Goal: Transaction & Acquisition: Purchase product/service

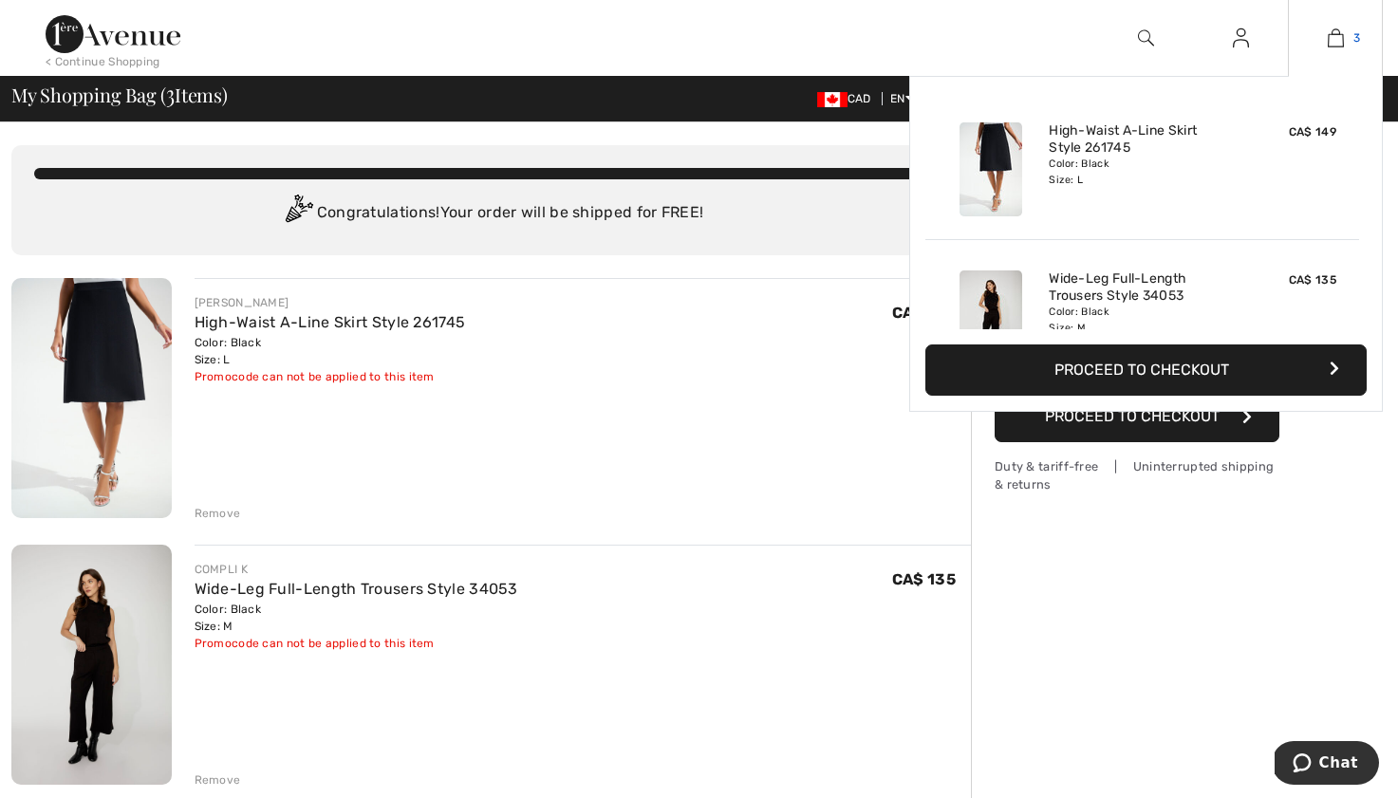
click at [1334, 45] on img at bounding box center [1336, 38] width 16 height 23
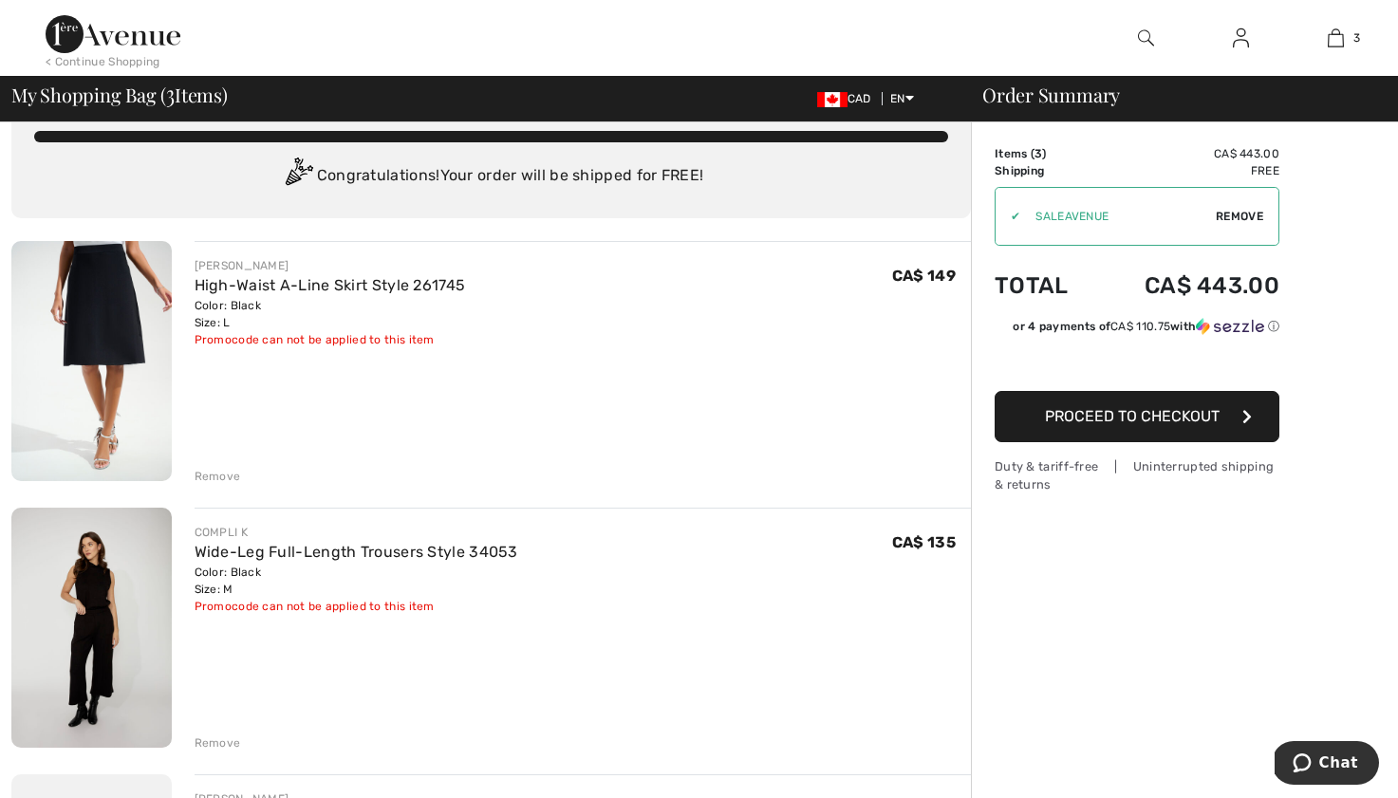
scroll to position [39, 0]
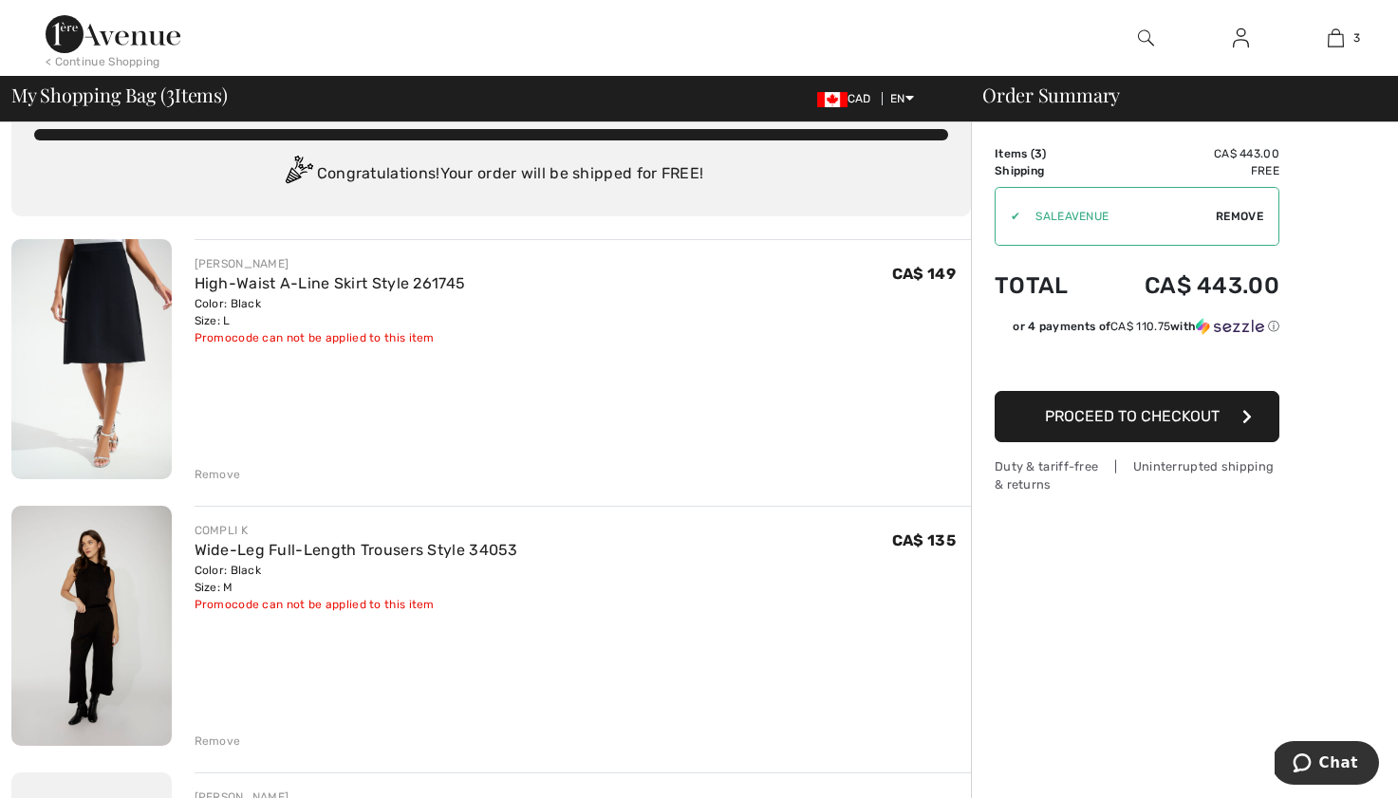
drag, startPoint x: 913, startPoint y: 281, endPoint x: 729, endPoint y: 293, distance: 184.6
click at [912, 281] on span "CA$ 149" at bounding box center [924, 274] width 64 height 18
click at [234, 277] on link "High-Waist A-Line Skirt Style 261745" at bounding box center [330, 283] width 271 height 18
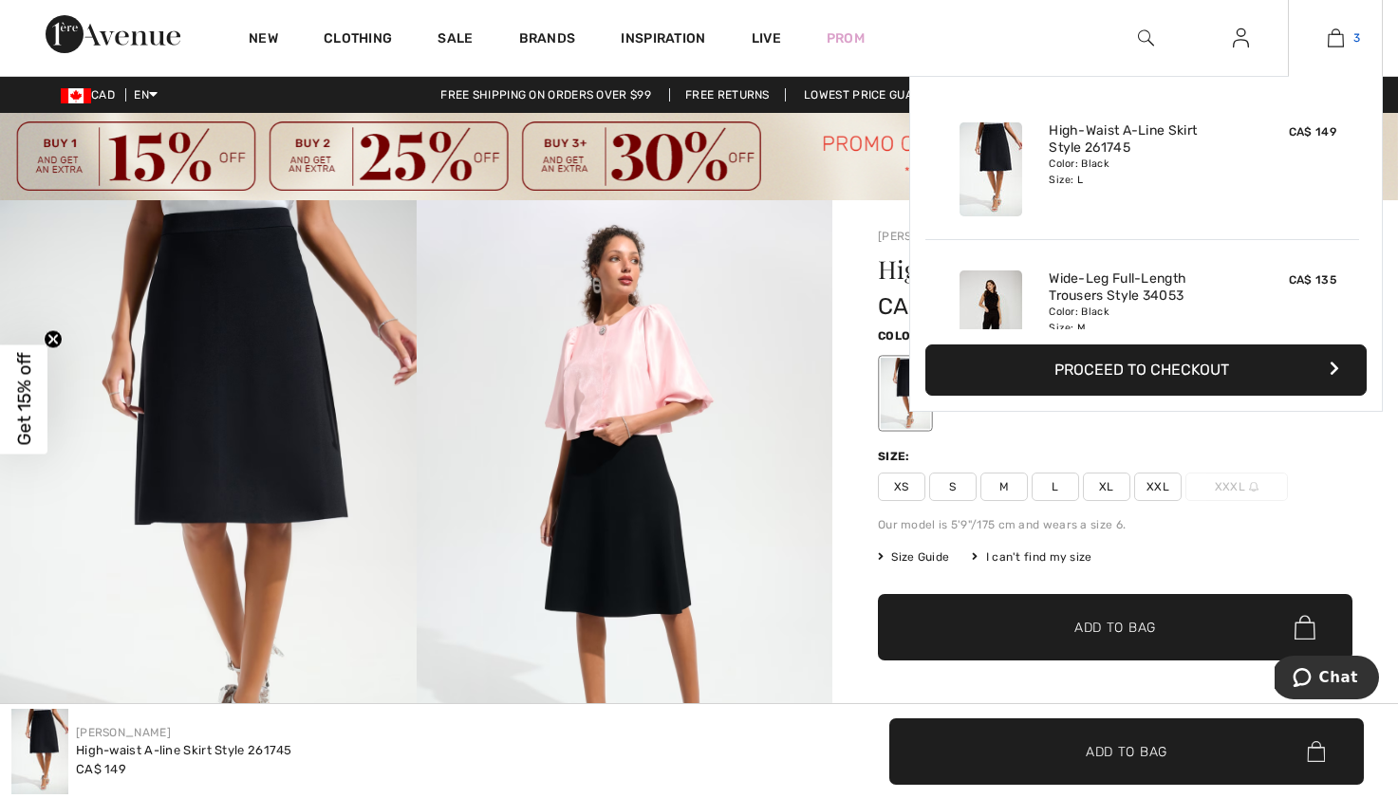
click at [1337, 44] on img at bounding box center [1336, 38] width 16 height 23
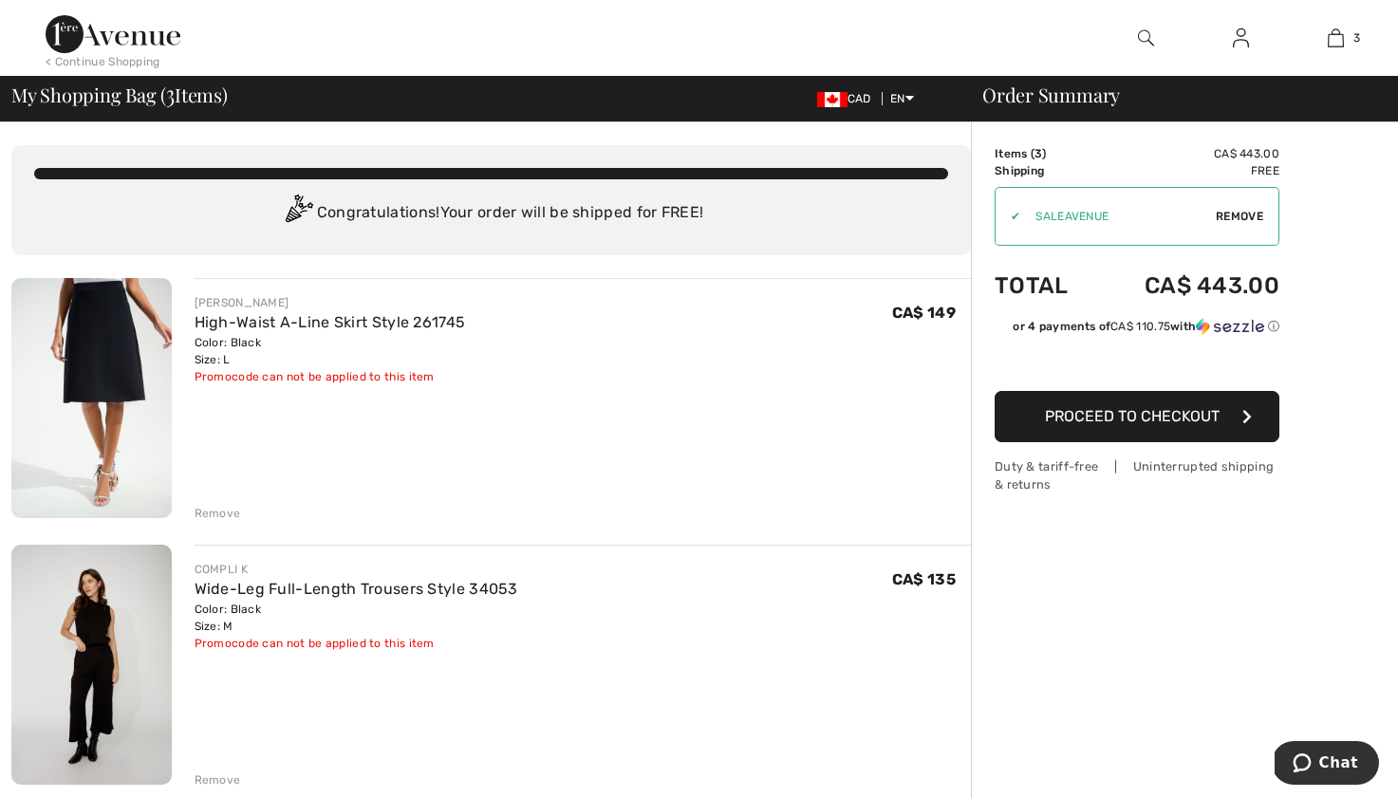
click at [210, 511] on div "Remove" at bounding box center [218, 513] width 47 height 17
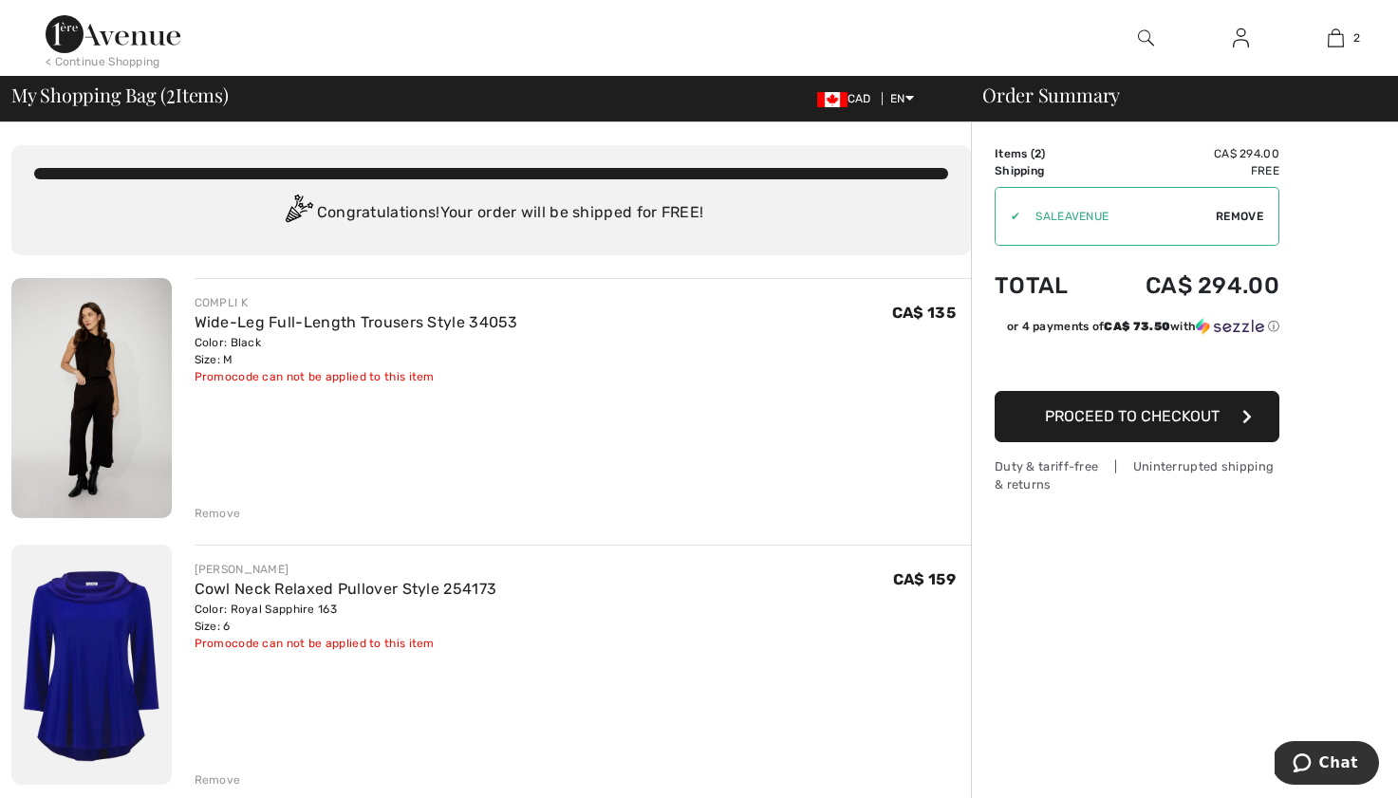
click at [223, 782] on div "Remove" at bounding box center [218, 780] width 47 height 17
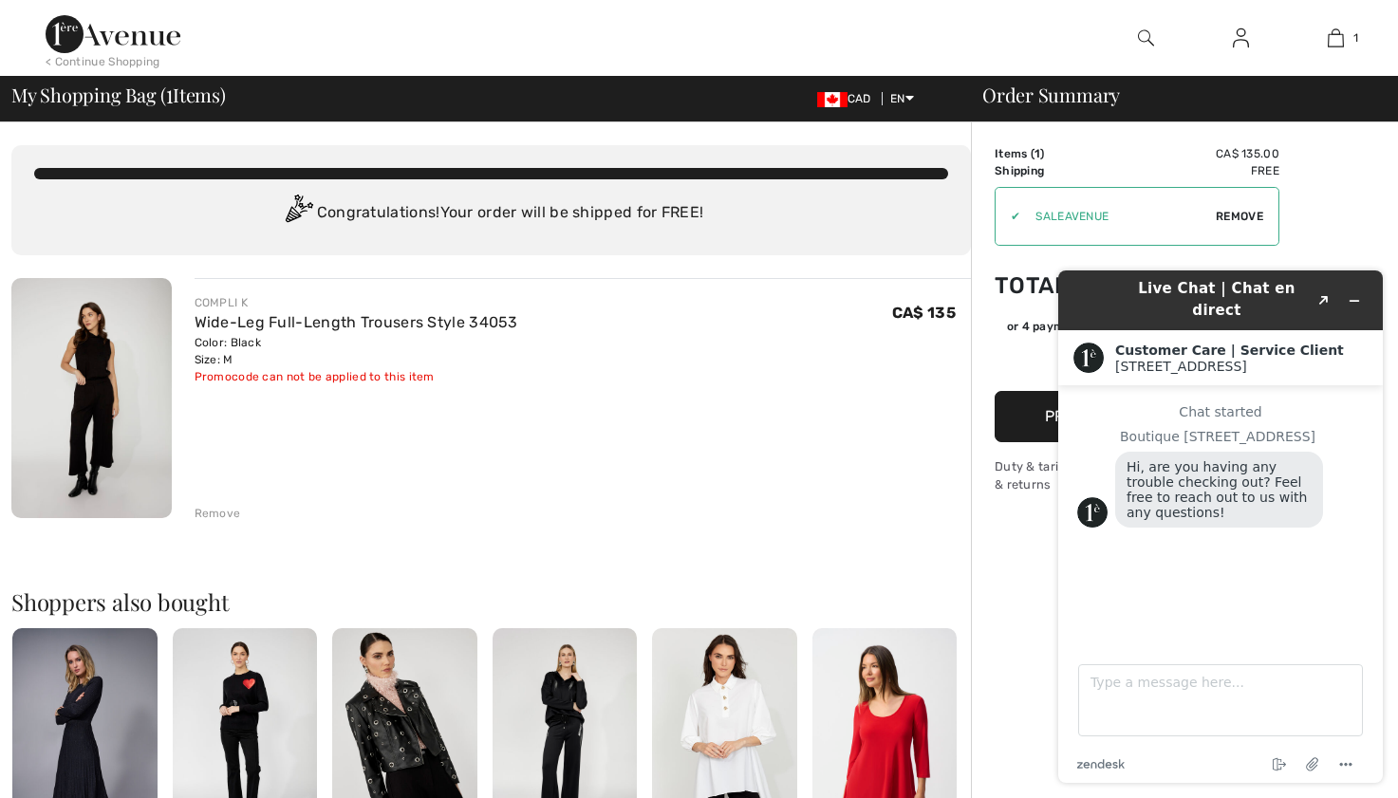
click at [577, 404] on div "COMPLI K Wide-Leg Full-Length Trousers Style 34053 Color: Black Size: M Final S…" at bounding box center [583, 400] width 777 height 244
click at [111, 40] on img at bounding box center [113, 34] width 135 height 38
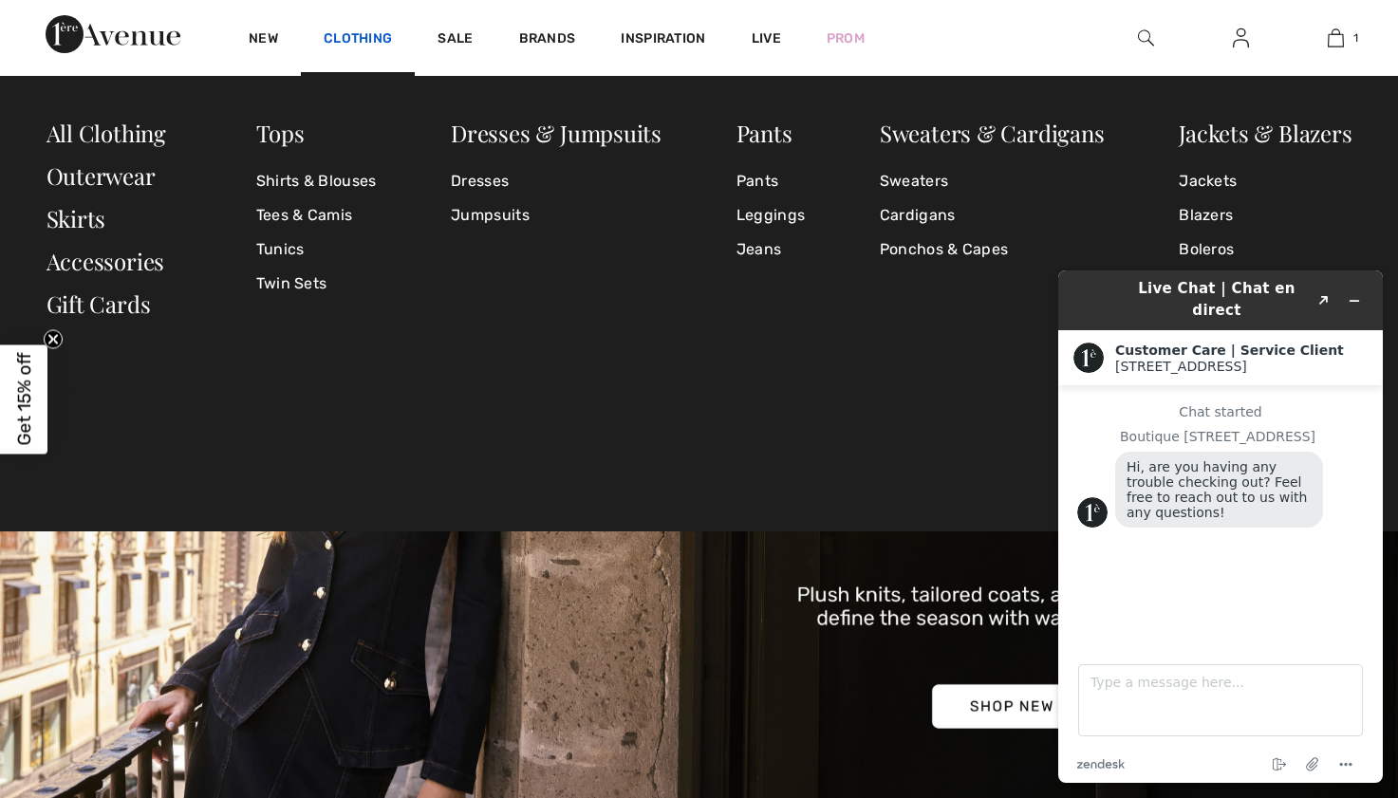
click at [339, 48] on link "Clothing" at bounding box center [358, 40] width 68 height 20
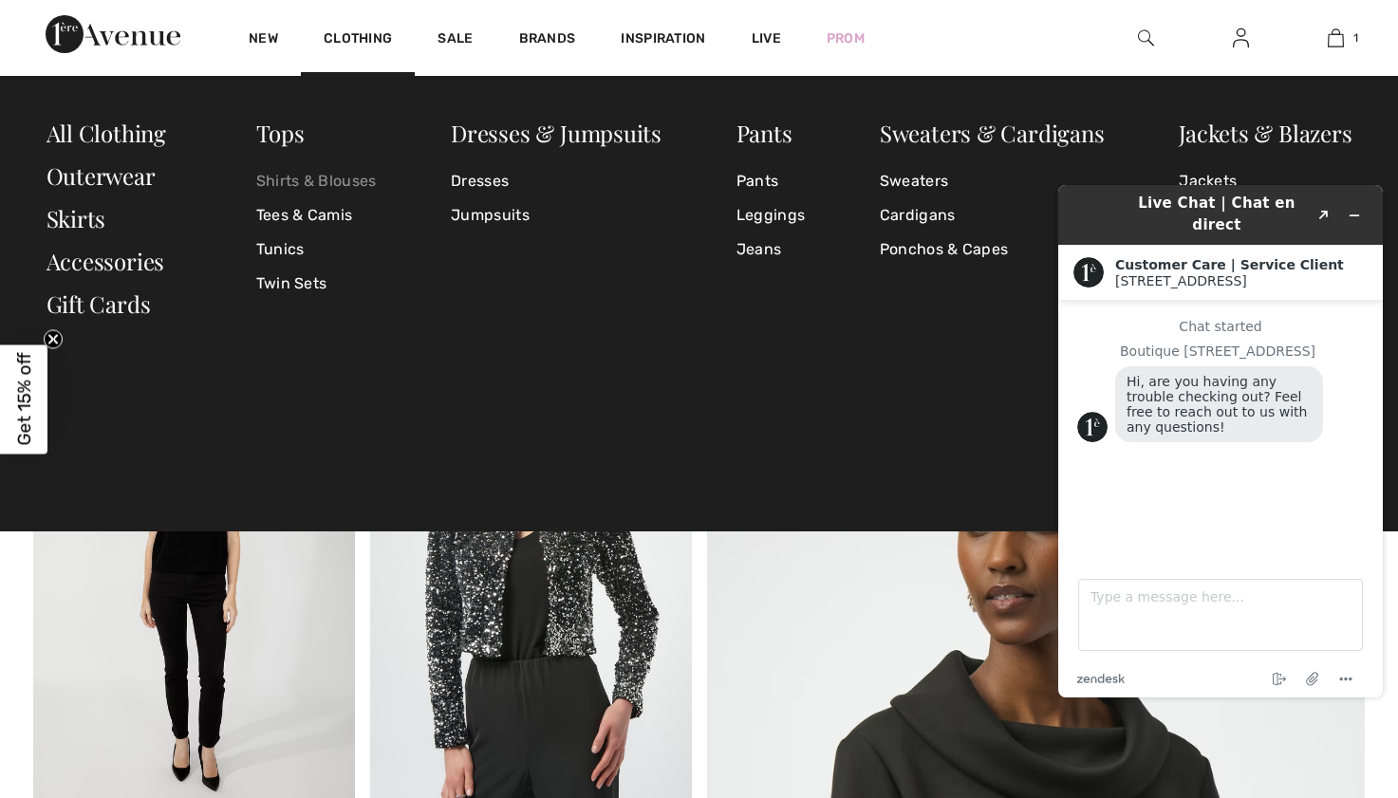
click at [309, 184] on link "Shirts & Blouses" at bounding box center [316, 181] width 121 height 34
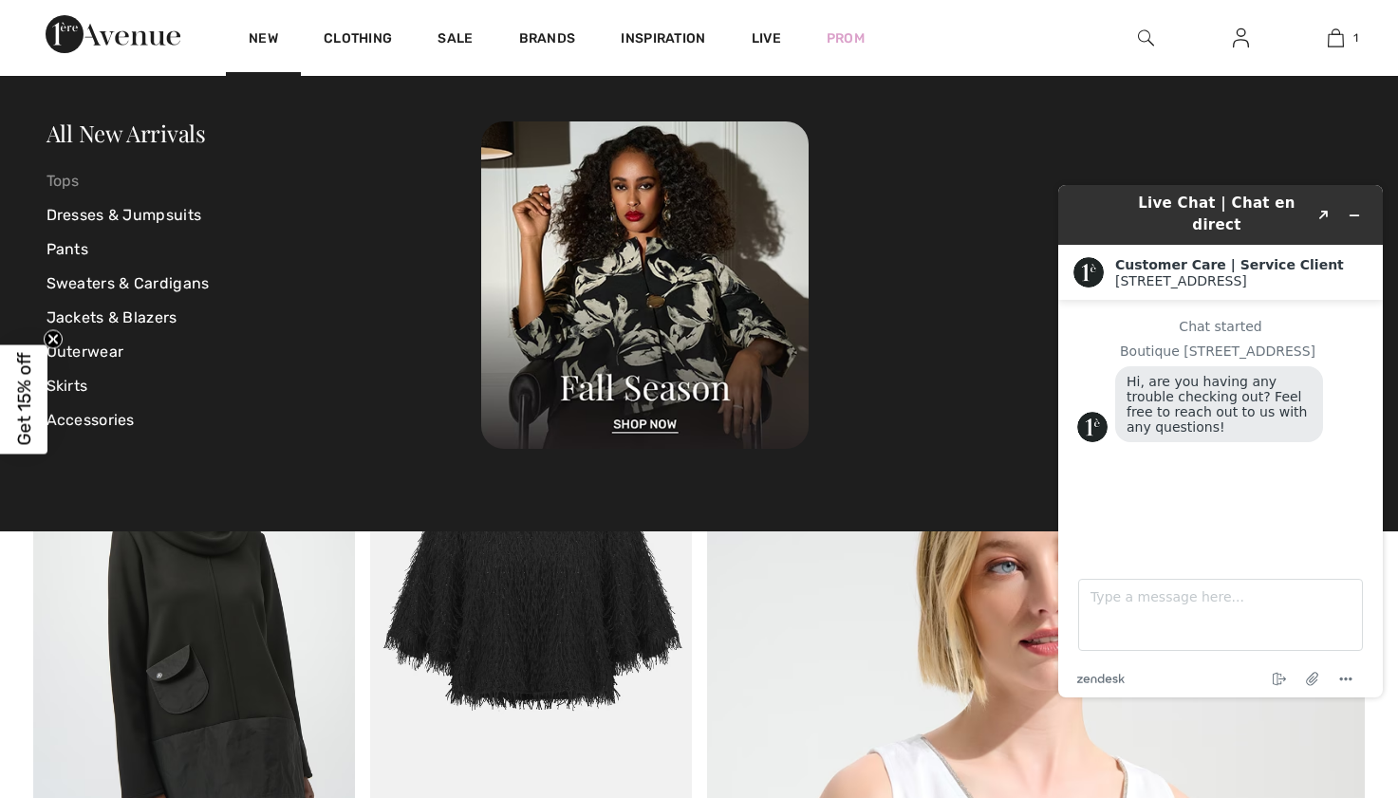
click at [75, 175] on link "Tops" at bounding box center [265, 181] width 436 height 34
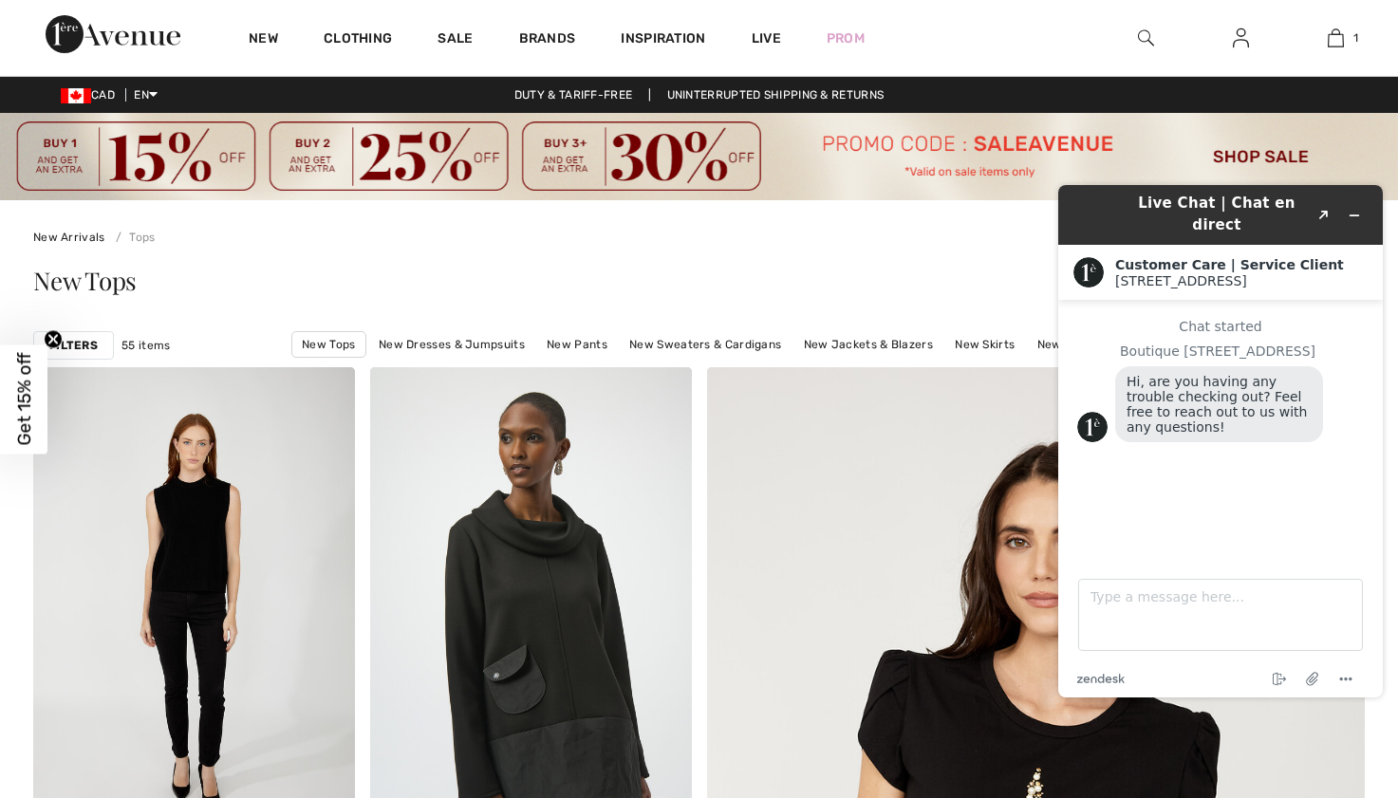
click at [140, 237] on link "Tops" at bounding box center [131, 237] width 47 height 13
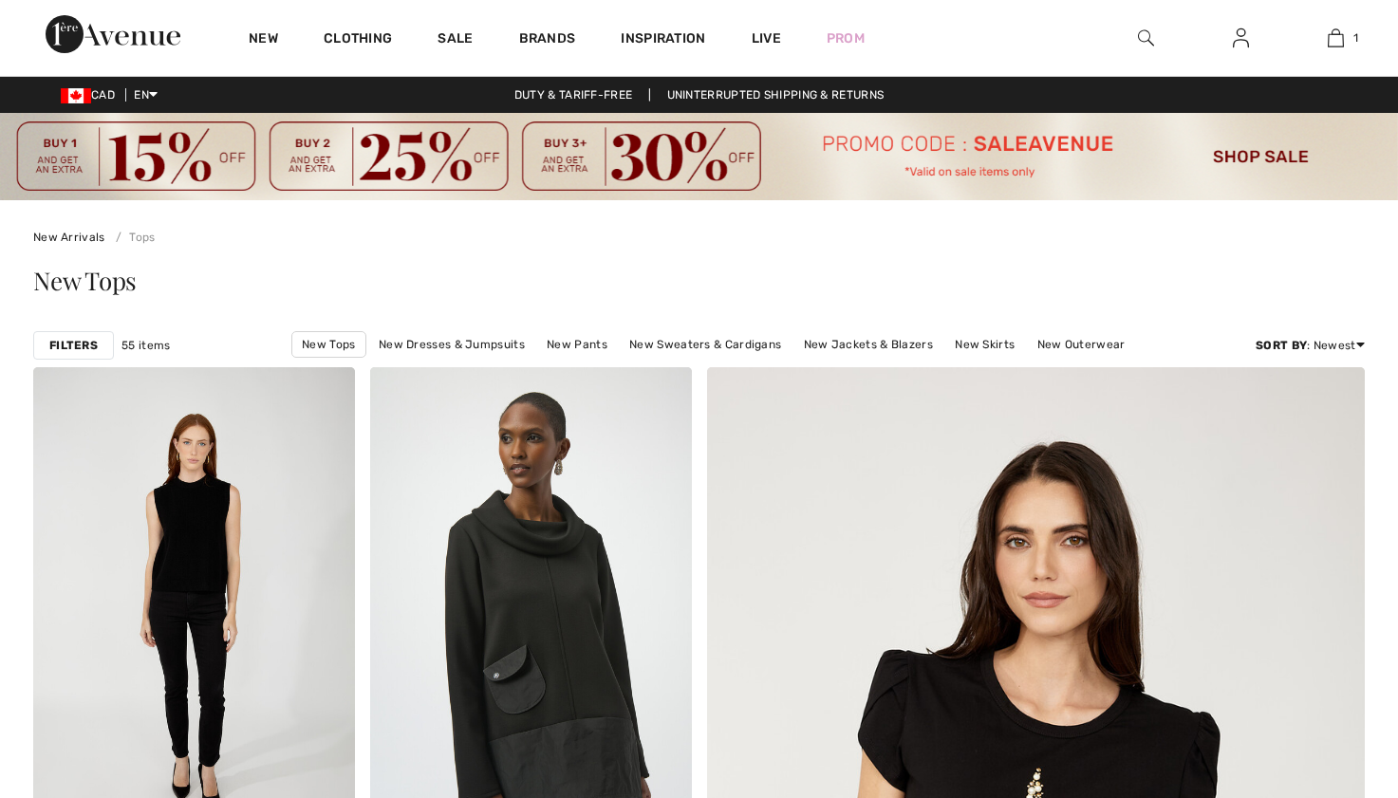
click at [86, 353] on strong "Filters" at bounding box center [73, 345] width 48 height 17
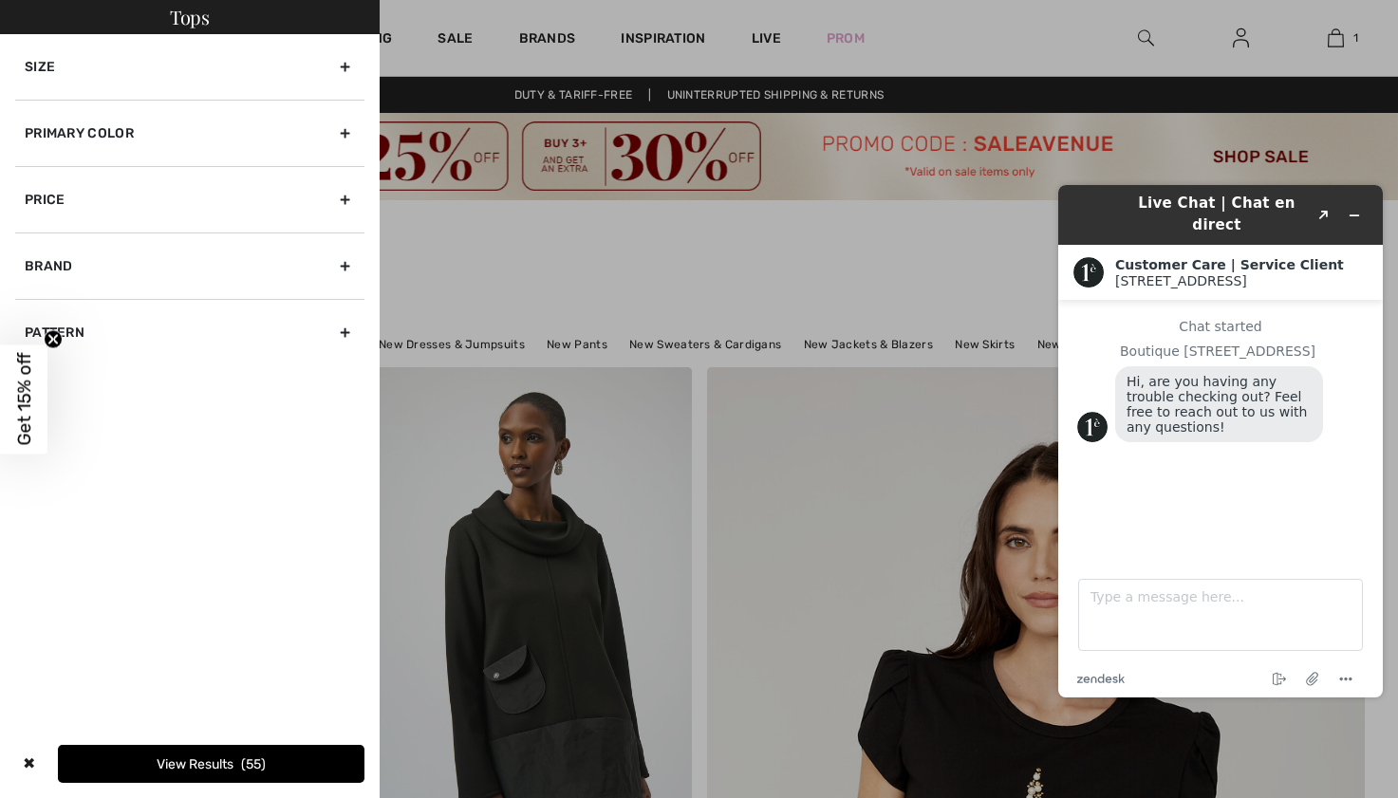
click at [289, 132] on div "Primary Color" at bounding box center [189, 133] width 349 height 66
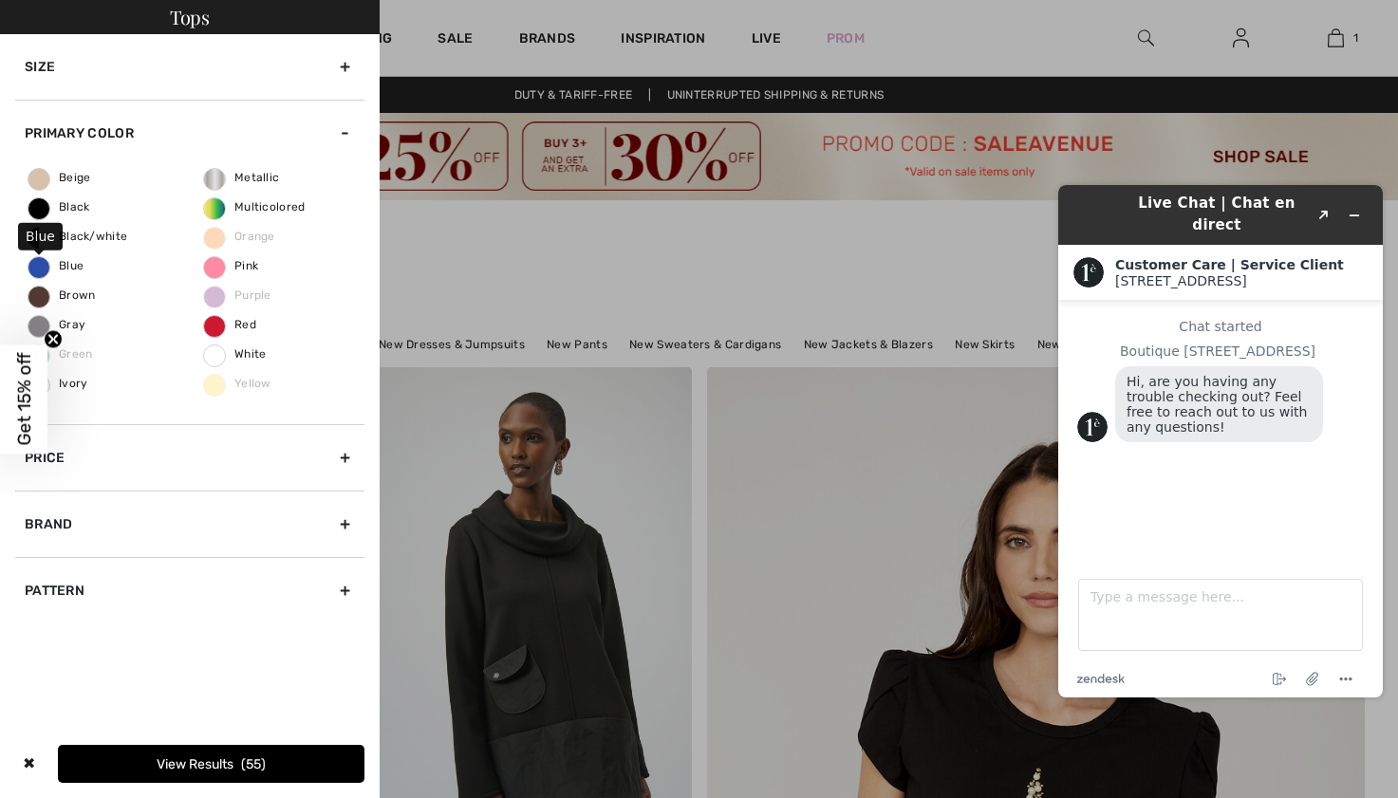
click at [61, 264] on span "Blue" at bounding box center [55, 265] width 55 height 13
click at [0, 0] on input "Blue" at bounding box center [0, 0] width 0 height 0
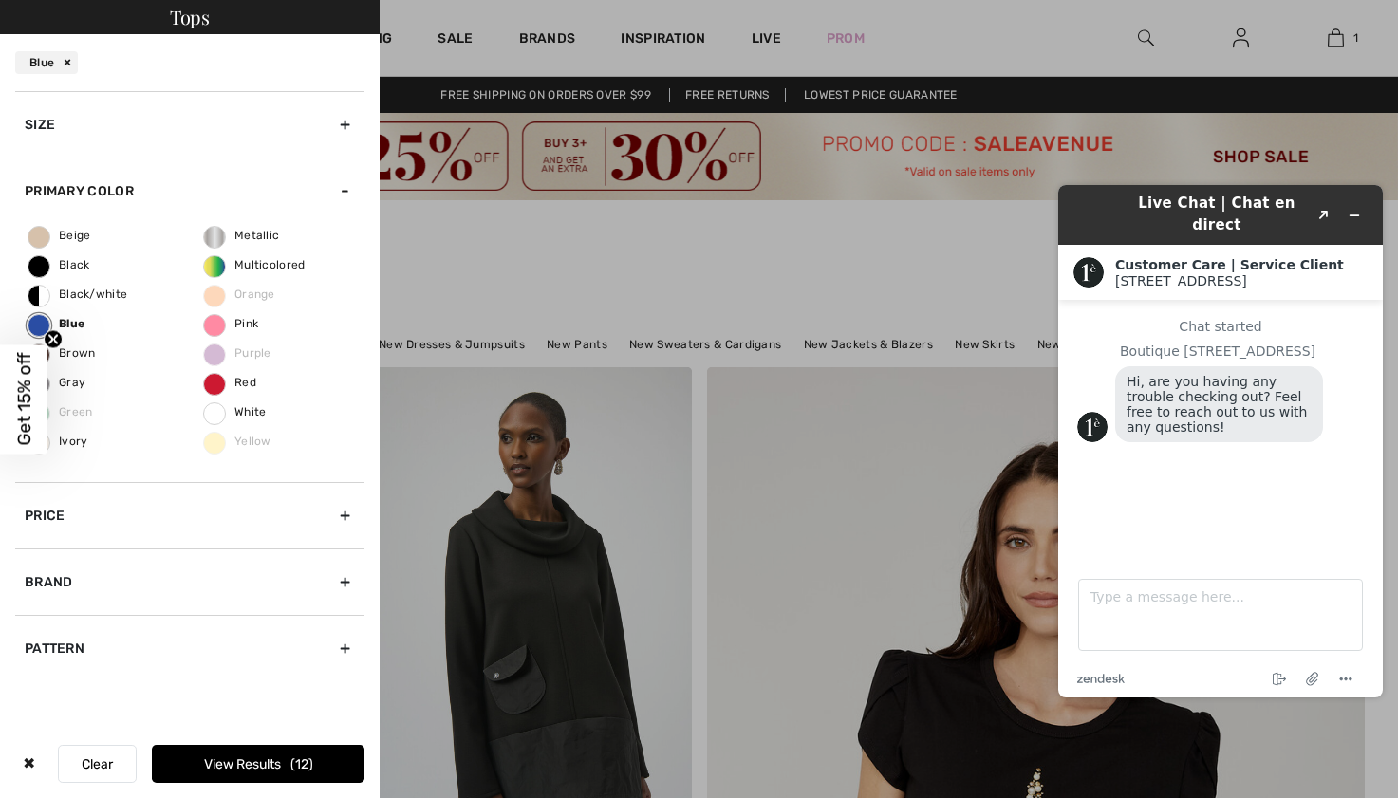
click at [231, 761] on button "View Results 12" at bounding box center [258, 764] width 213 height 38
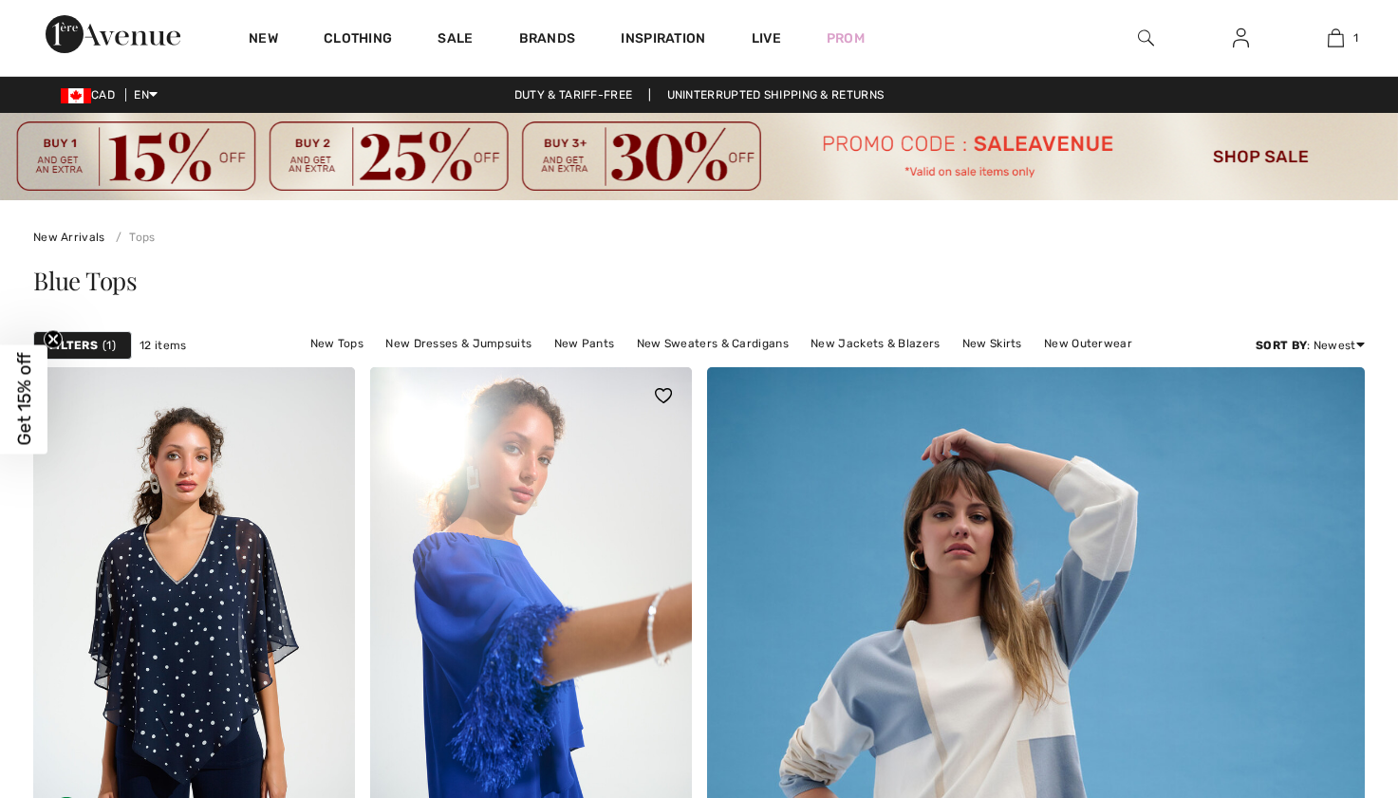
checkbox input "true"
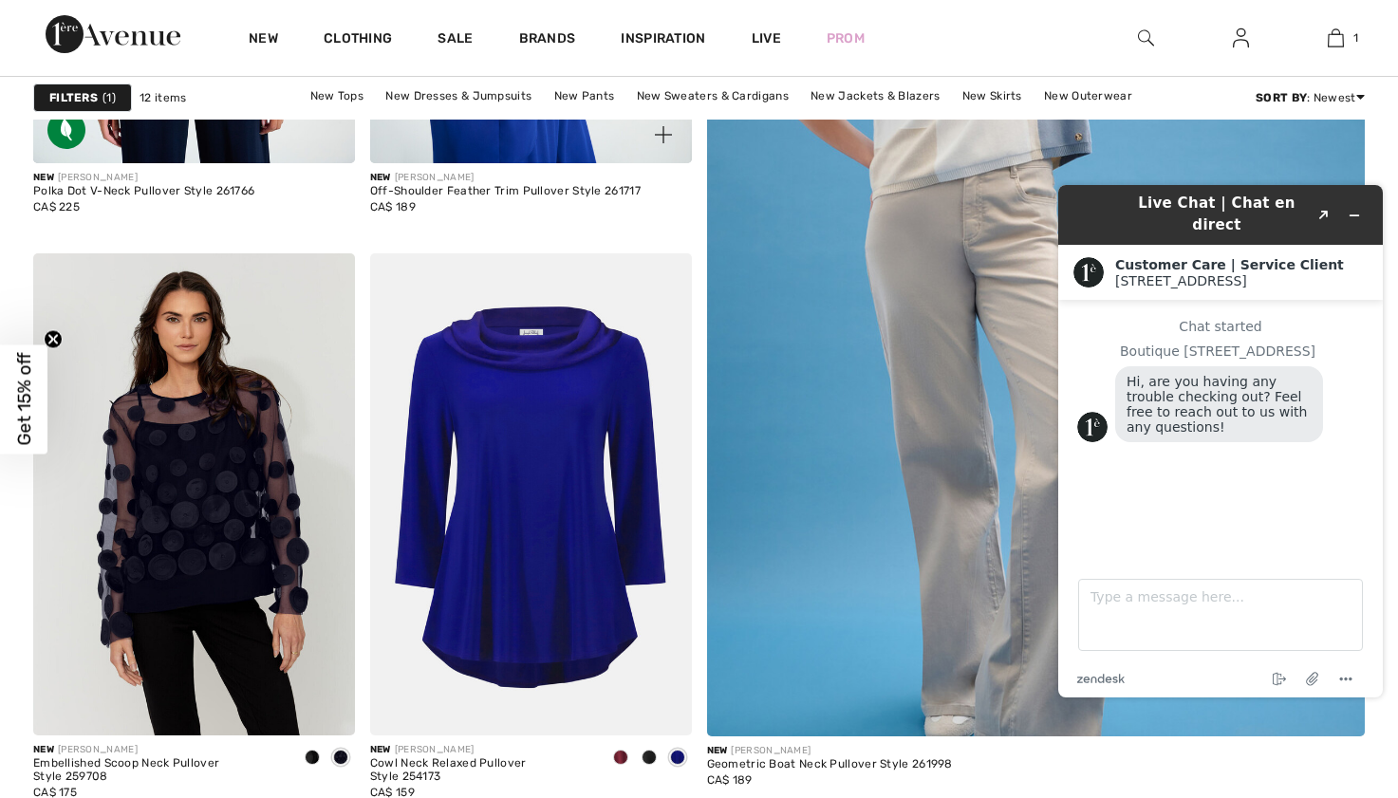
scroll to position [738, 0]
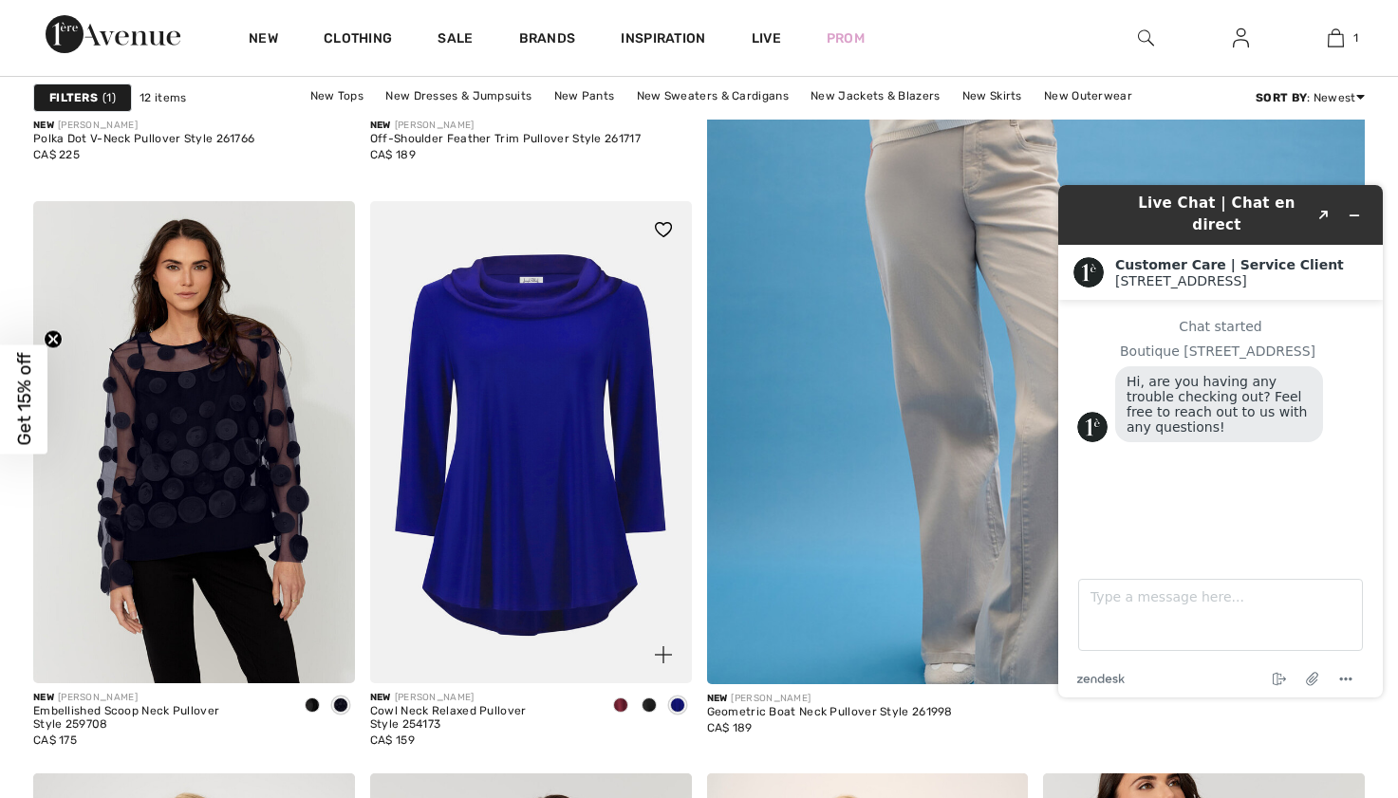
click at [553, 528] on img at bounding box center [531, 442] width 322 height 482
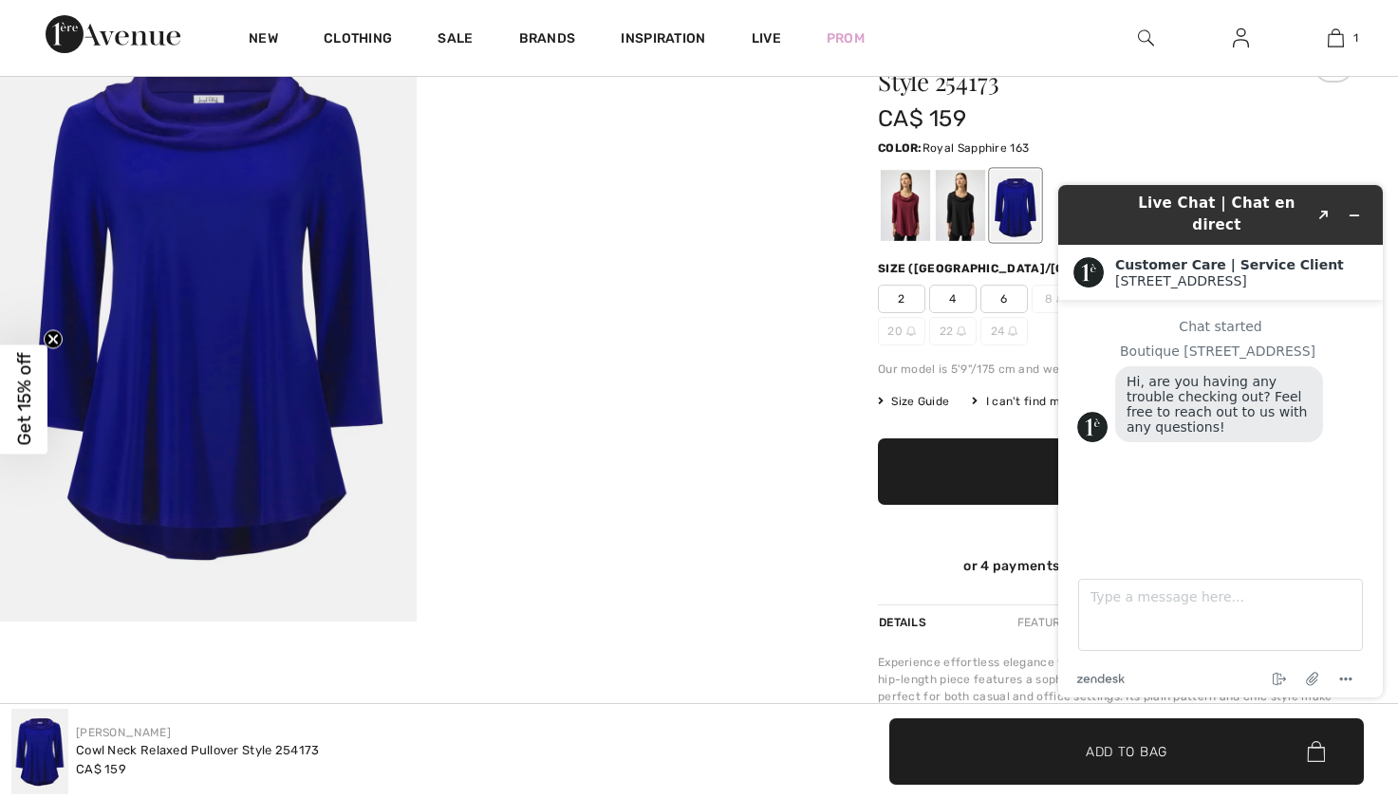
scroll to position [207, 0]
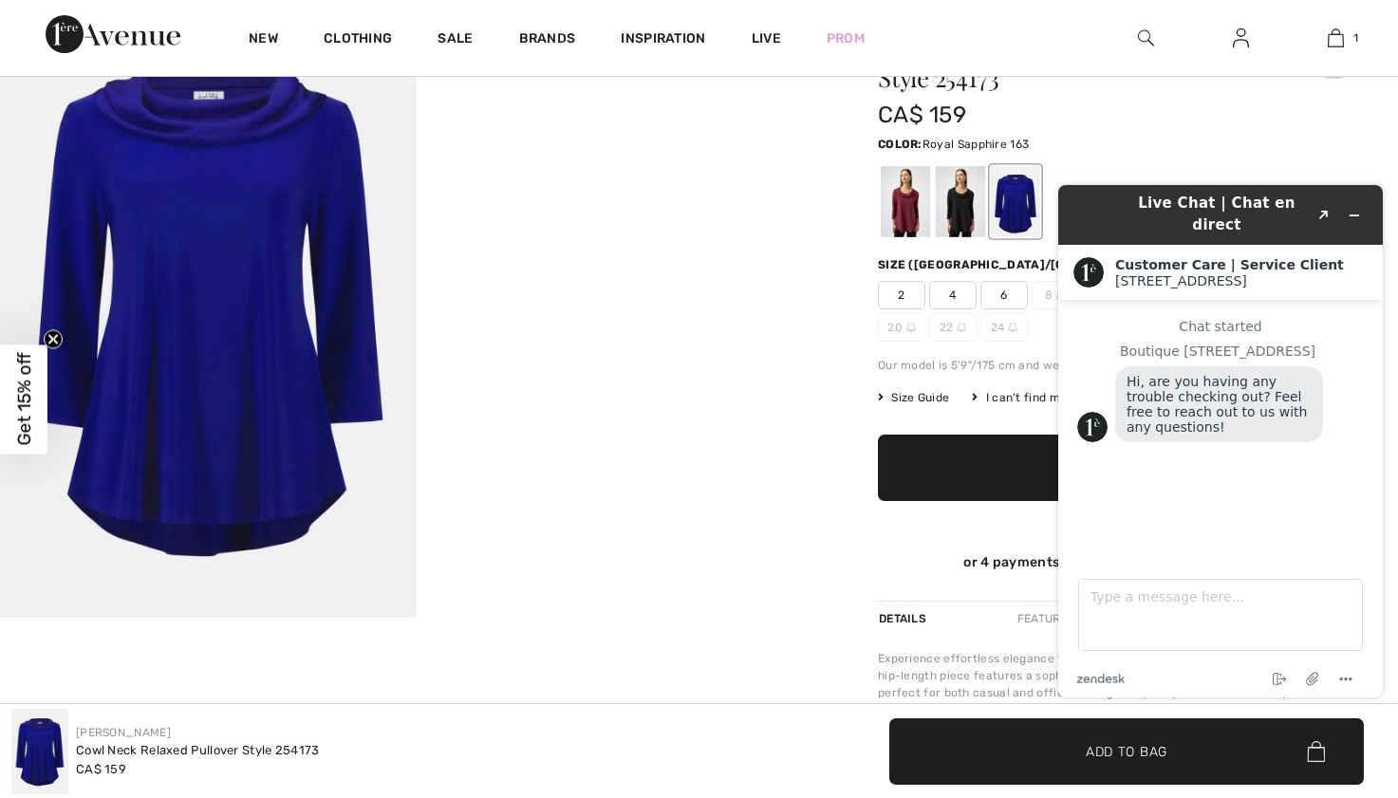
click at [630, 201] on video "Your browser does not support the video tag." at bounding box center [625, 97] width 417 height 208
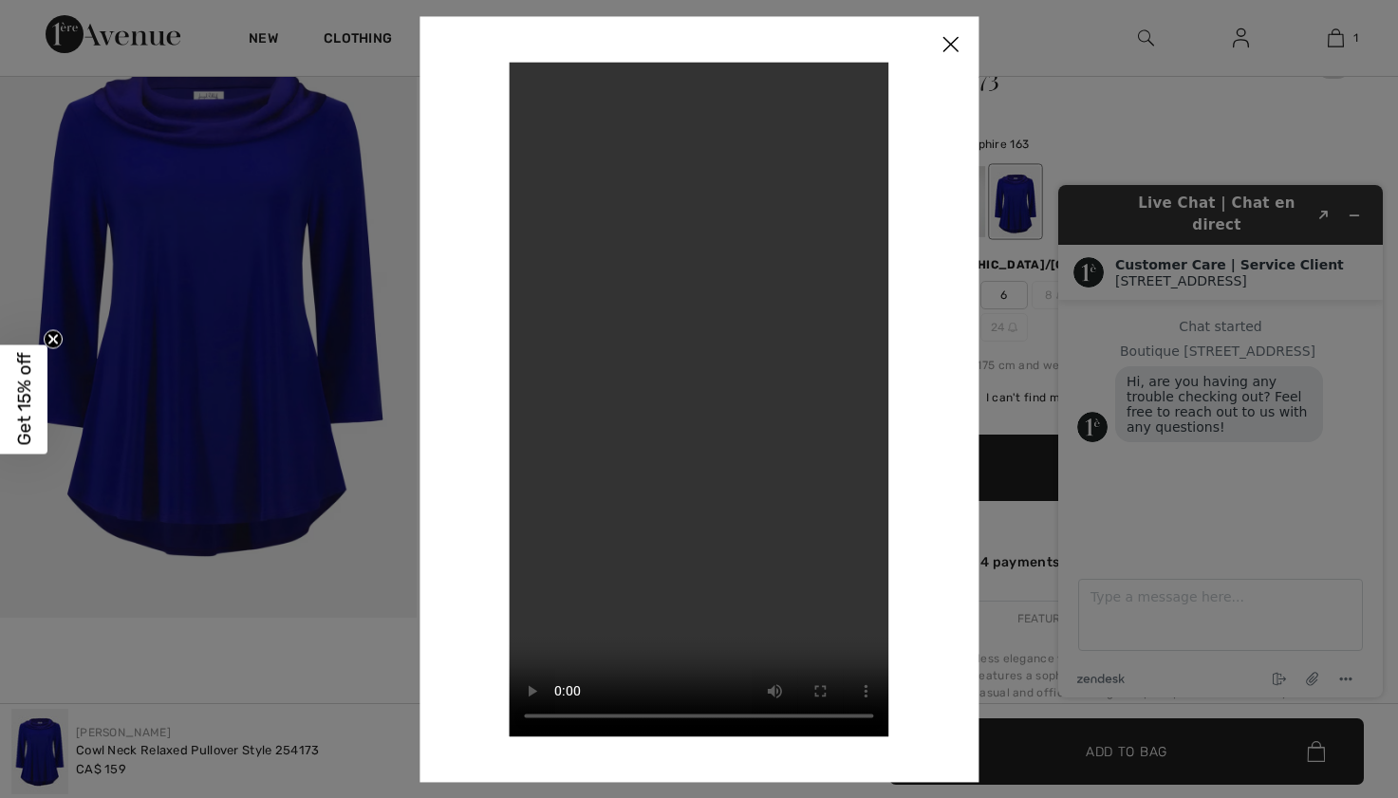
click at [1001, 225] on div at bounding box center [699, 399] width 1398 height 798
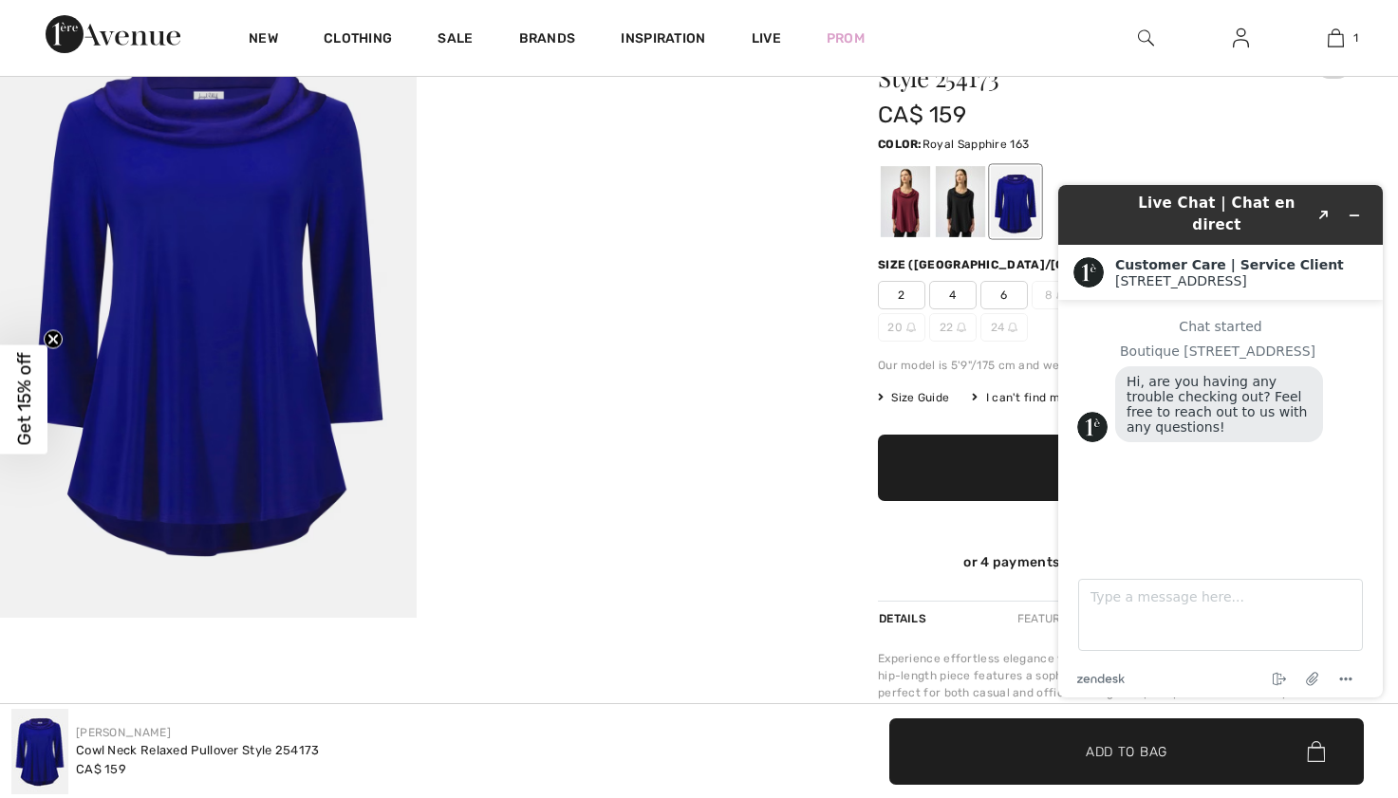
click at [497, 201] on video "Your browser does not support the video tag." at bounding box center [625, 97] width 417 height 208
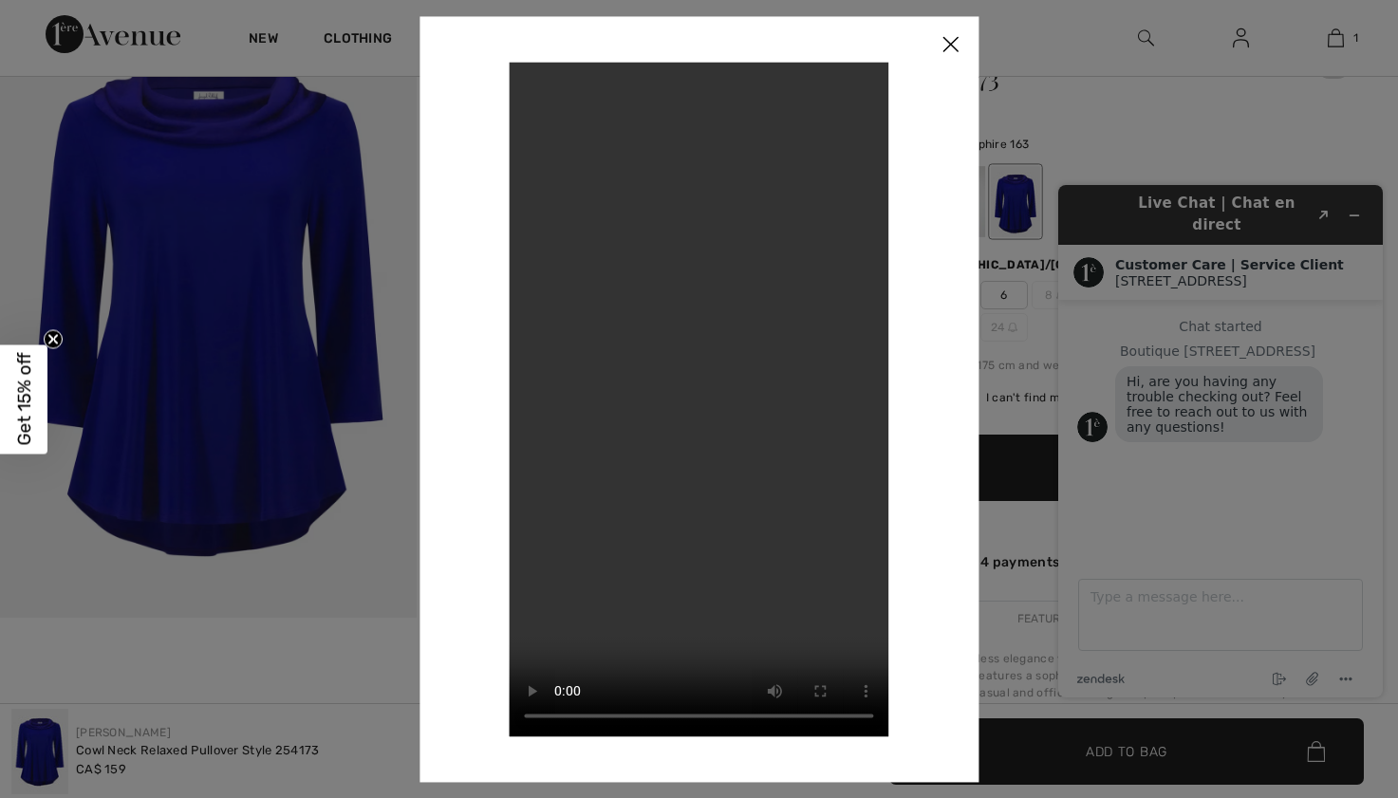
click at [955, 40] on img at bounding box center [950, 45] width 57 height 59
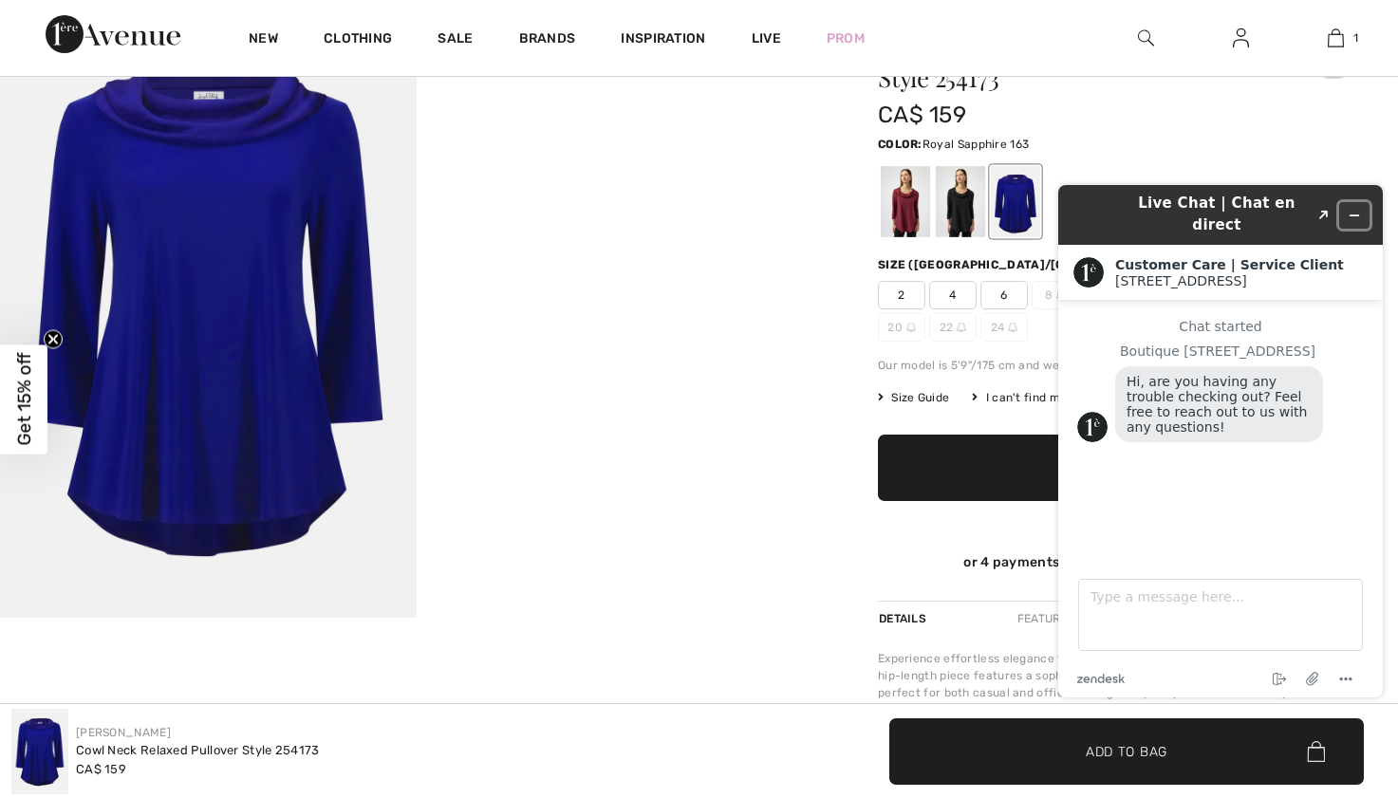
click at [1353, 215] on icon "Minimize widget" at bounding box center [1355, 215] width 9 height 0
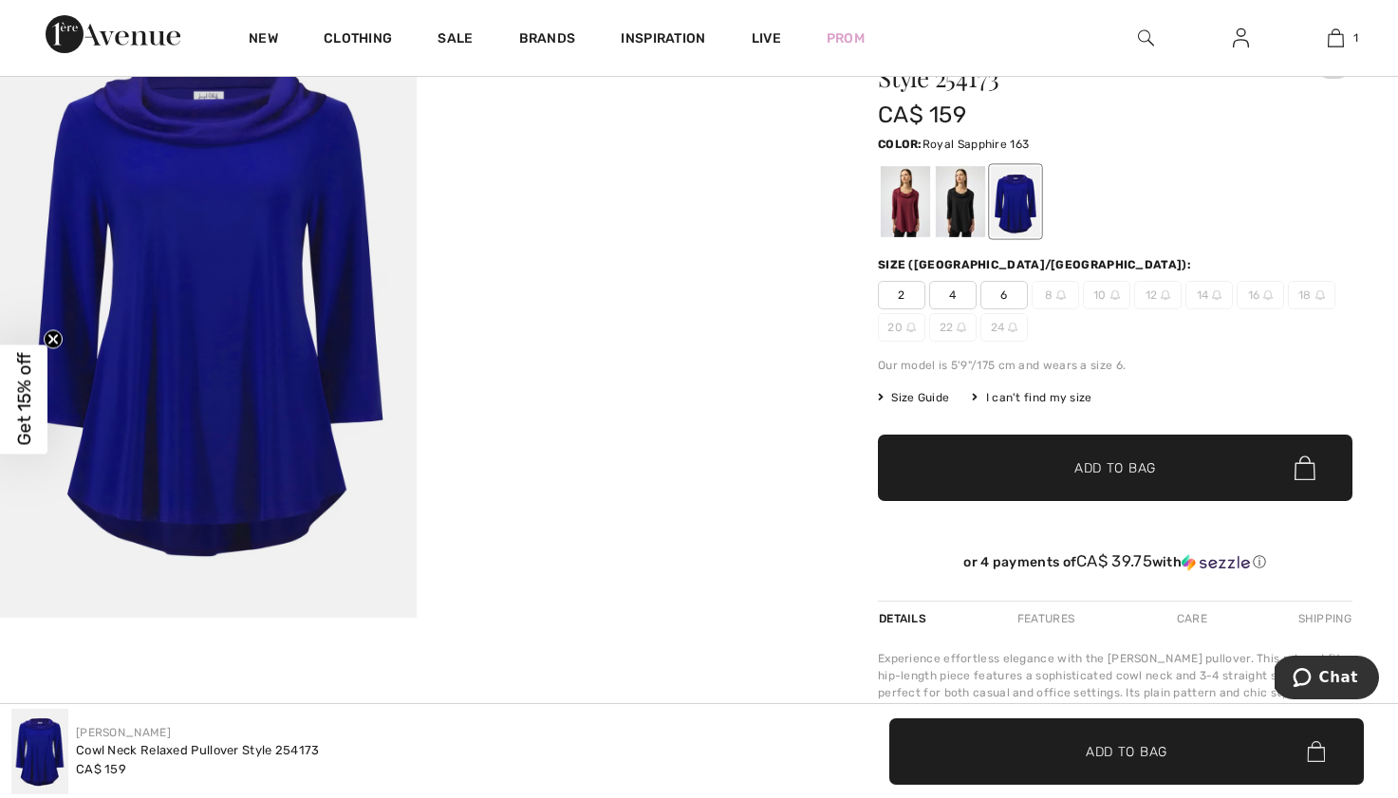
click at [1020, 203] on div at bounding box center [1015, 201] width 49 height 71
click at [1005, 302] on span "6" at bounding box center [1004, 295] width 47 height 28
click at [1097, 456] on span "✔ Added to Bag Add to Bag" at bounding box center [1115, 468] width 475 height 66
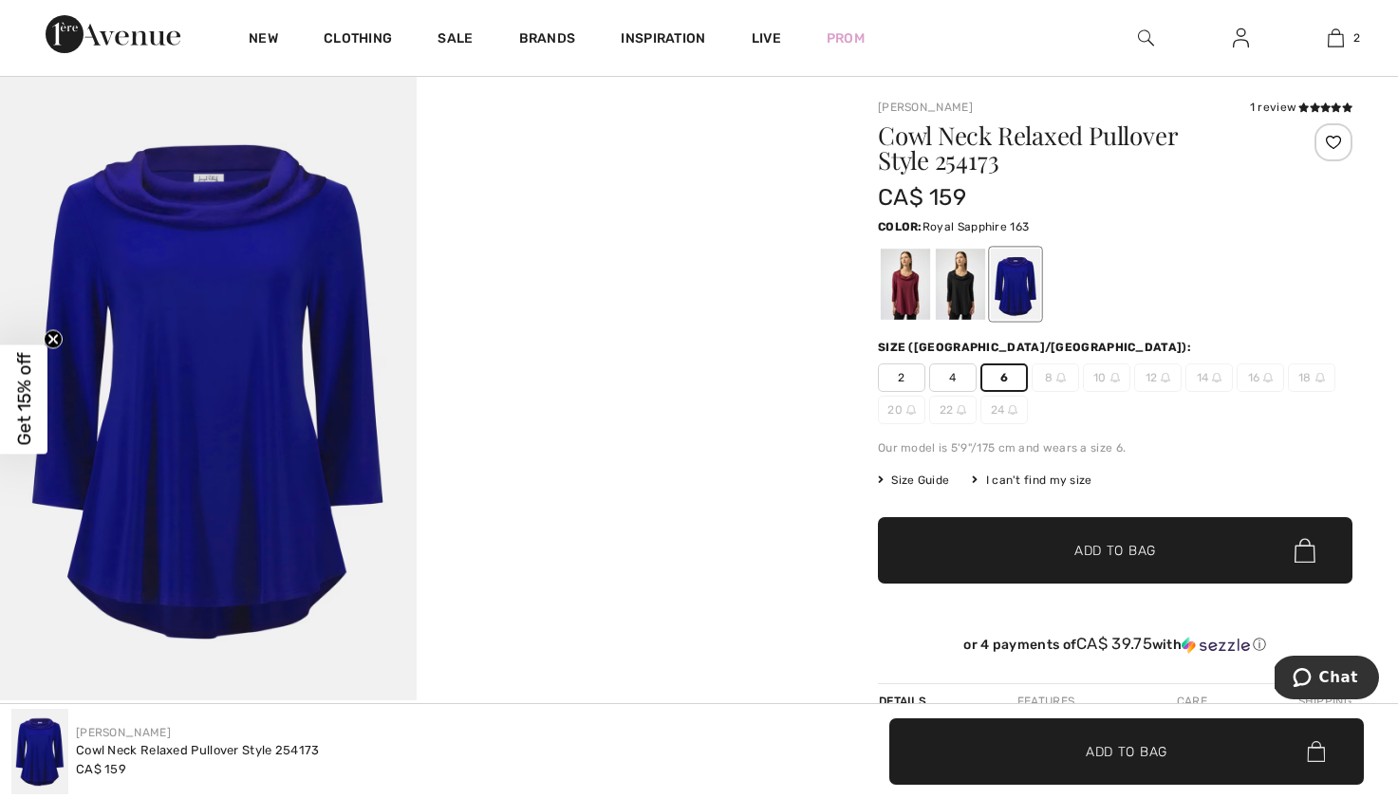
scroll to position [123, 0]
click at [902, 276] on div at bounding box center [905, 285] width 49 height 71
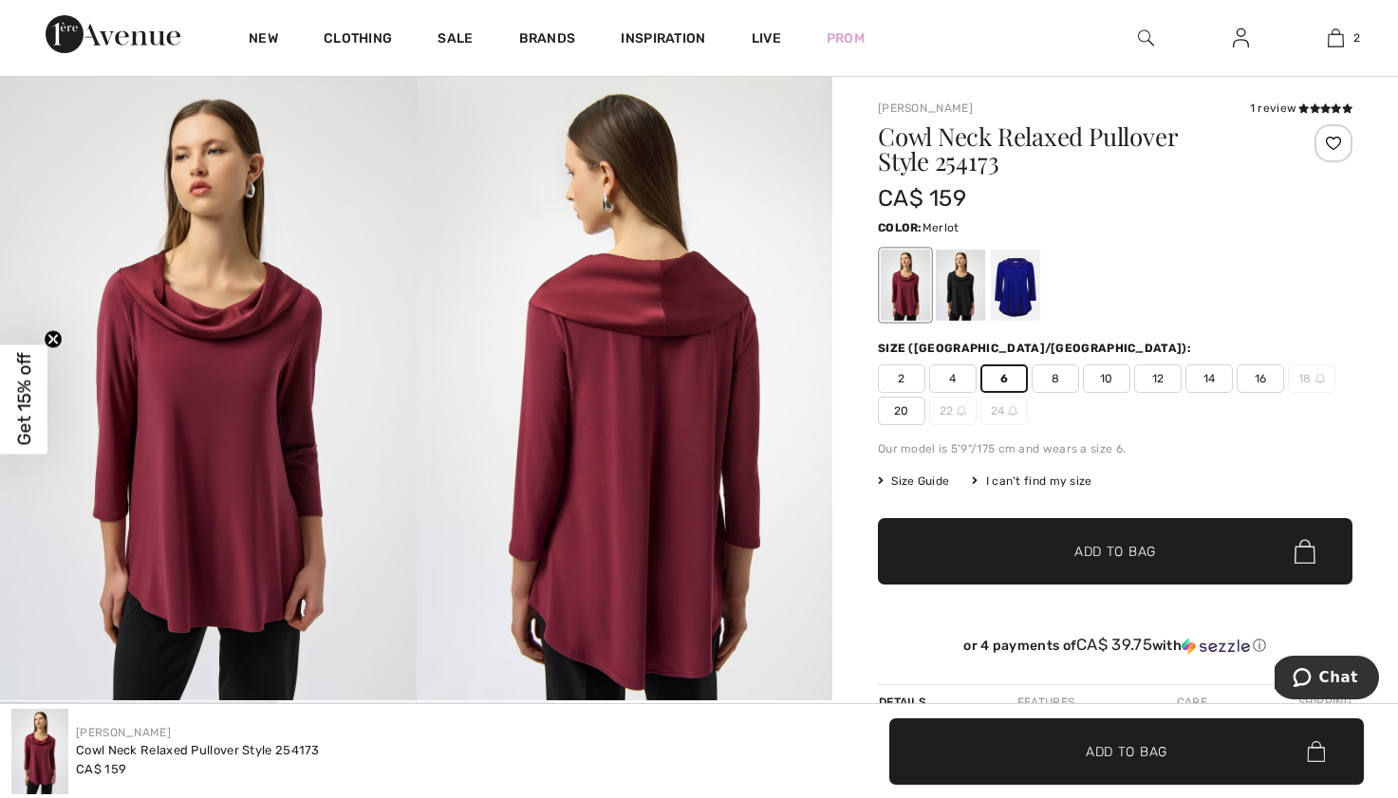
click at [1005, 381] on span "6" at bounding box center [1004, 378] width 47 height 28
click at [1051, 378] on span "8" at bounding box center [1055, 378] width 47 height 28
click at [1007, 560] on span "✔ Added to Bag Add to Bag" at bounding box center [1115, 551] width 475 height 66
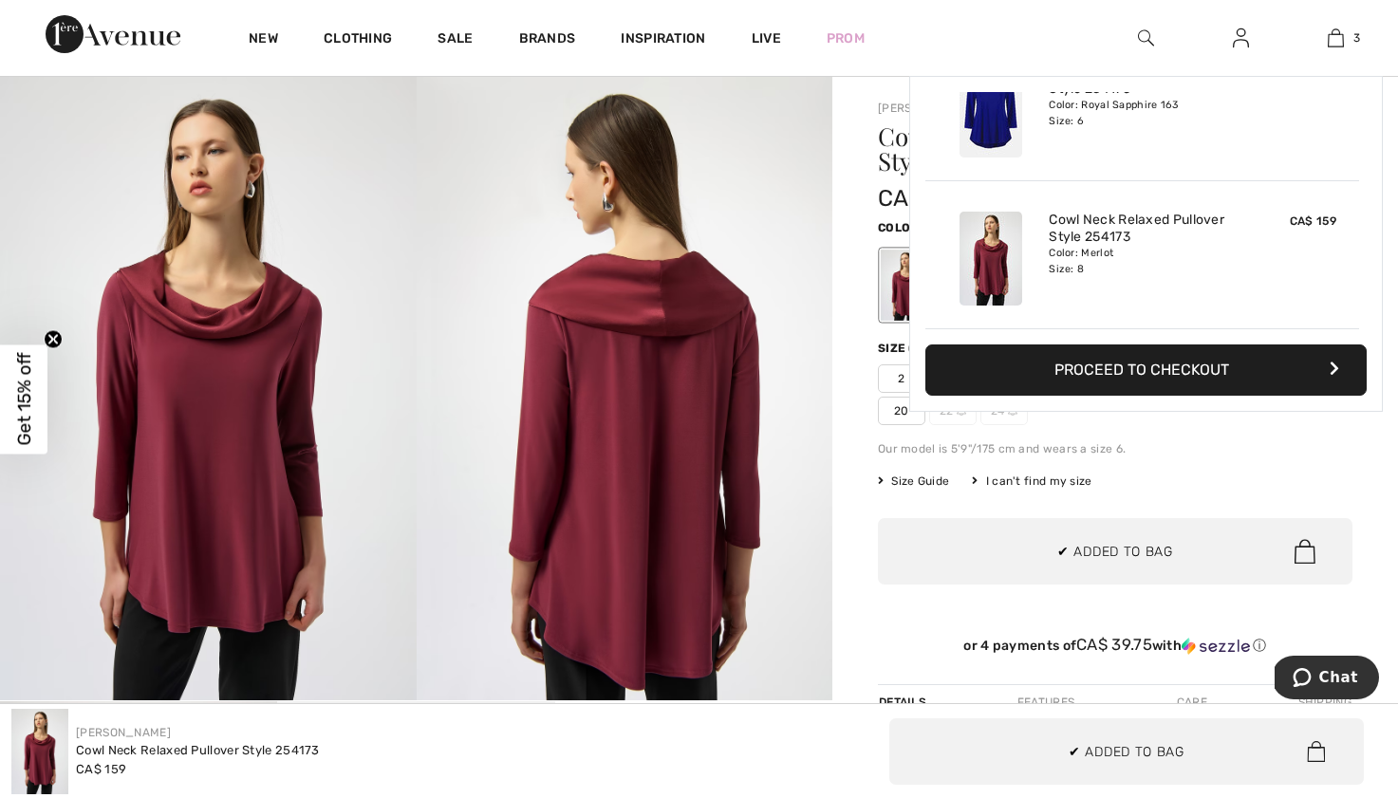
scroll to position [0, 0]
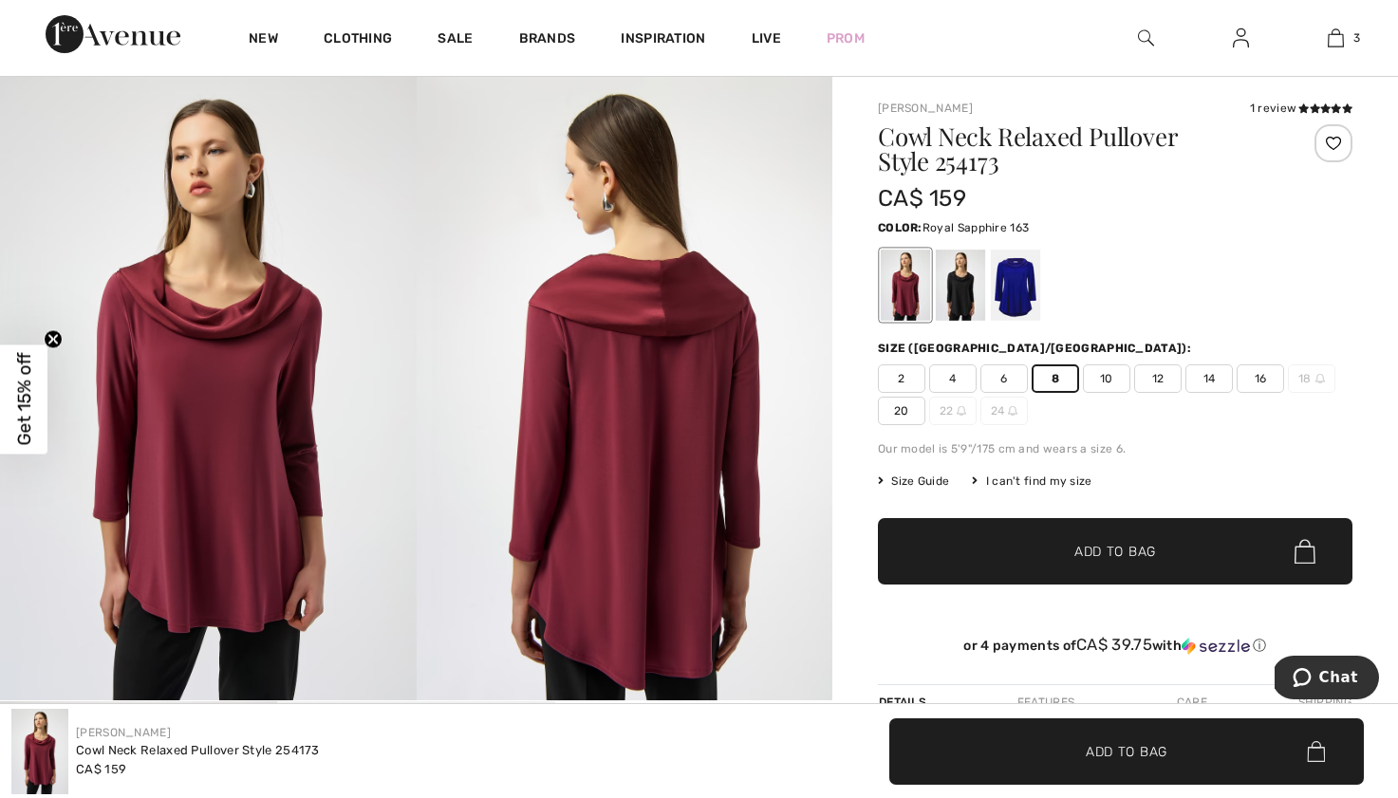
click at [1003, 275] on div at bounding box center [1015, 285] width 49 height 71
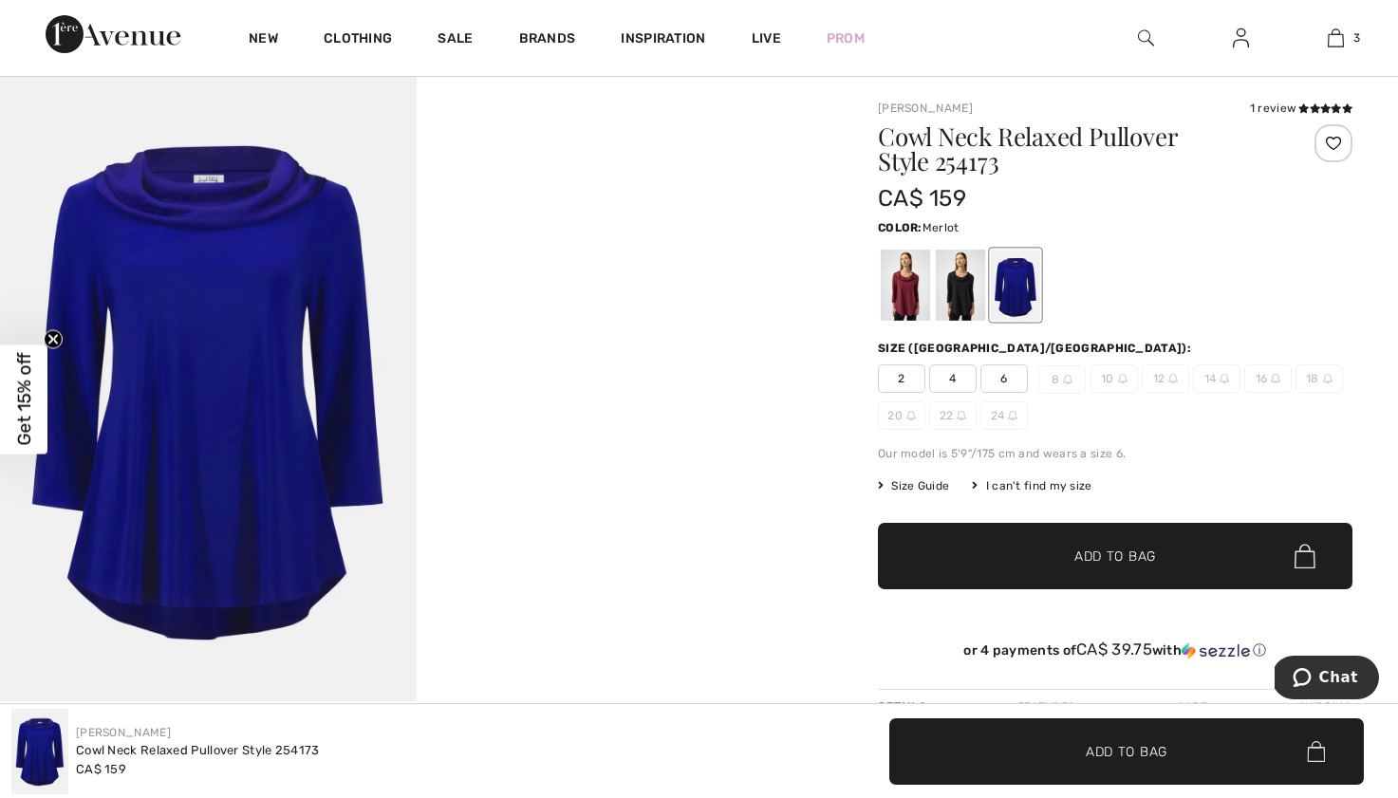
click at [915, 293] on div at bounding box center [905, 285] width 49 height 71
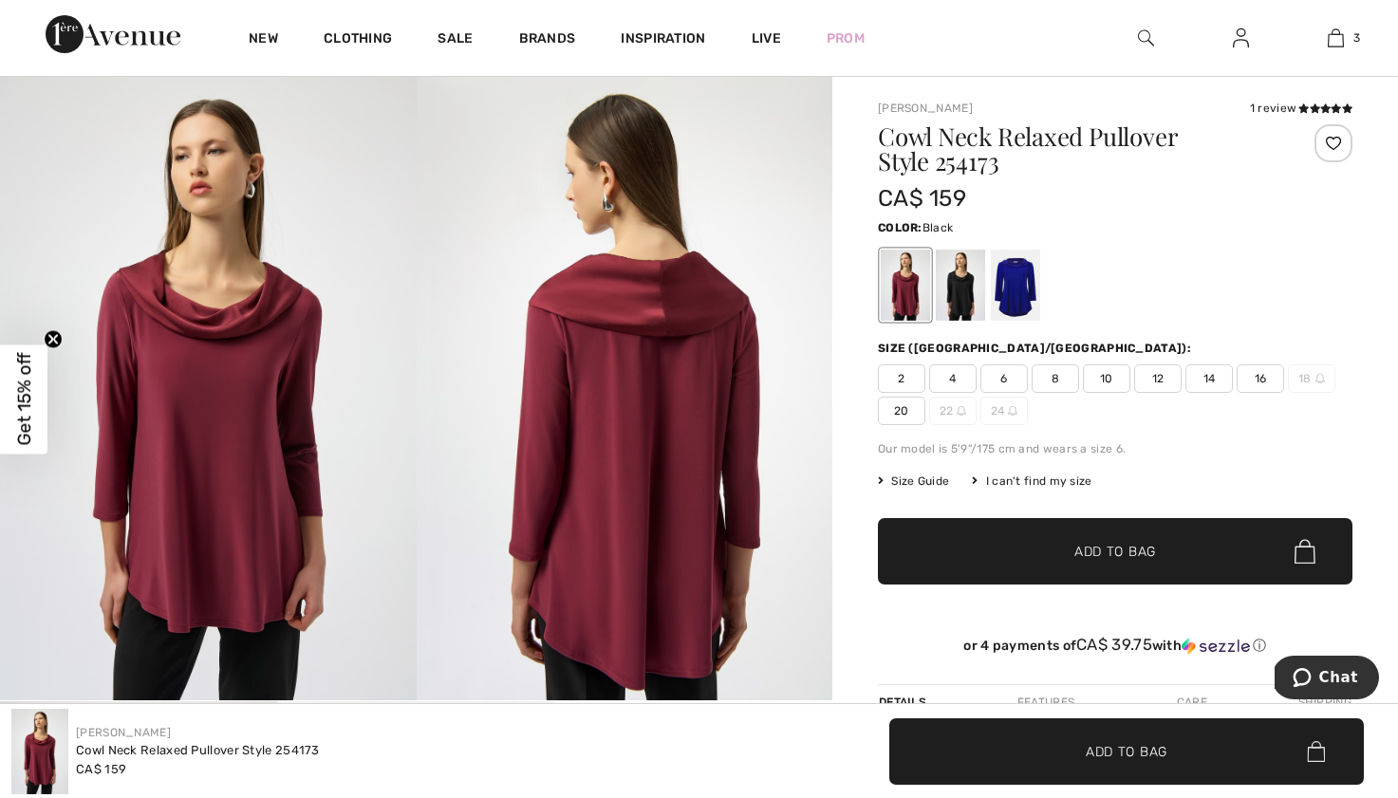
click at [944, 293] on div at bounding box center [960, 285] width 49 height 71
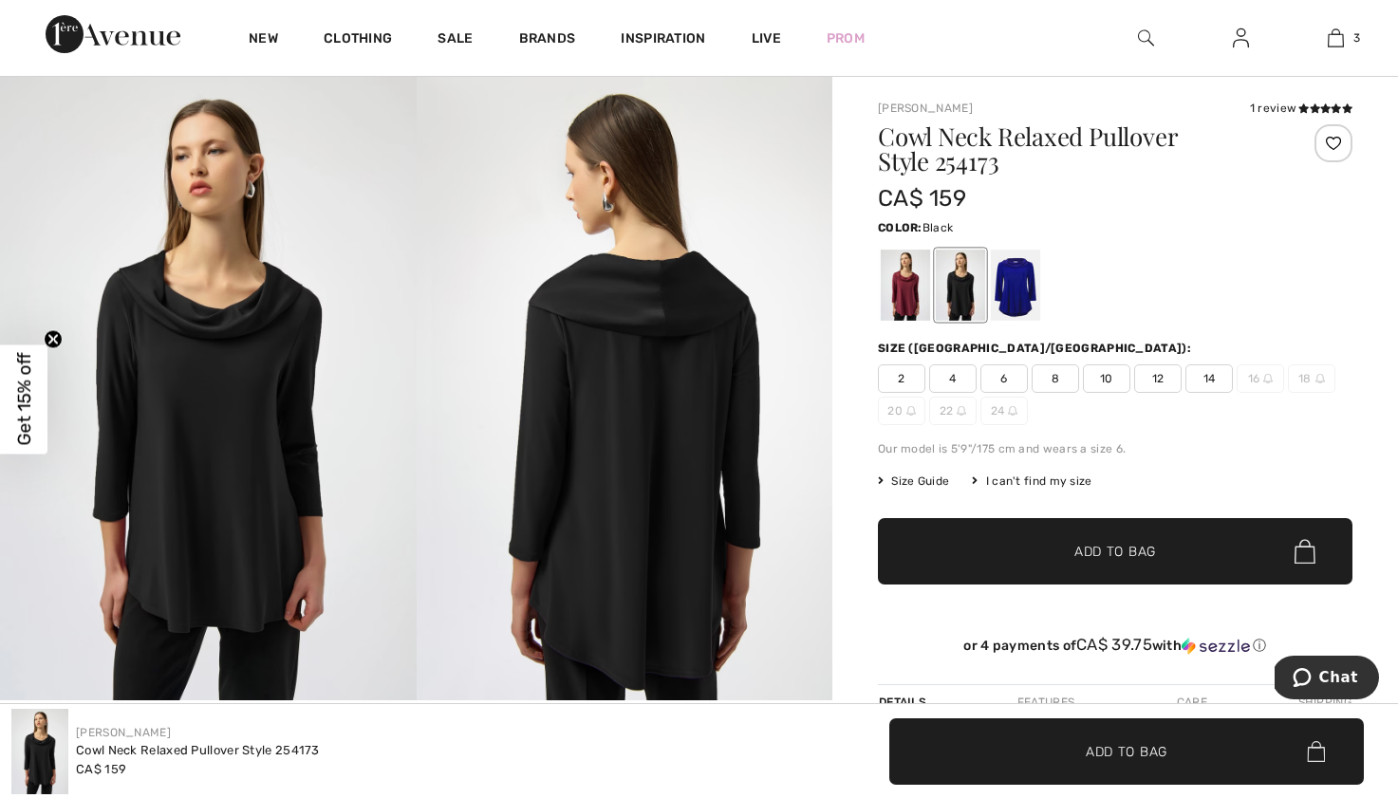
click at [1047, 376] on span "8" at bounding box center [1055, 378] width 47 height 28
click at [1005, 296] on div at bounding box center [1015, 285] width 49 height 71
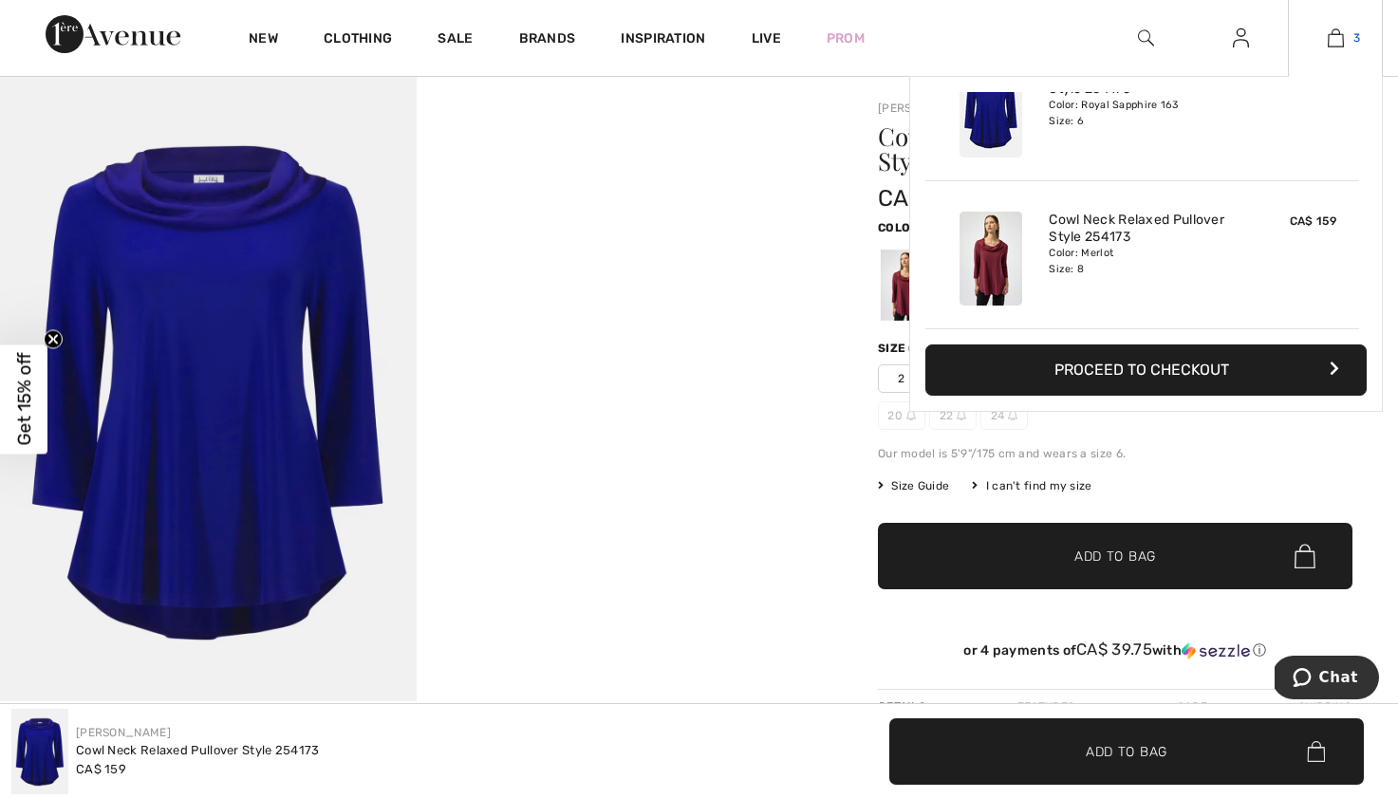
scroll to position [124, 0]
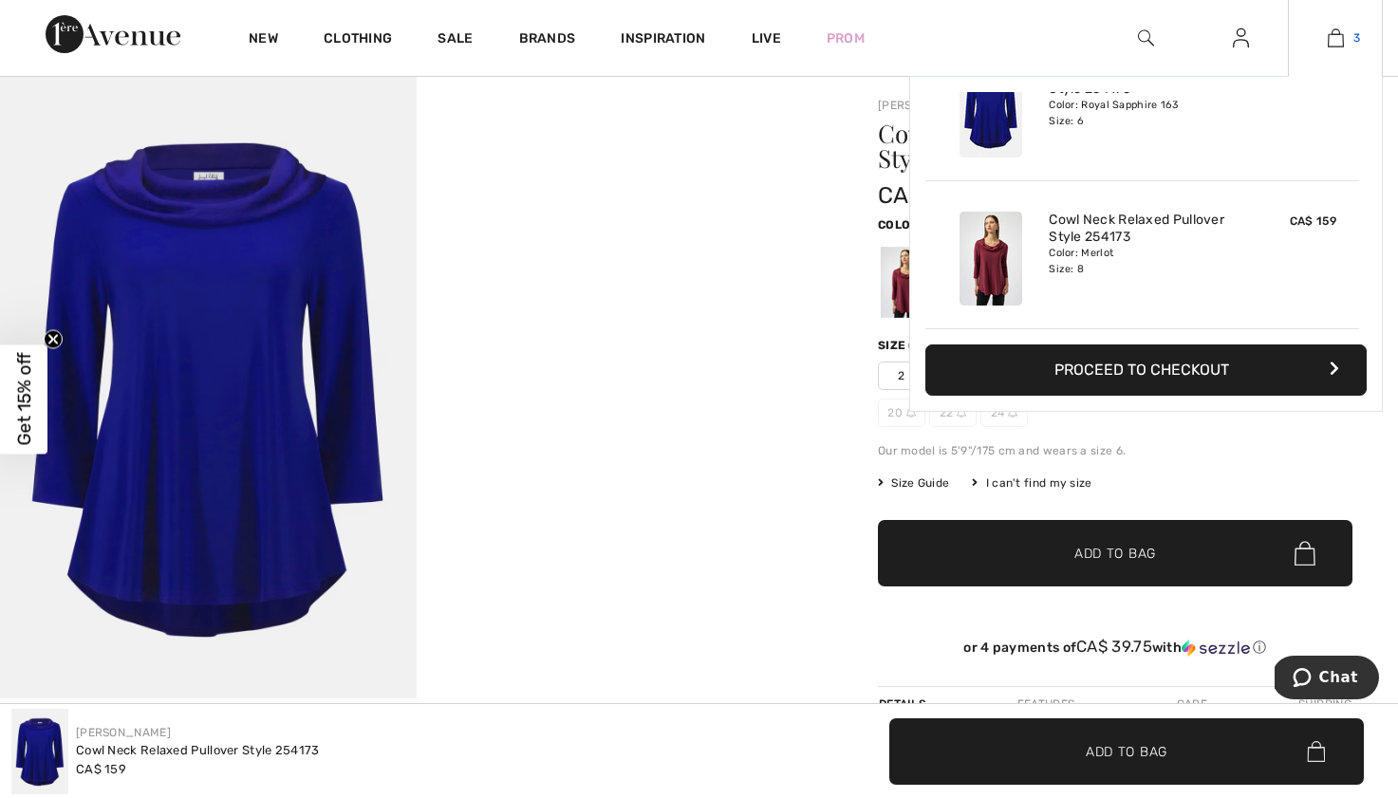
click at [1336, 44] on img at bounding box center [1336, 38] width 16 height 23
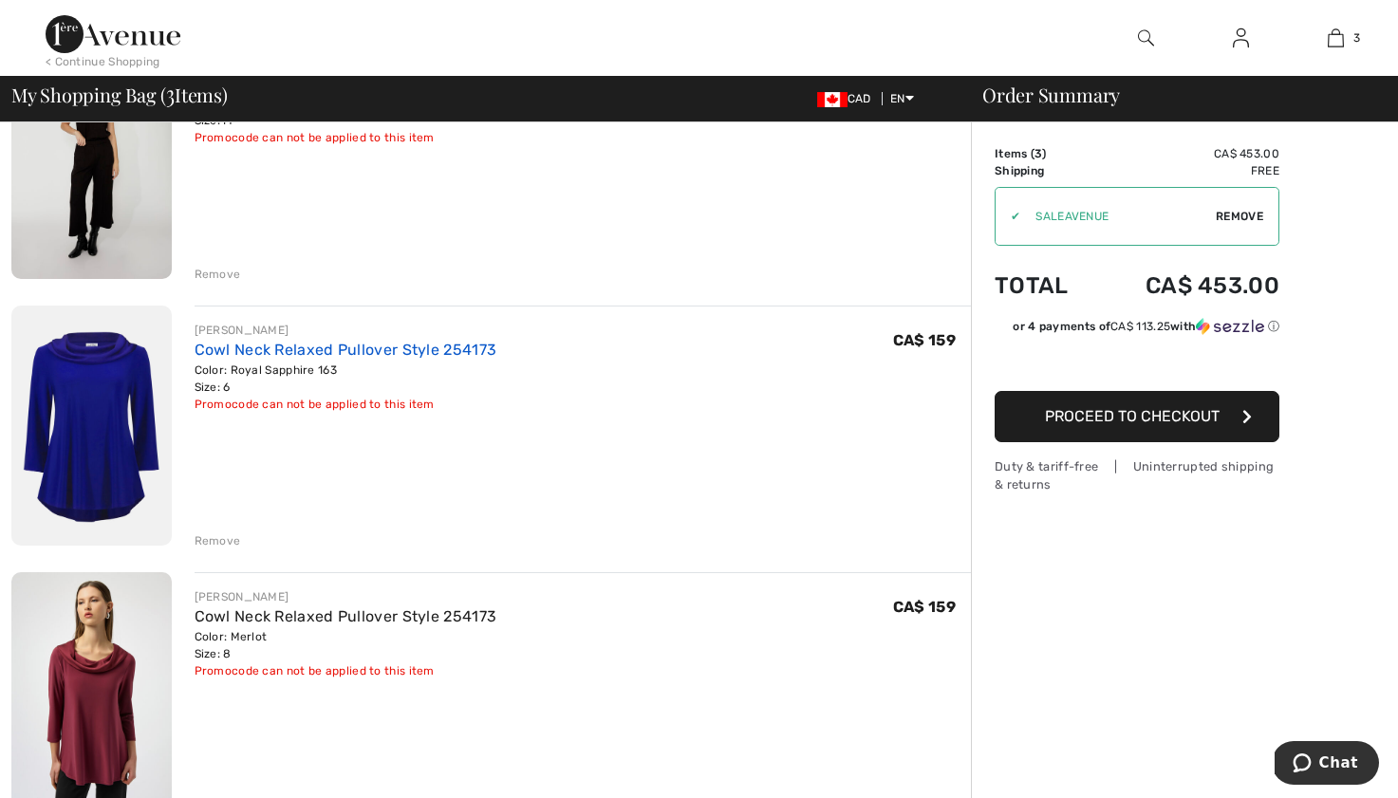
scroll to position [229, 0]
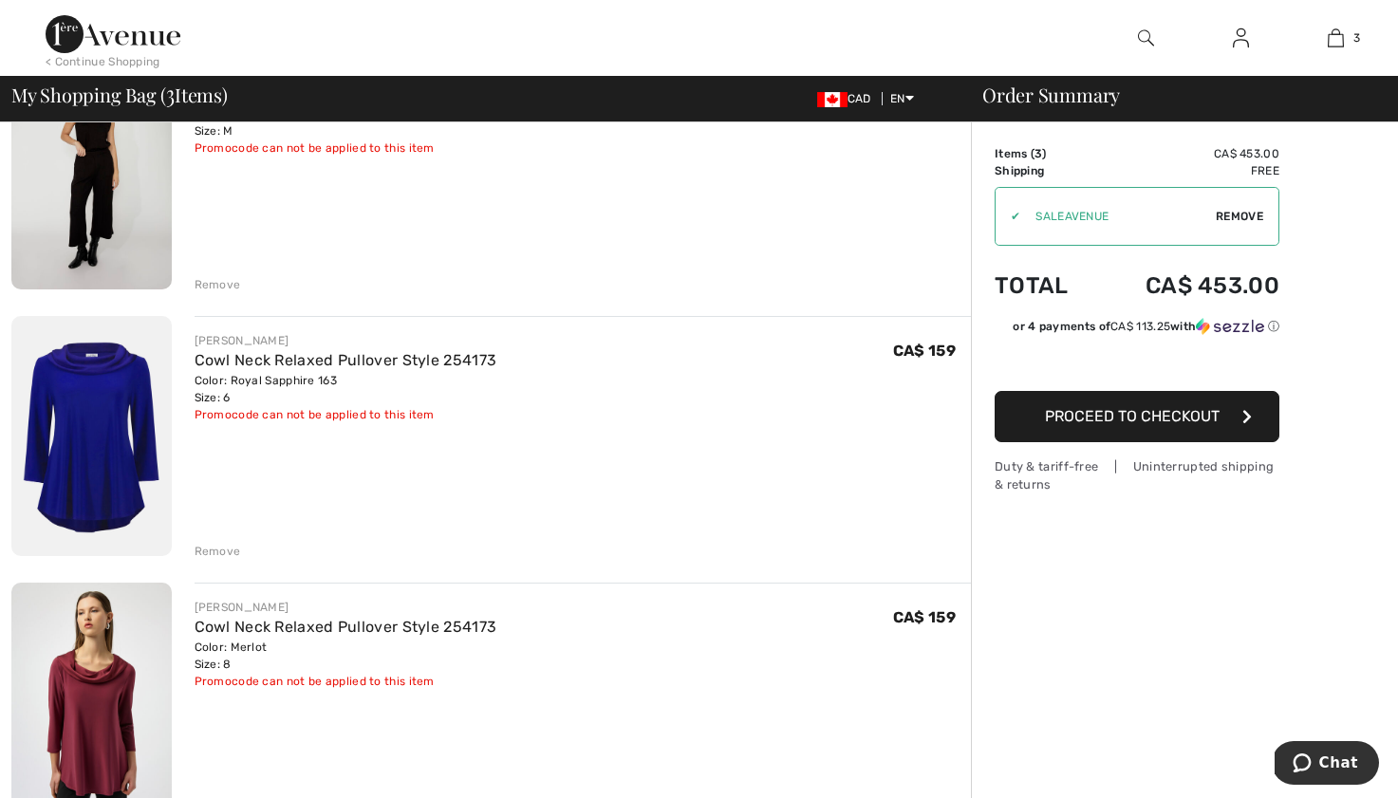
click at [207, 551] on div "Remove" at bounding box center [218, 551] width 47 height 17
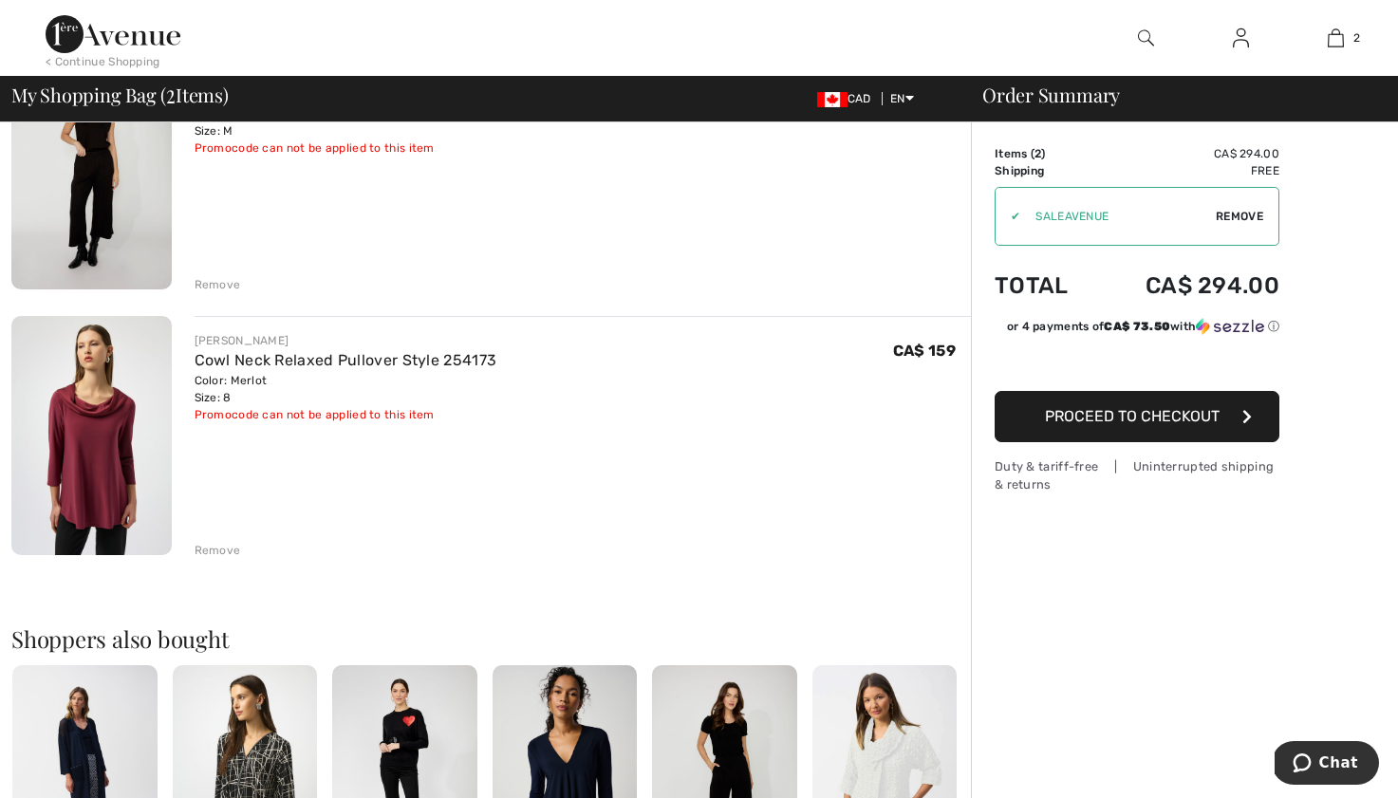
click at [85, 57] on div "< Continue Shopping" at bounding box center [103, 61] width 115 height 17
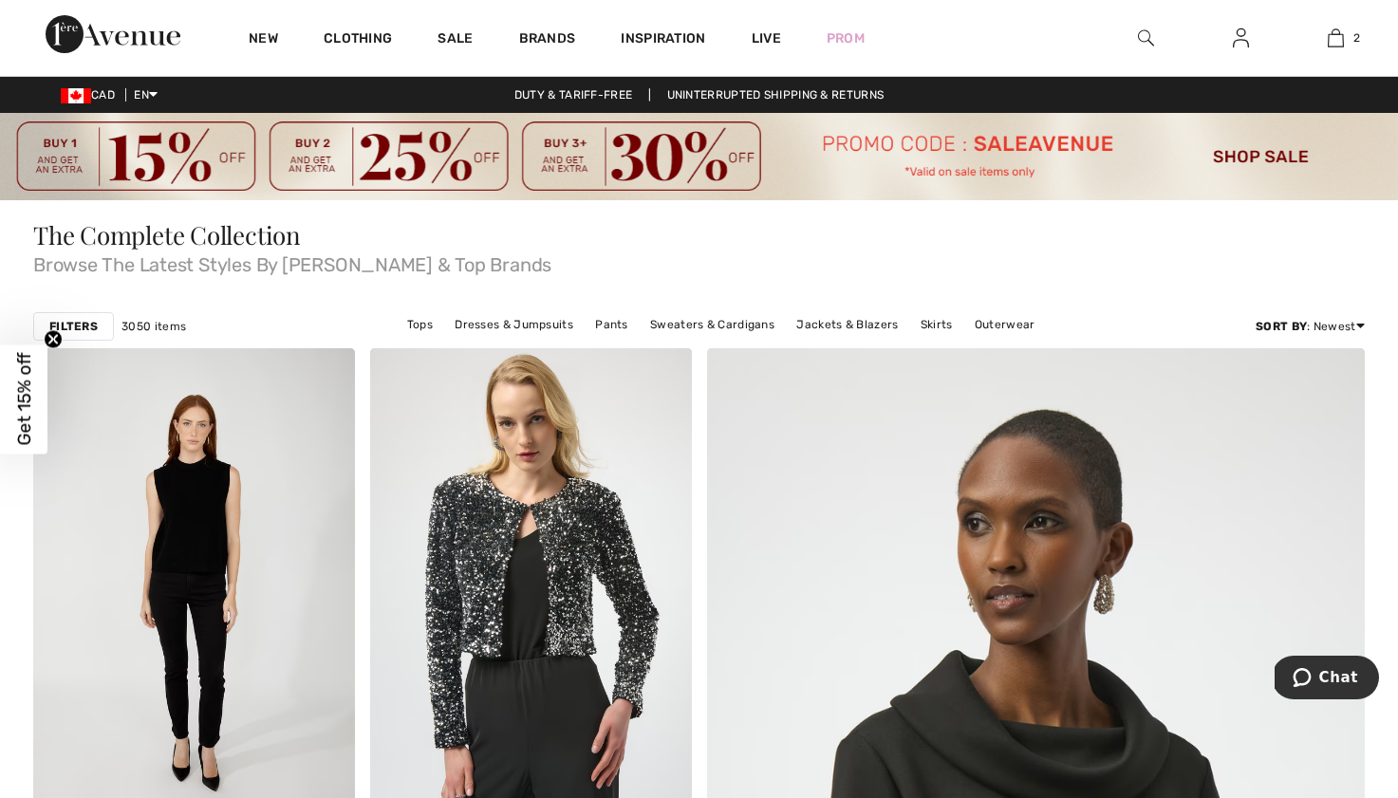
click at [69, 324] on strong "Filters" at bounding box center [73, 326] width 48 height 17
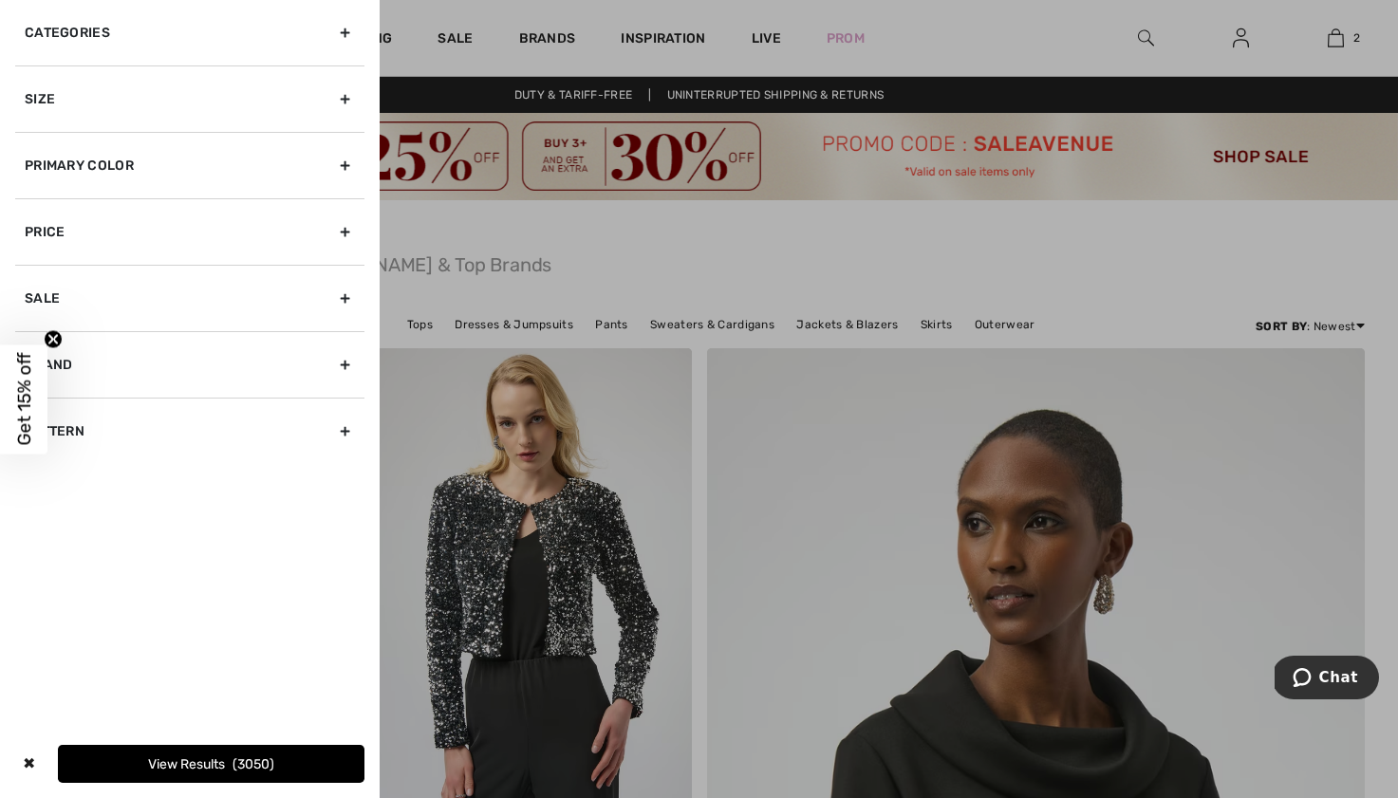
click at [203, 22] on div "Categories" at bounding box center [189, 32] width 349 height 65
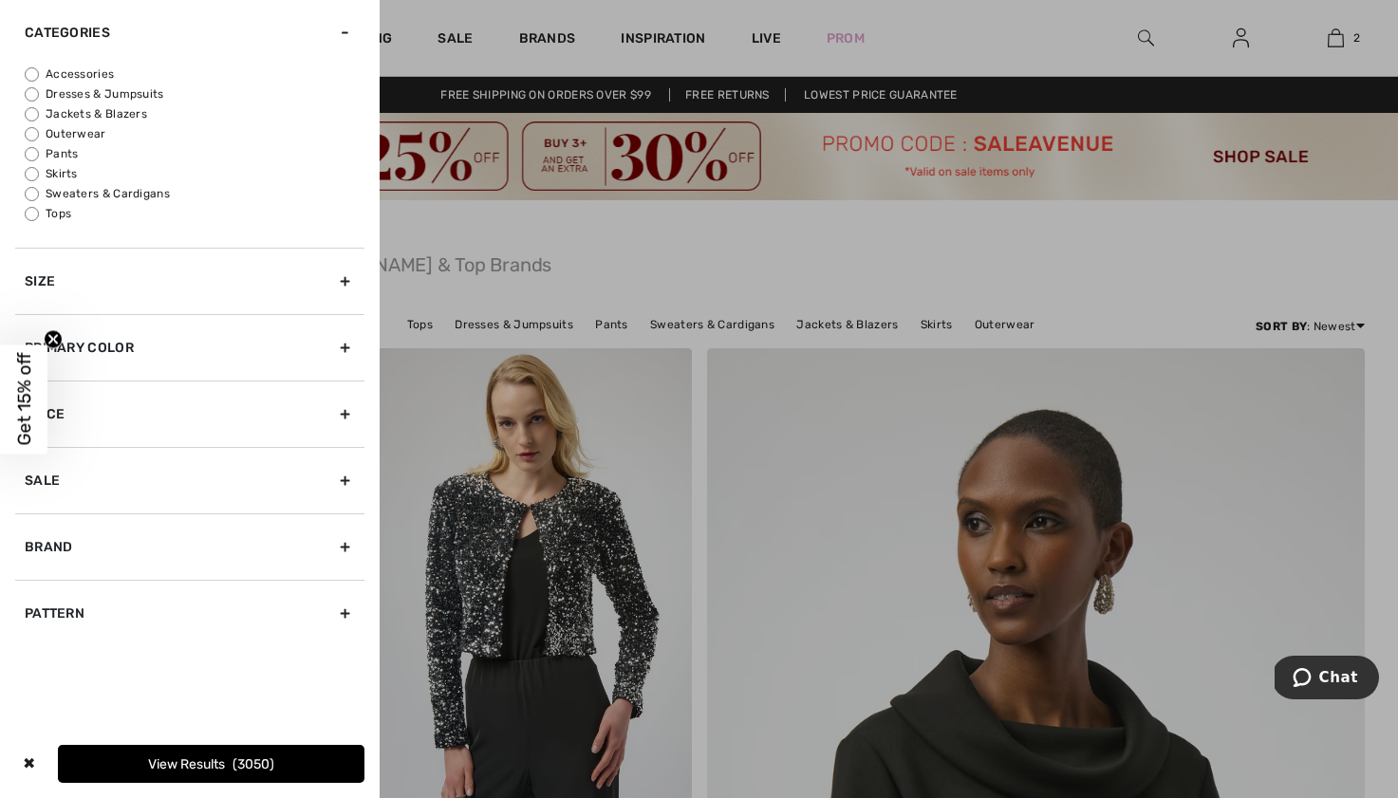
drag, startPoint x: 34, startPoint y: 216, endPoint x: 45, endPoint y: 218, distance: 10.6
click at [34, 216] on input "Tops" at bounding box center [32, 214] width 14 height 14
radio input "true"
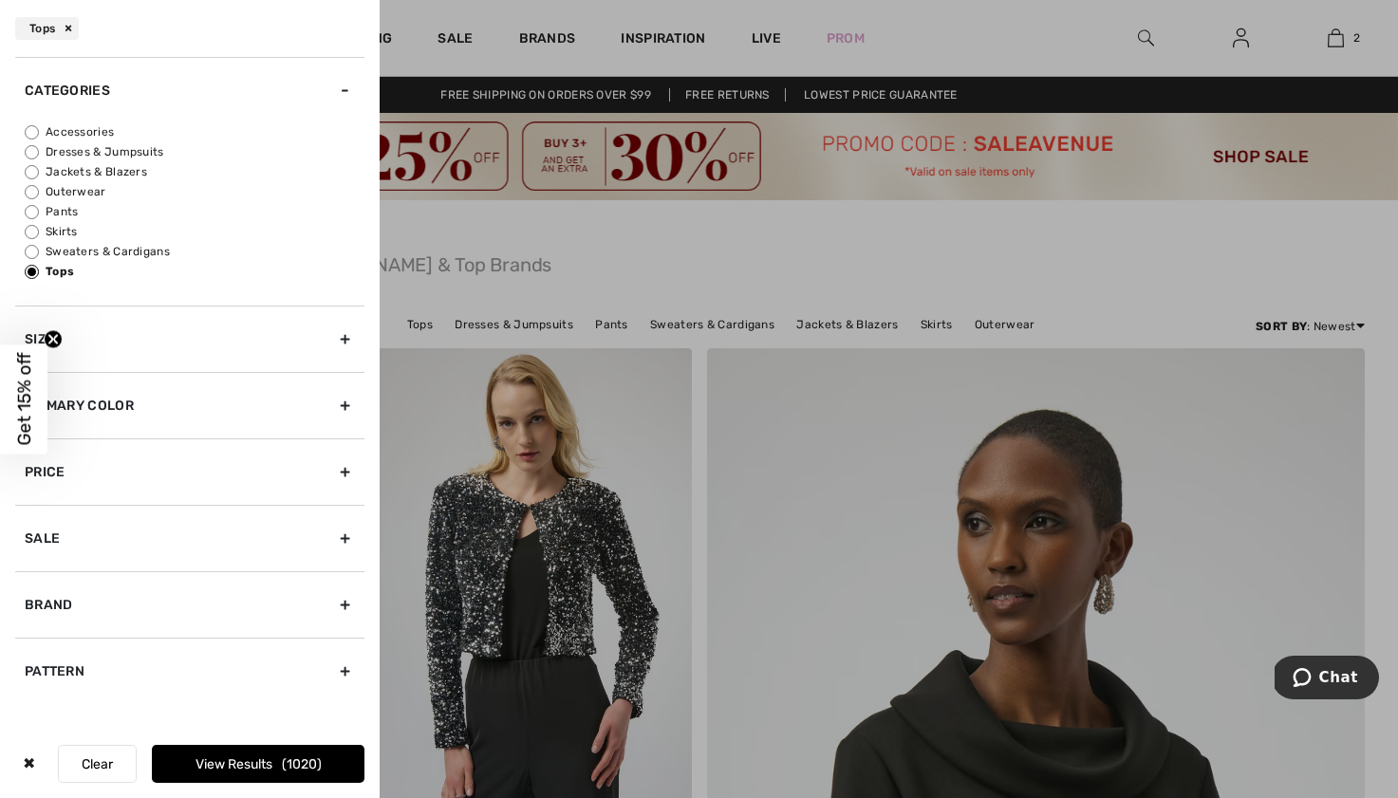
click at [255, 409] on div "Primary Color" at bounding box center [189, 405] width 349 height 66
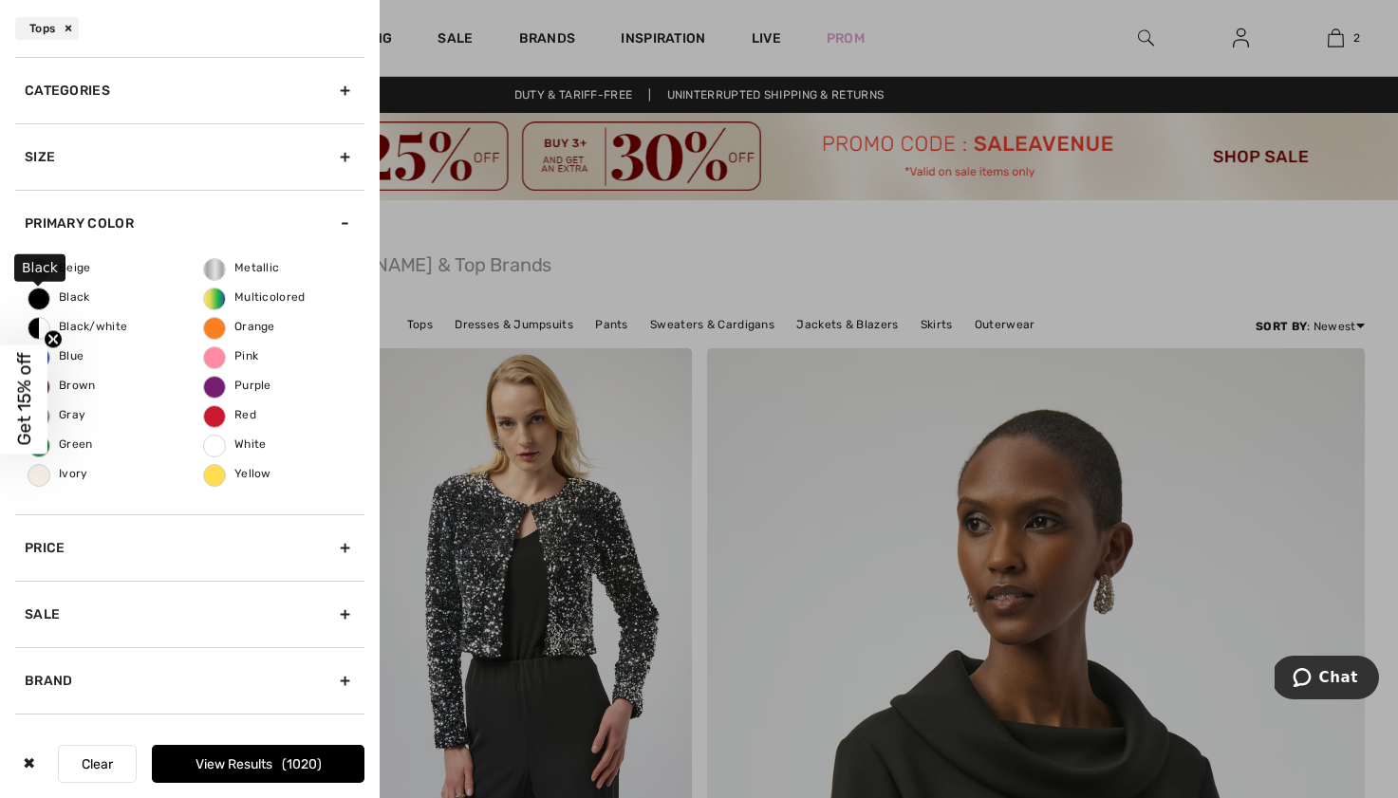
click at [65, 300] on span "Black" at bounding box center [59, 296] width 62 height 13
click at [0, 0] on input "Black" at bounding box center [0, 0] width 0 height 0
click at [277, 764] on button "View Results 388" at bounding box center [258, 764] width 213 height 38
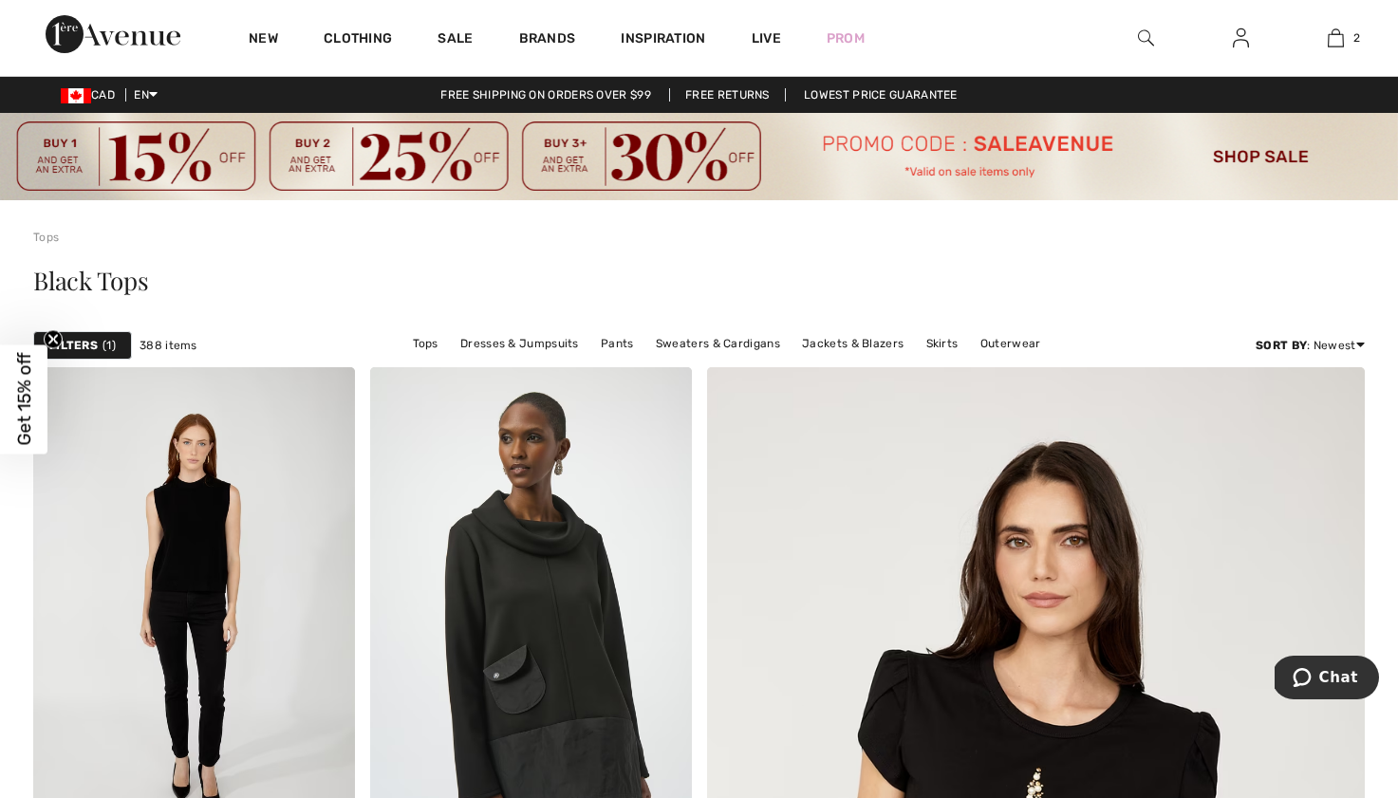
click at [108, 349] on span "1" at bounding box center [109, 345] width 13 height 17
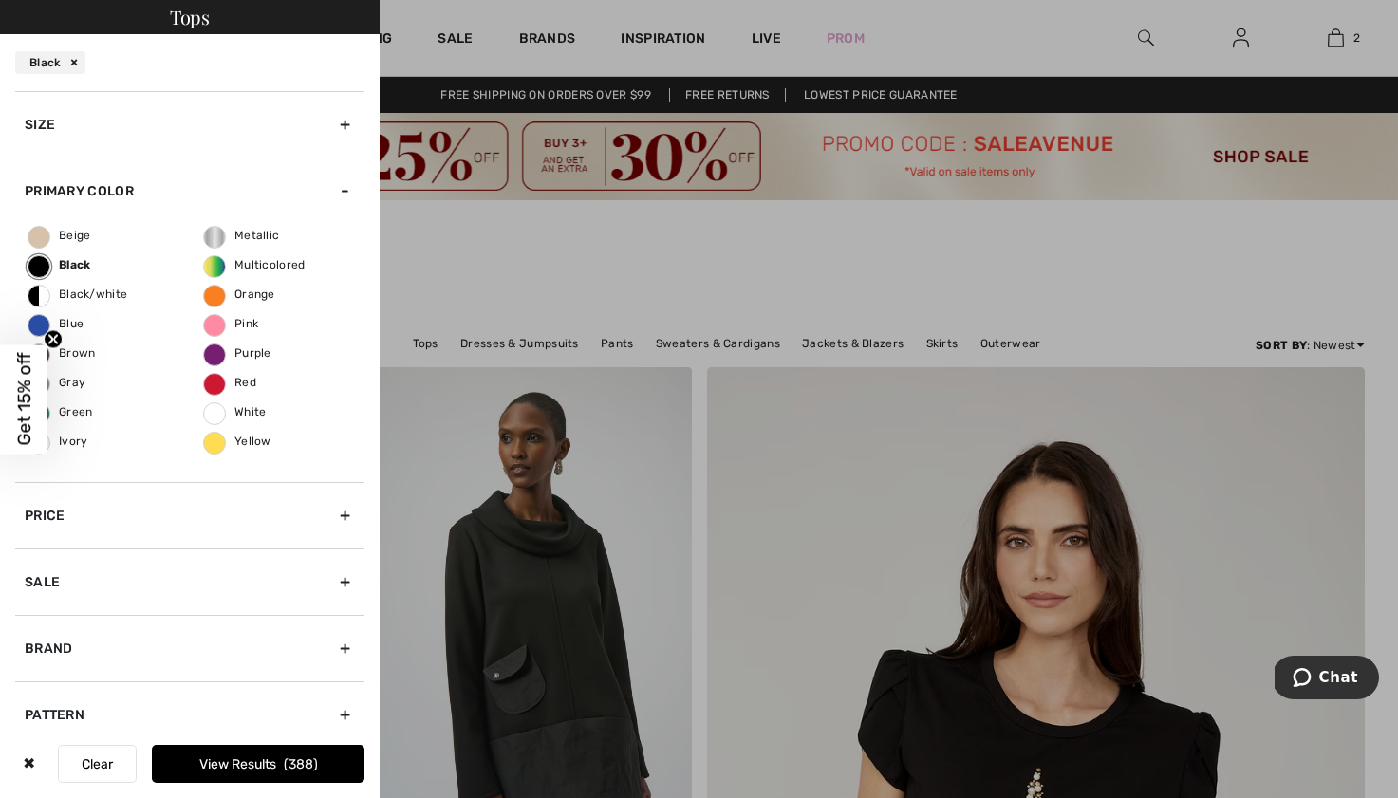
scroll to position [18, 0]
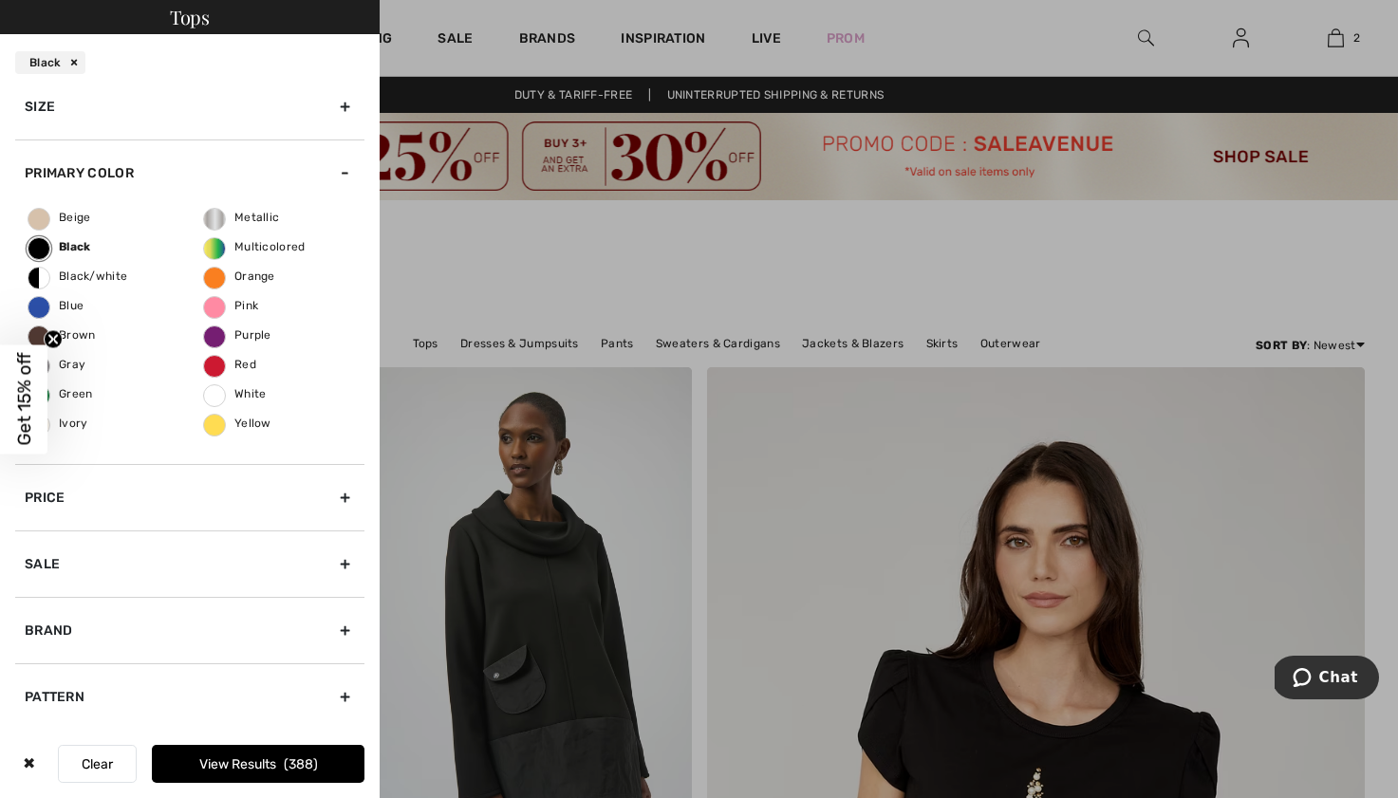
click at [835, 261] on div at bounding box center [699, 399] width 1398 height 798
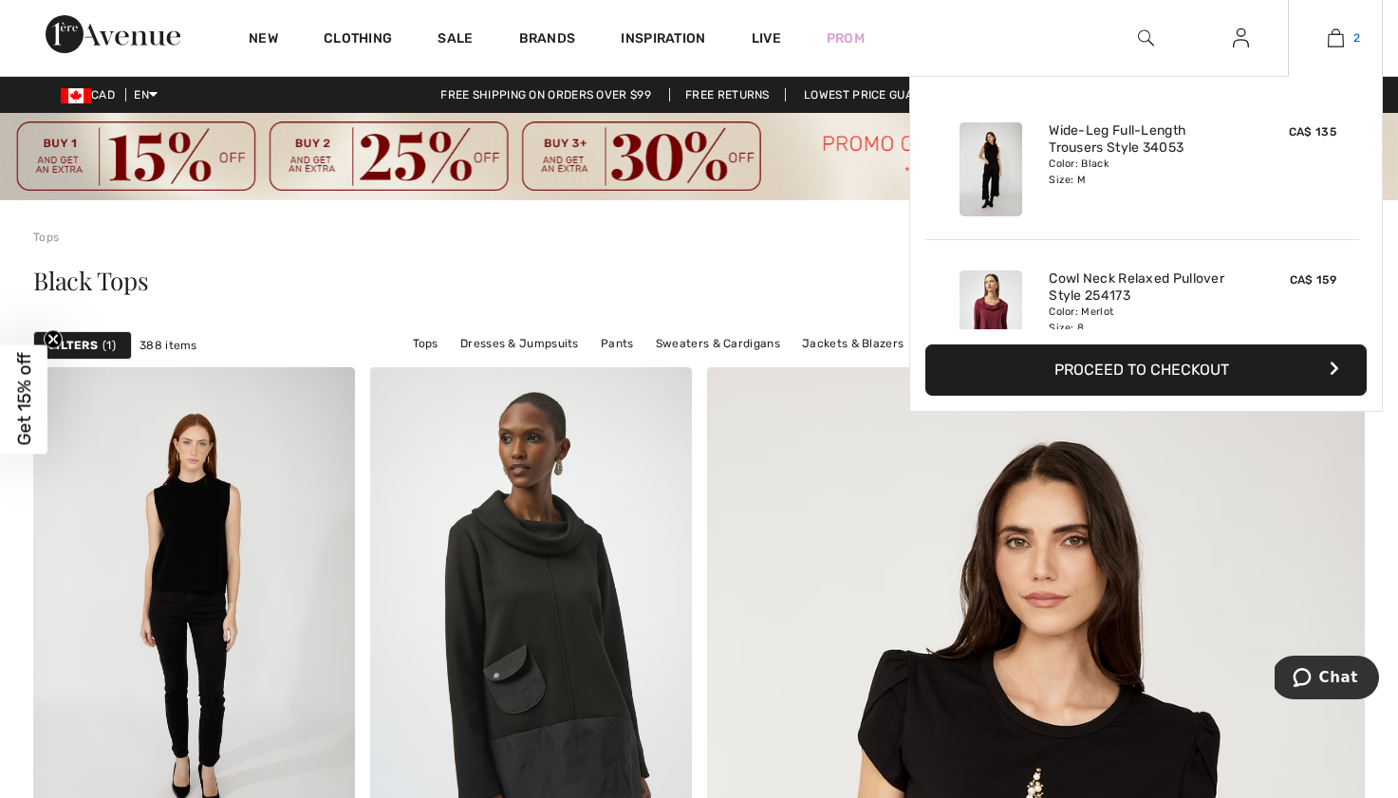
click at [1336, 35] on img at bounding box center [1336, 38] width 16 height 23
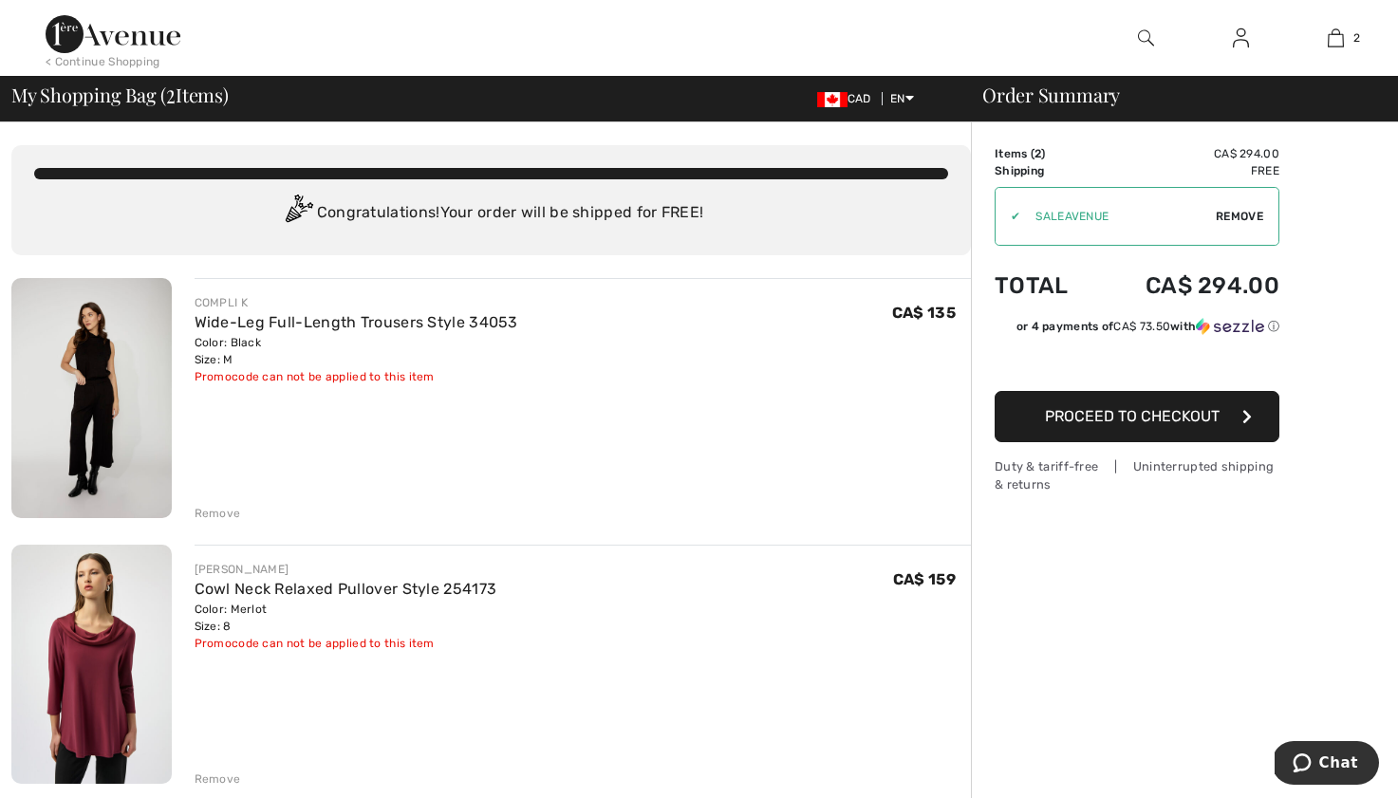
click at [66, 65] on div "< Continue Shopping" at bounding box center [103, 61] width 115 height 17
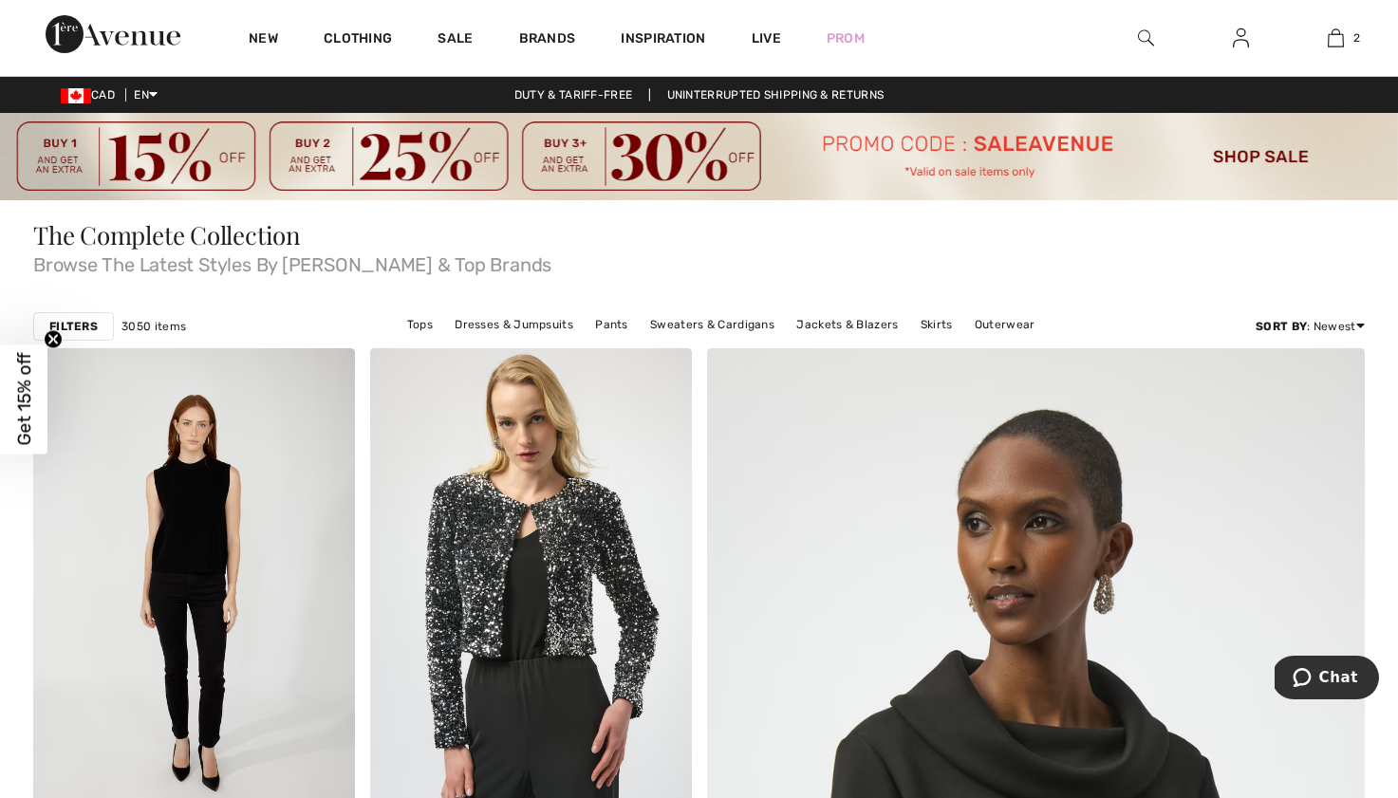
click at [72, 330] on strong "Filters" at bounding box center [73, 326] width 48 height 17
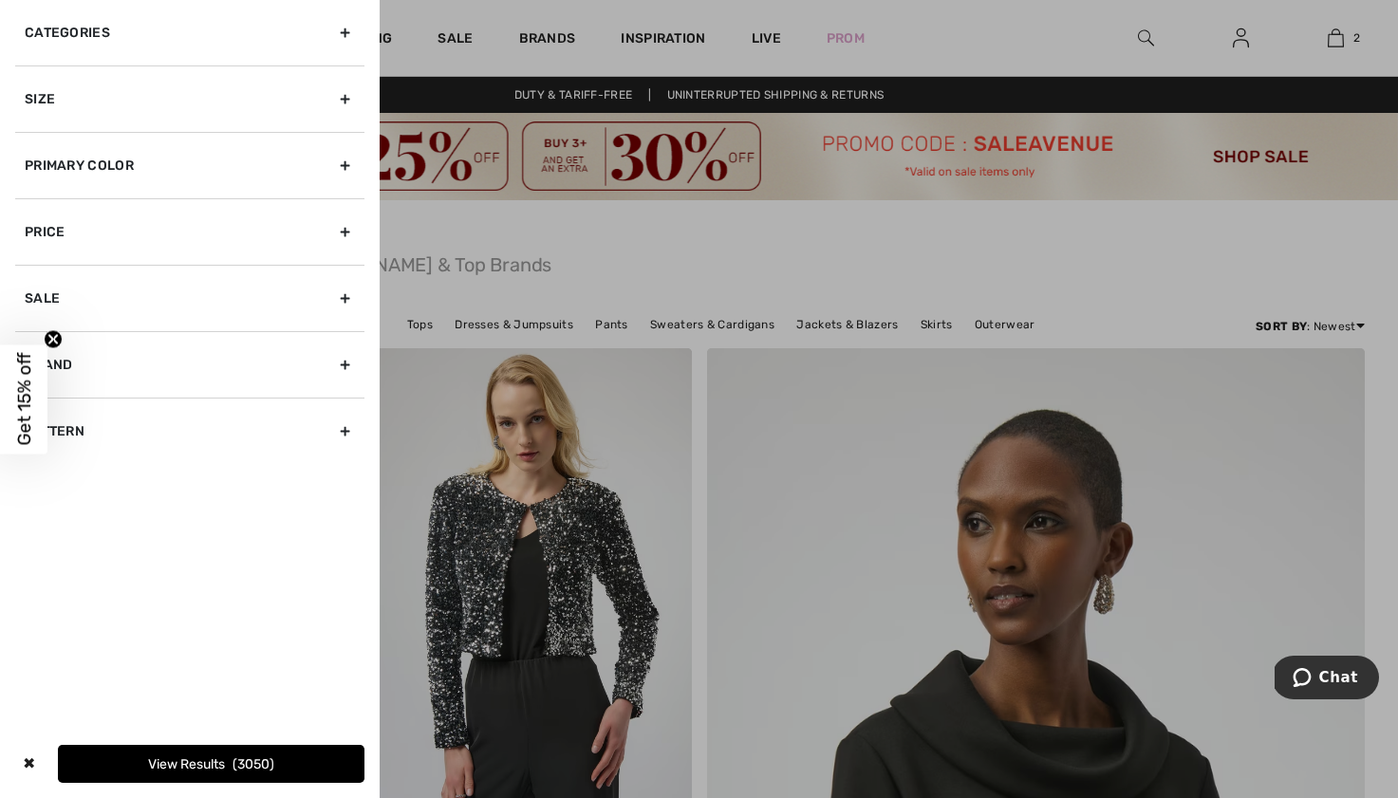
click at [82, 365] on div "Brand" at bounding box center [189, 364] width 349 height 66
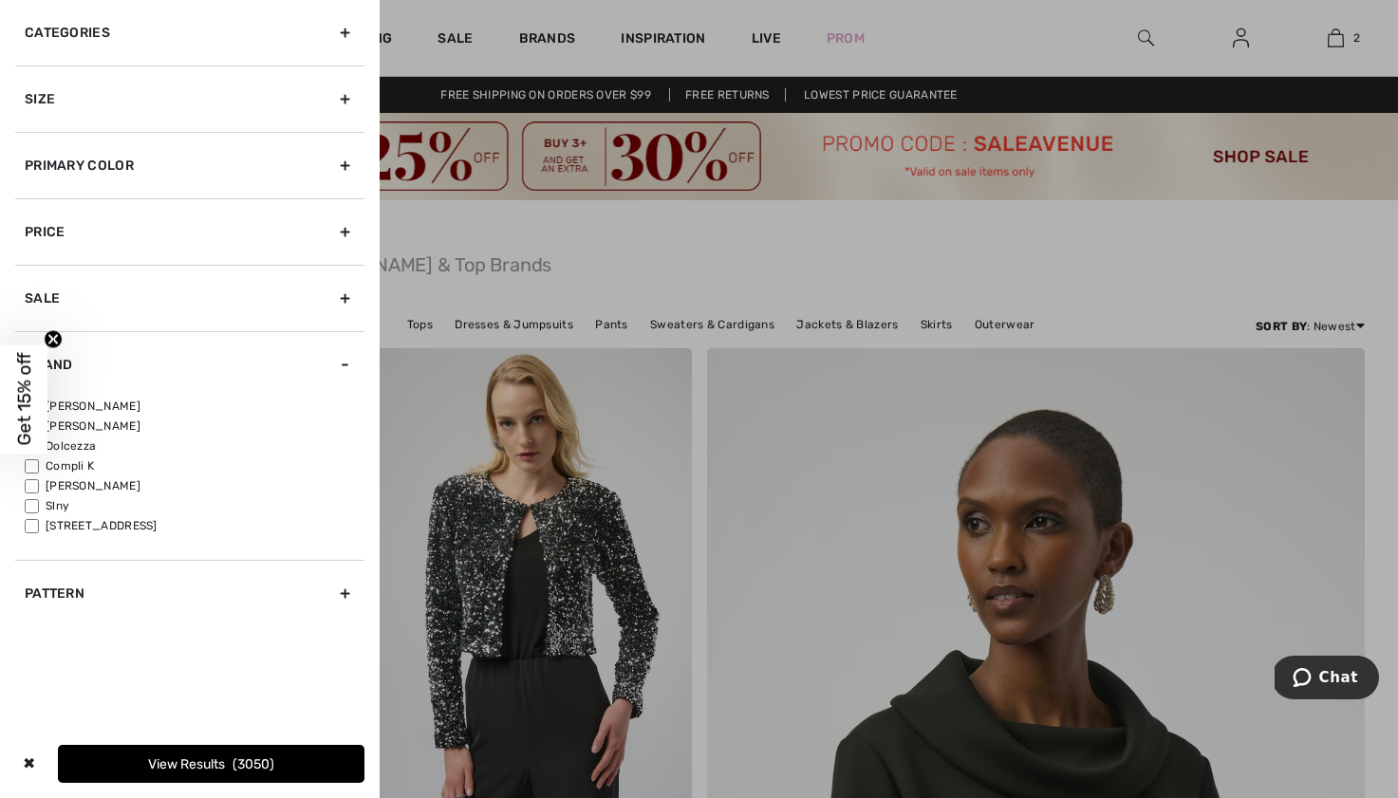
click at [23, 399] on span "Get 15% off" at bounding box center [24, 399] width 22 height 93
click at [32, 405] on div "Close dialog Want 15% off your first order? You're just one step away from excl…" at bounding box center [699, 399] width 1398 height 798
drag, startPoint x: 114, startPoint y: 402, endPoint x: 155, endPoint y: 402, distance: 40.8
click at [114, 402] on label "[PERSON_NAME]" at bounding box center [195, 406] width 340 height 17
click at [39, 402] on input"] "[PERSON_NAME]" at bounding box center [32, 407] width 14 height 14
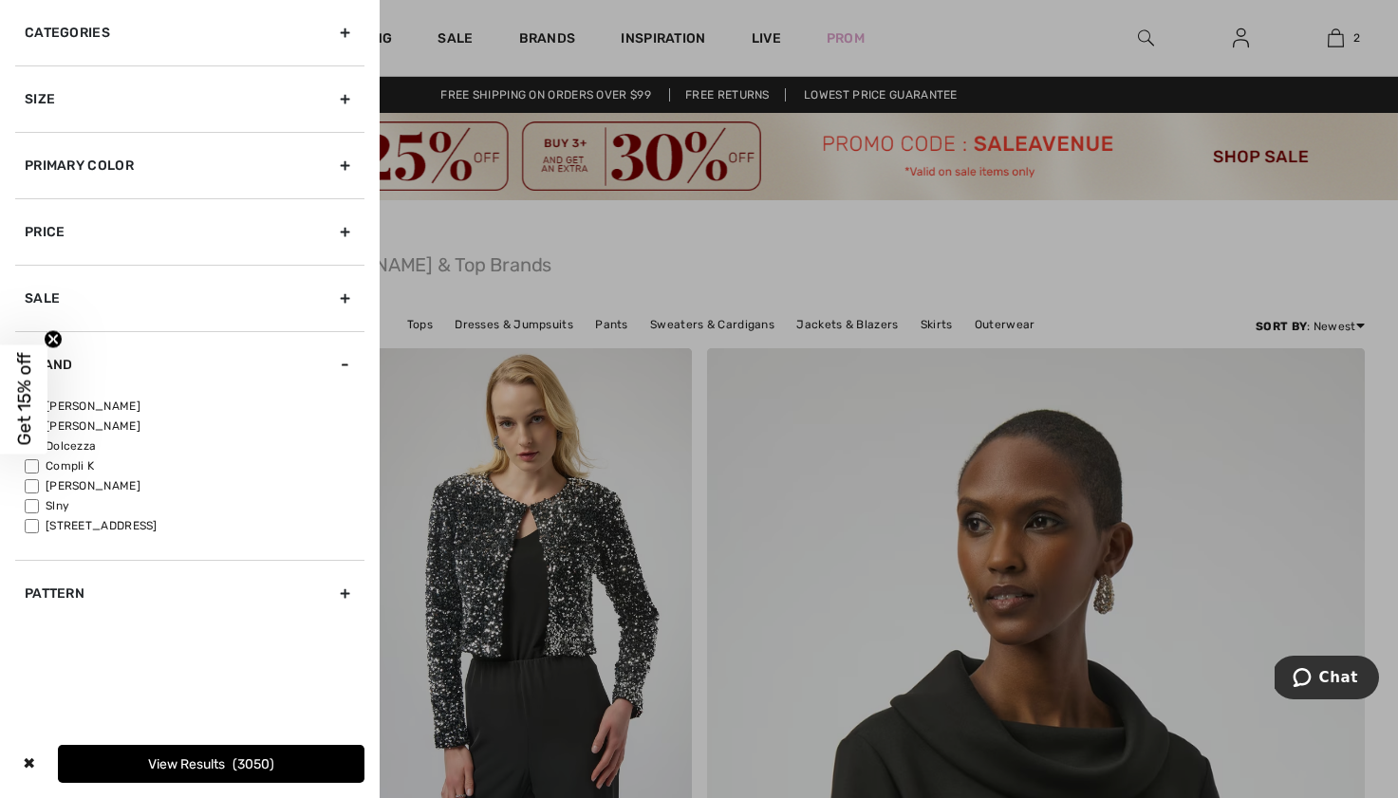
checkbox input"] "true"
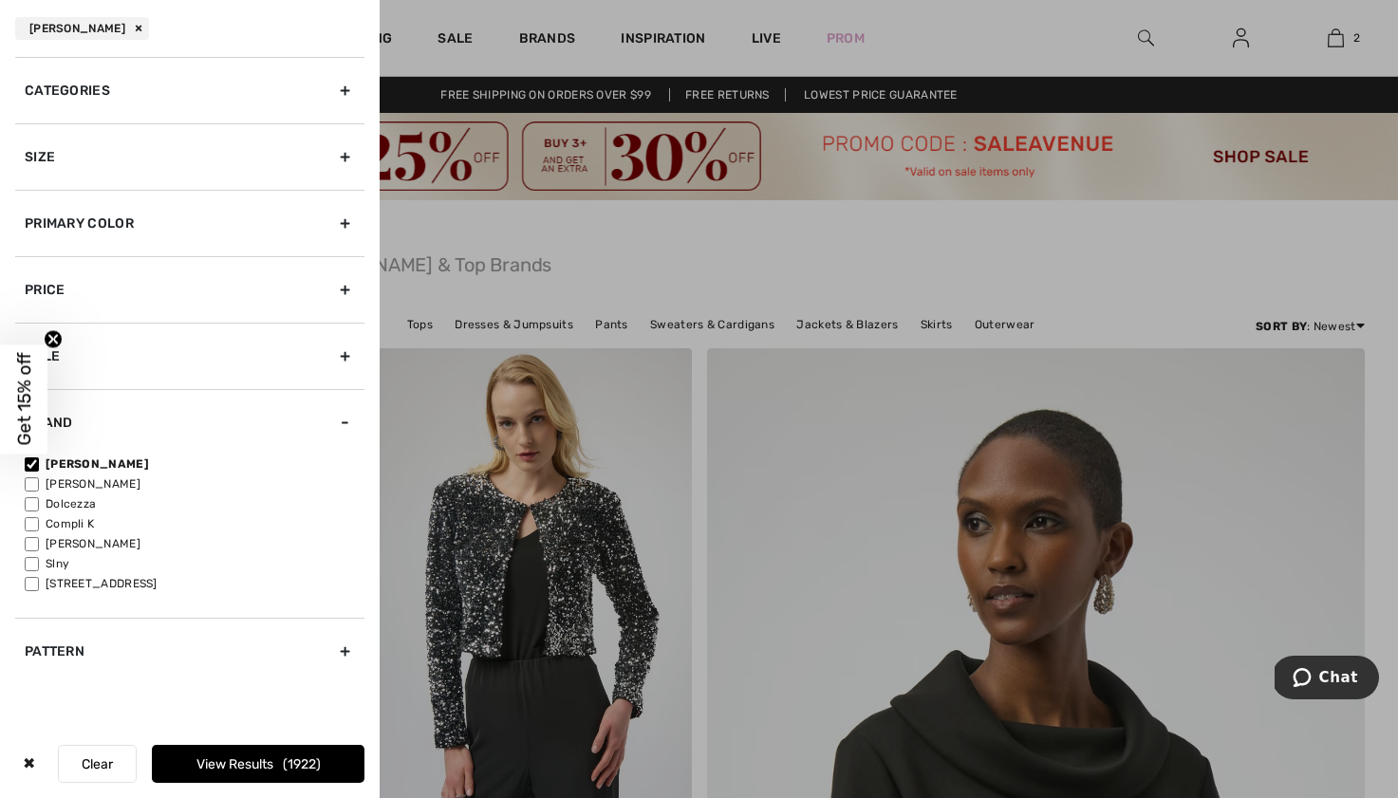
click at [217, 758] on button "View Results 1922" at bounding box center [258, 764] width 213 height 38
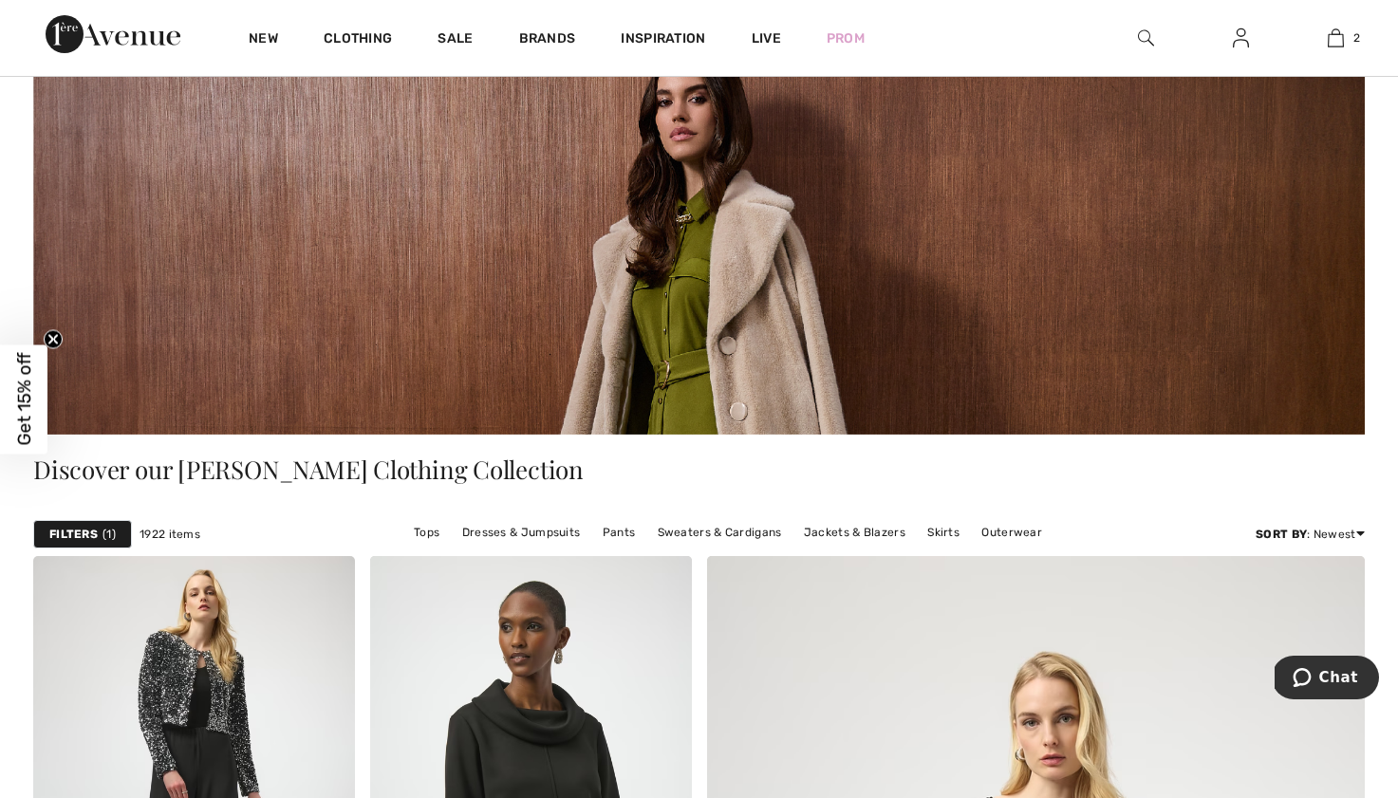
scroll to position [129, 0]
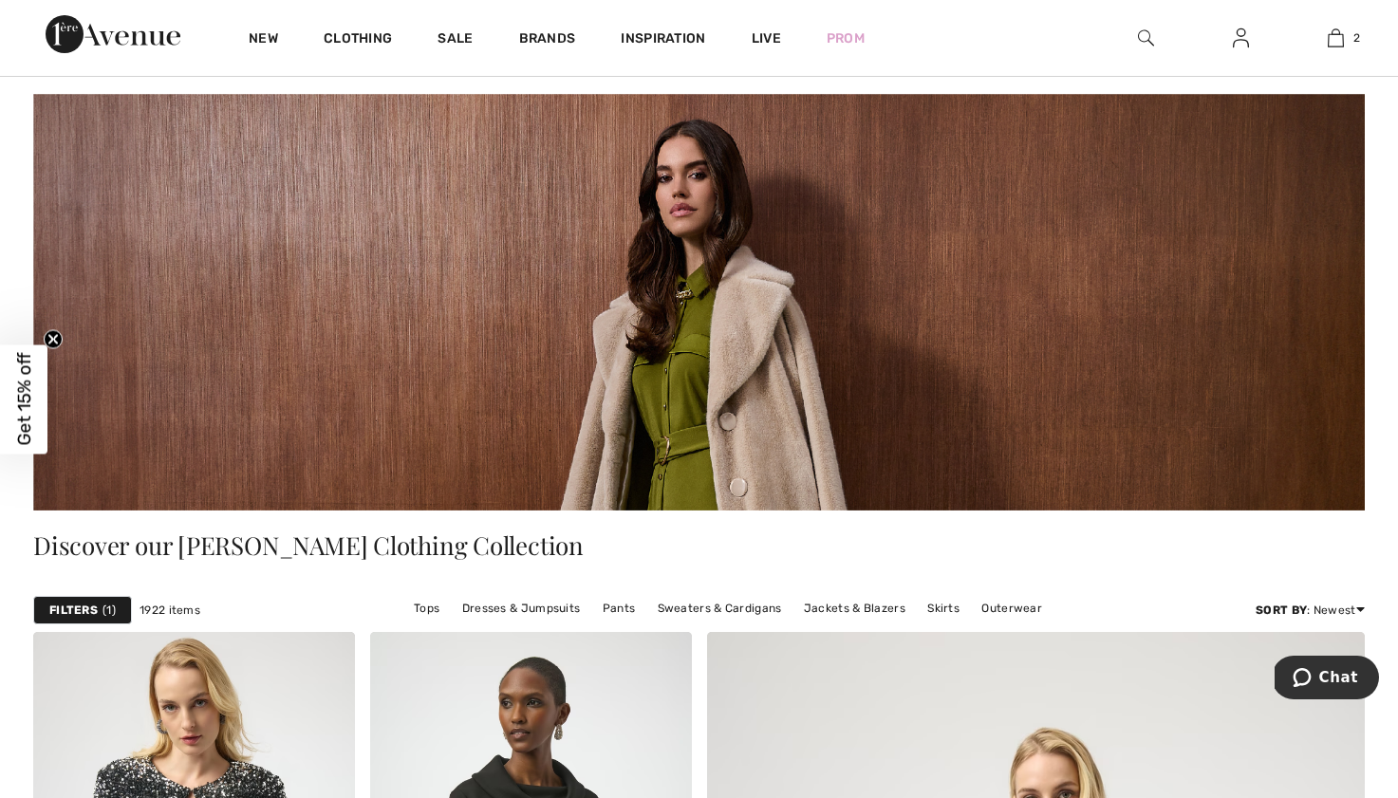
click at [79, 610] on strong "Filters" at bounding box center [73, 610] width 48 height 17
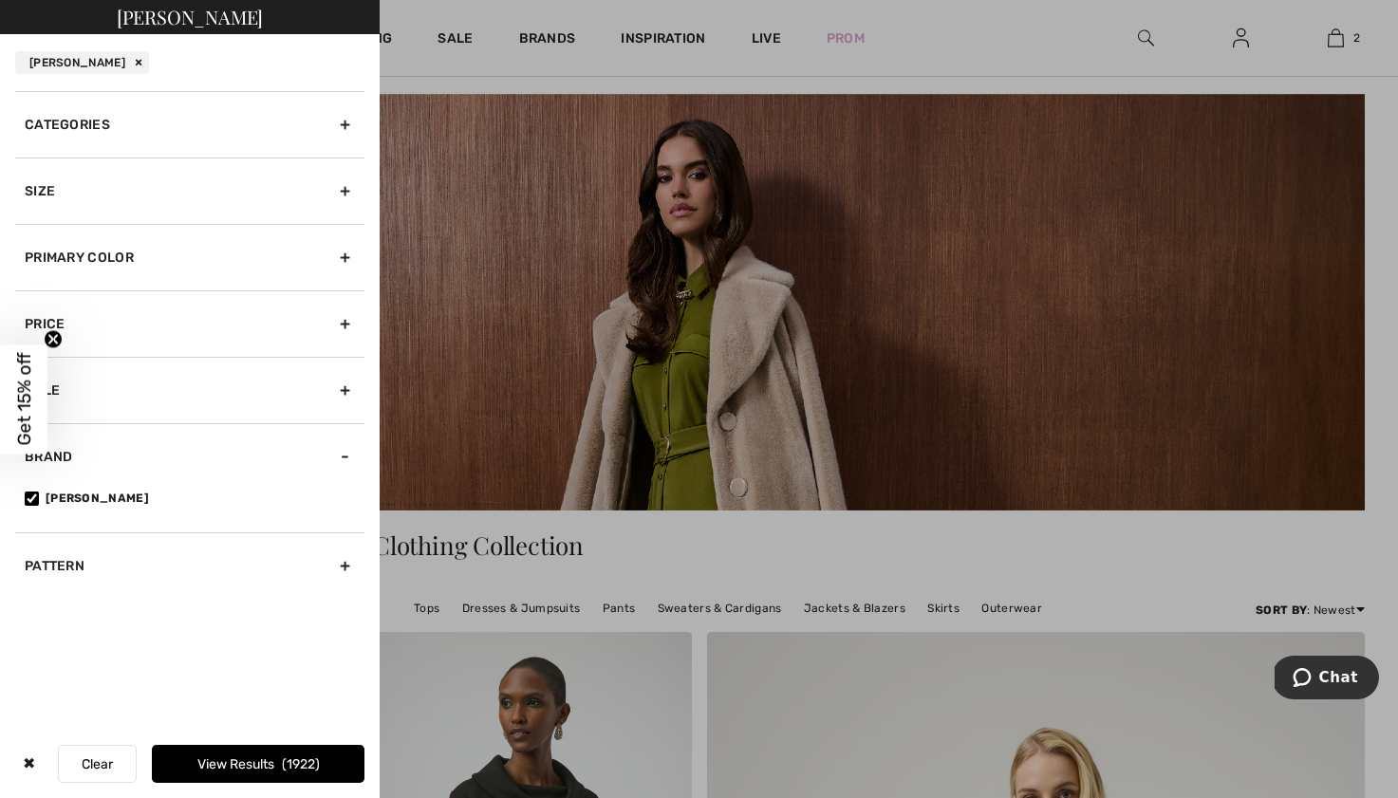
click at [121, 272] on div "Primary Color" at bounding box center [189, 257] width 349 height 66
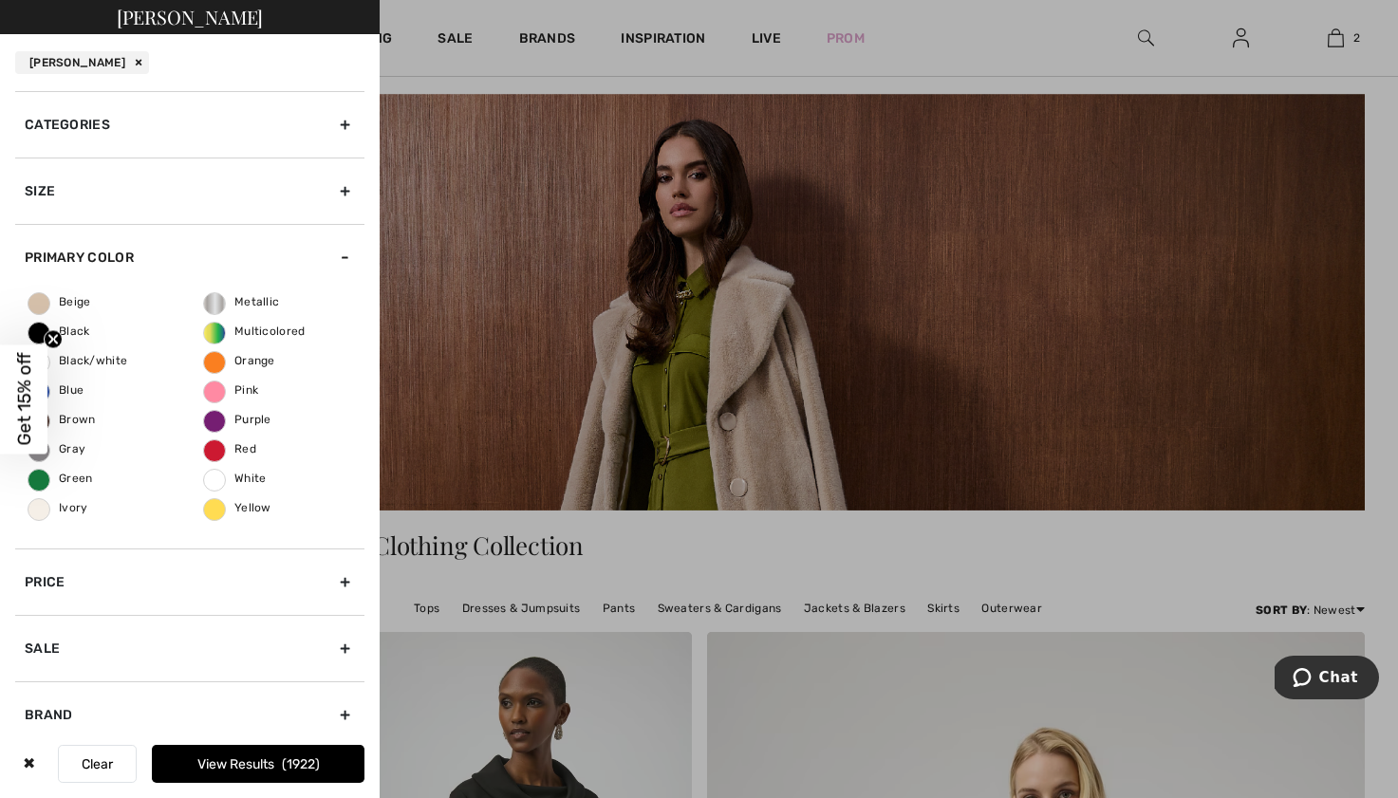
click at [73, 339] on div "Beige Black Black/white Blue Brown Gray Green Ivory Metallic Multicolored Orang…" at bounding box center [189, 419] width 349 height 258
click at [76, 333] on span "Black" at bounding box center [59, 331] width 62 height 13
click at [0, 0] on input "Black" at bounding box center [0, 0] width 0 height 0
click at [241, 756] on button "View Results 805" at bounding box center [258, 764] width 213 height 38
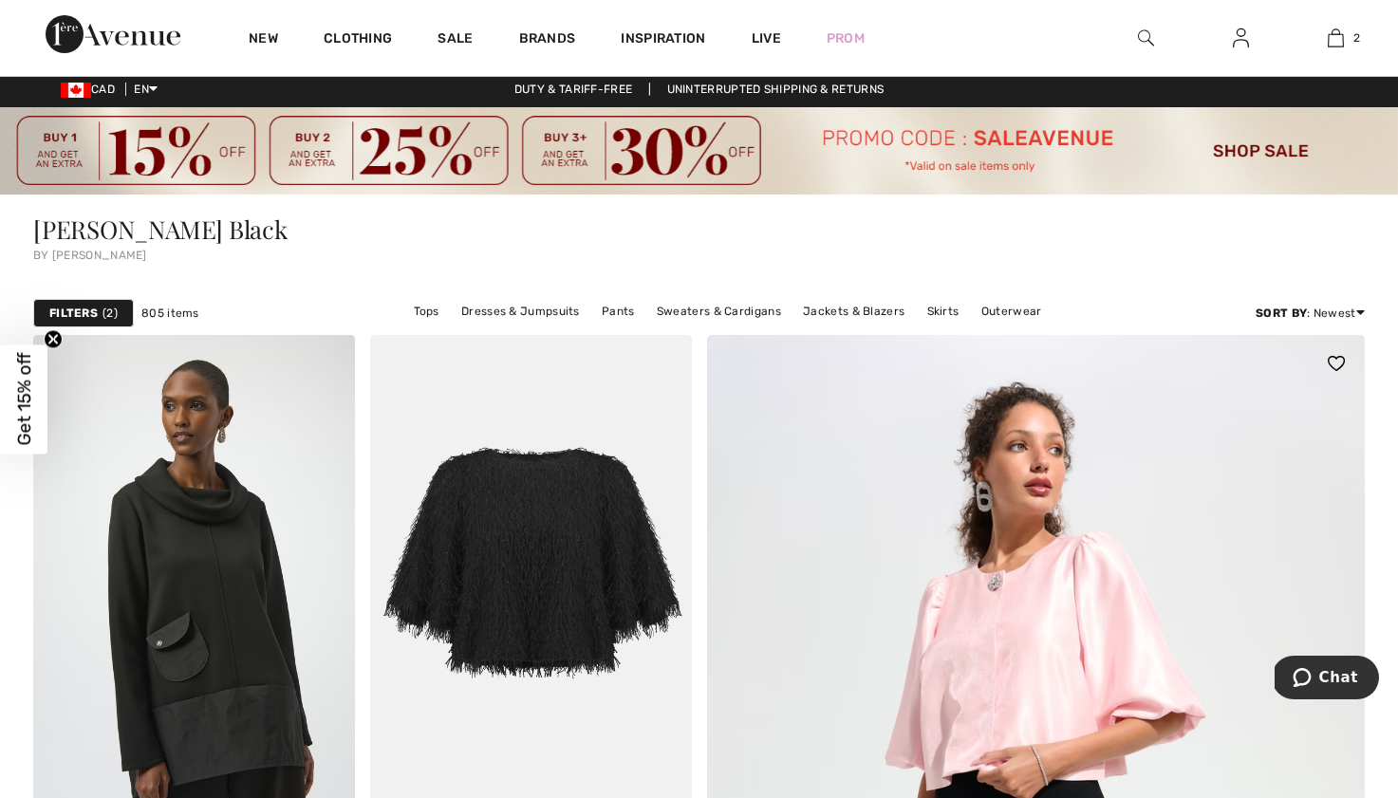
scroll to position [8, 0]
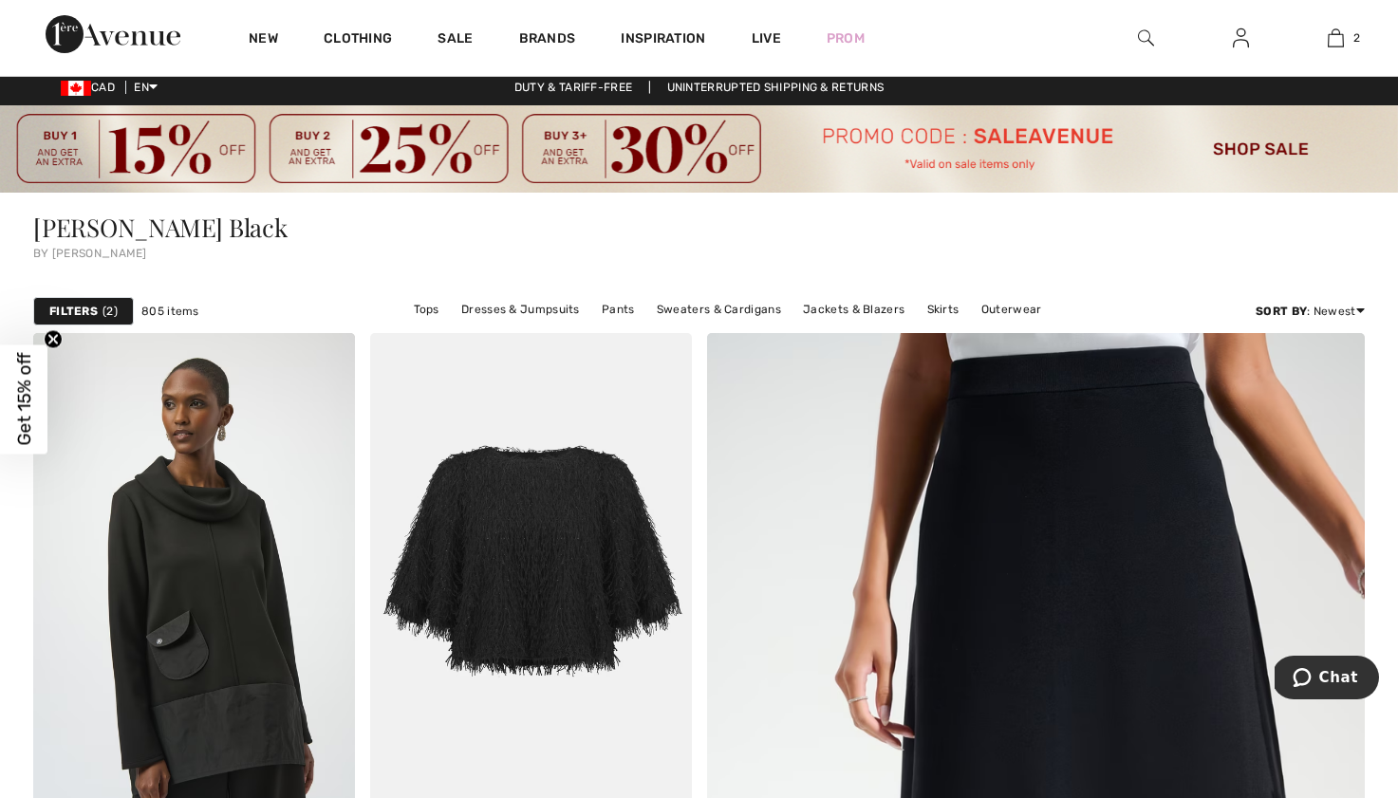
click at [92, 307] on strong "Filters" at bounding box center [73, 311] width 48 height 17
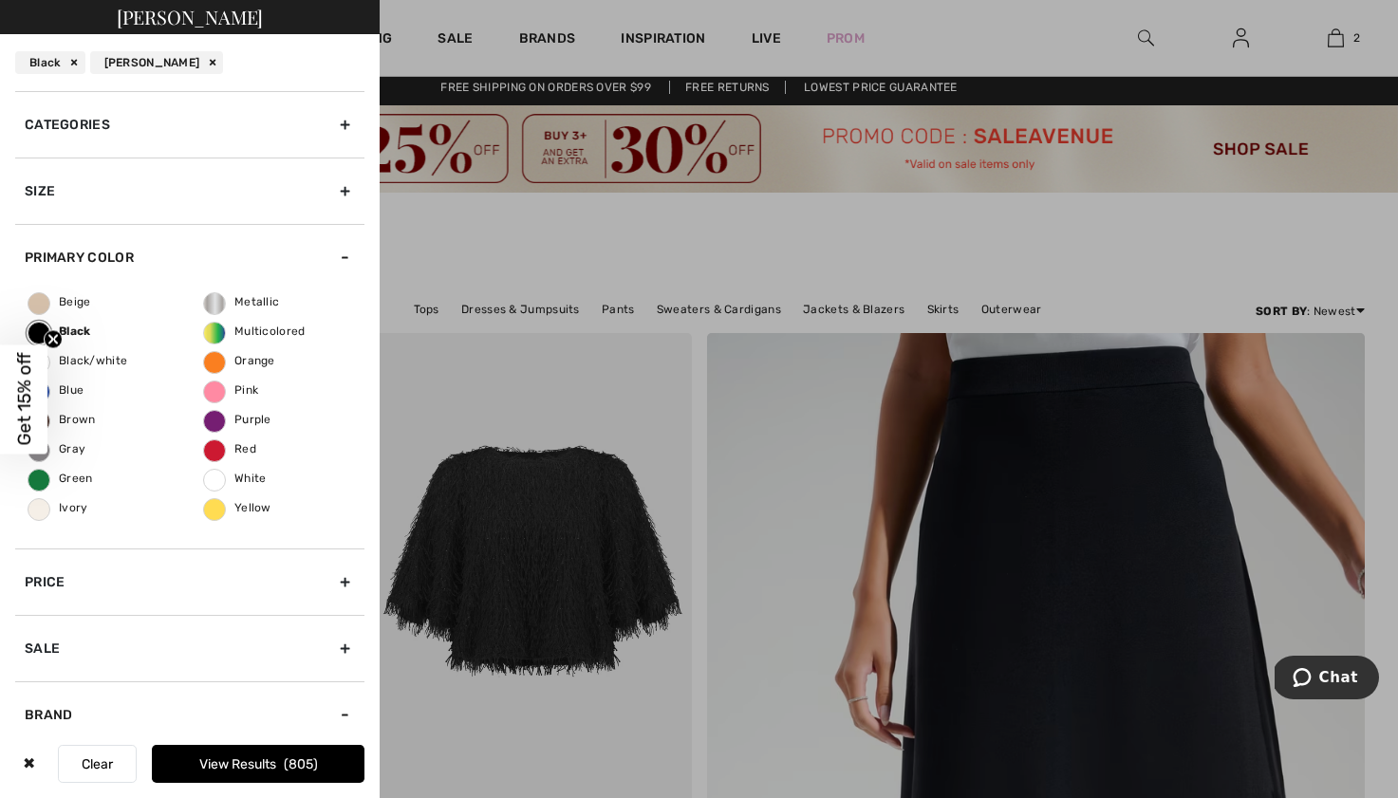
click at [346, 120] on div "Categories" at bounding box center [189, 124] width 349 height 66
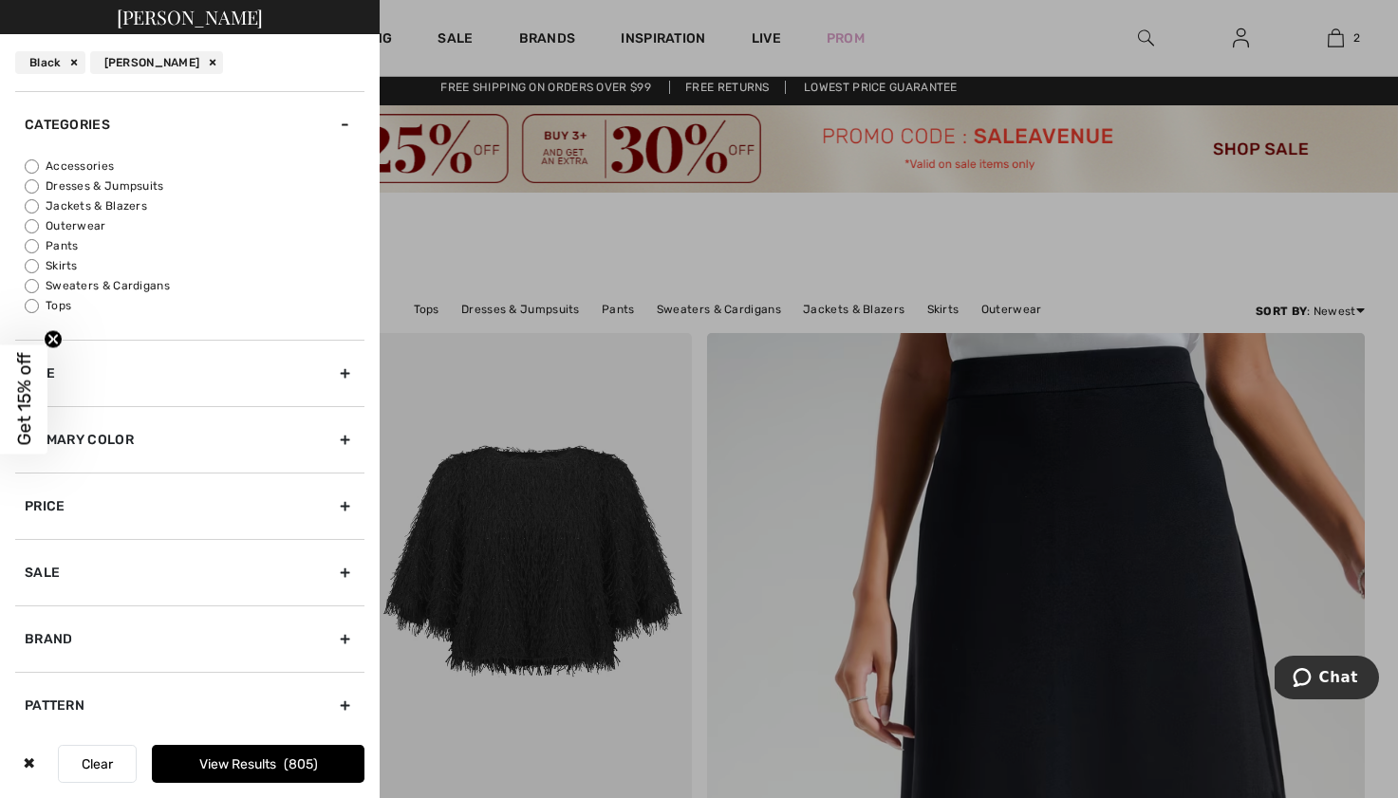
click at [30, 307] on input "Tops" at bounding box center [32, 306] width 14 height 14
radio input "true"
click at [241, 760] on button "View Results 266" at bounding box center [258, 764] width 213 height 38
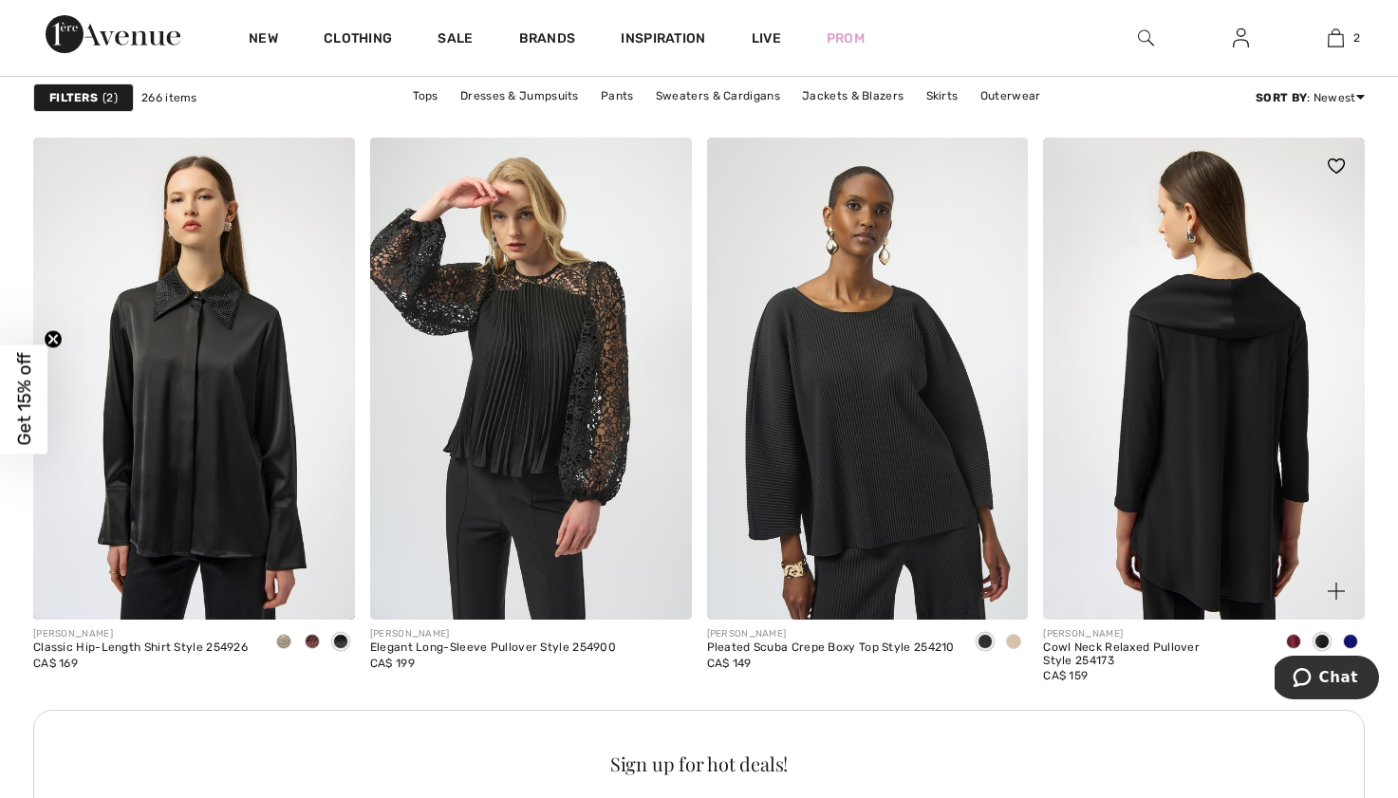
scroll to position [6478, 0]
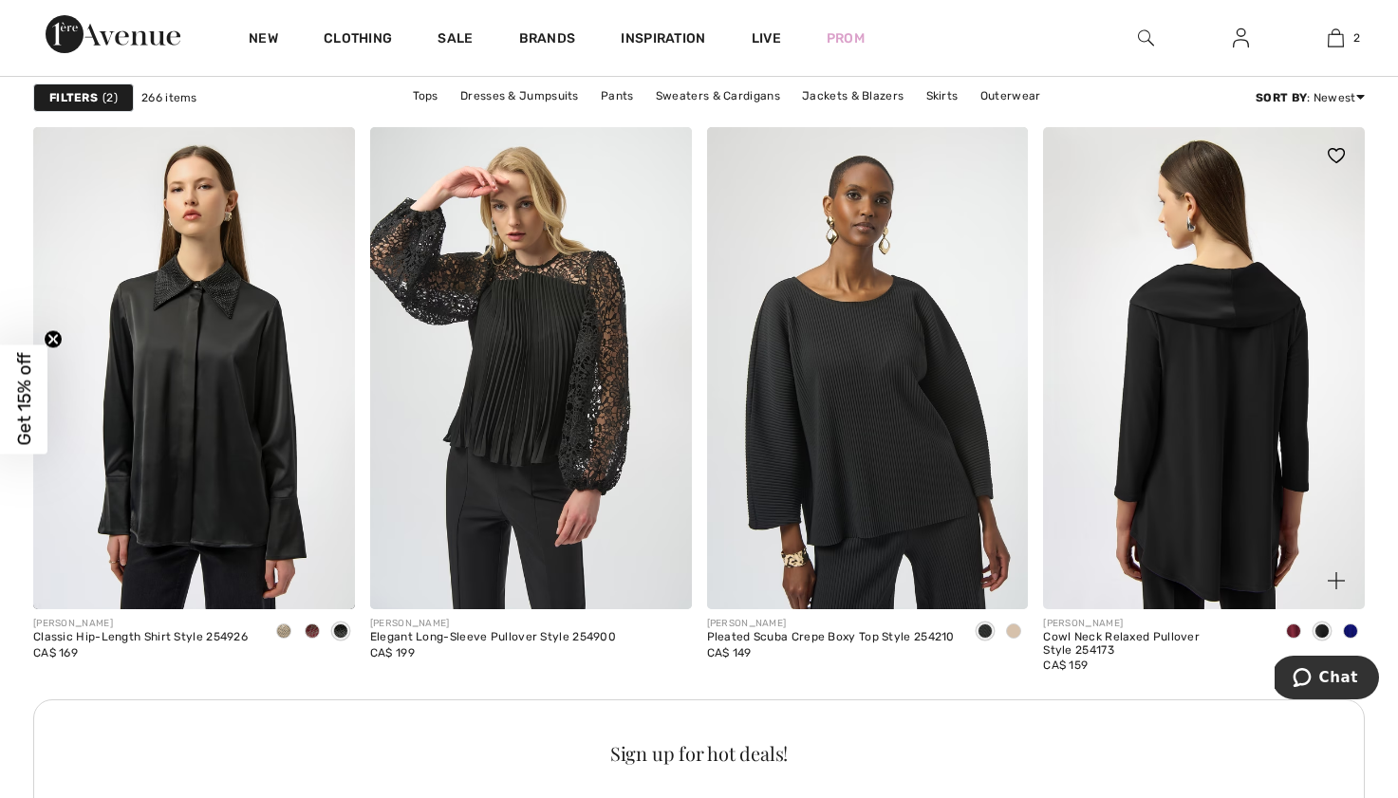
click at [1214, 489] on img at bounding box center [1204, 368] width 322 height 482
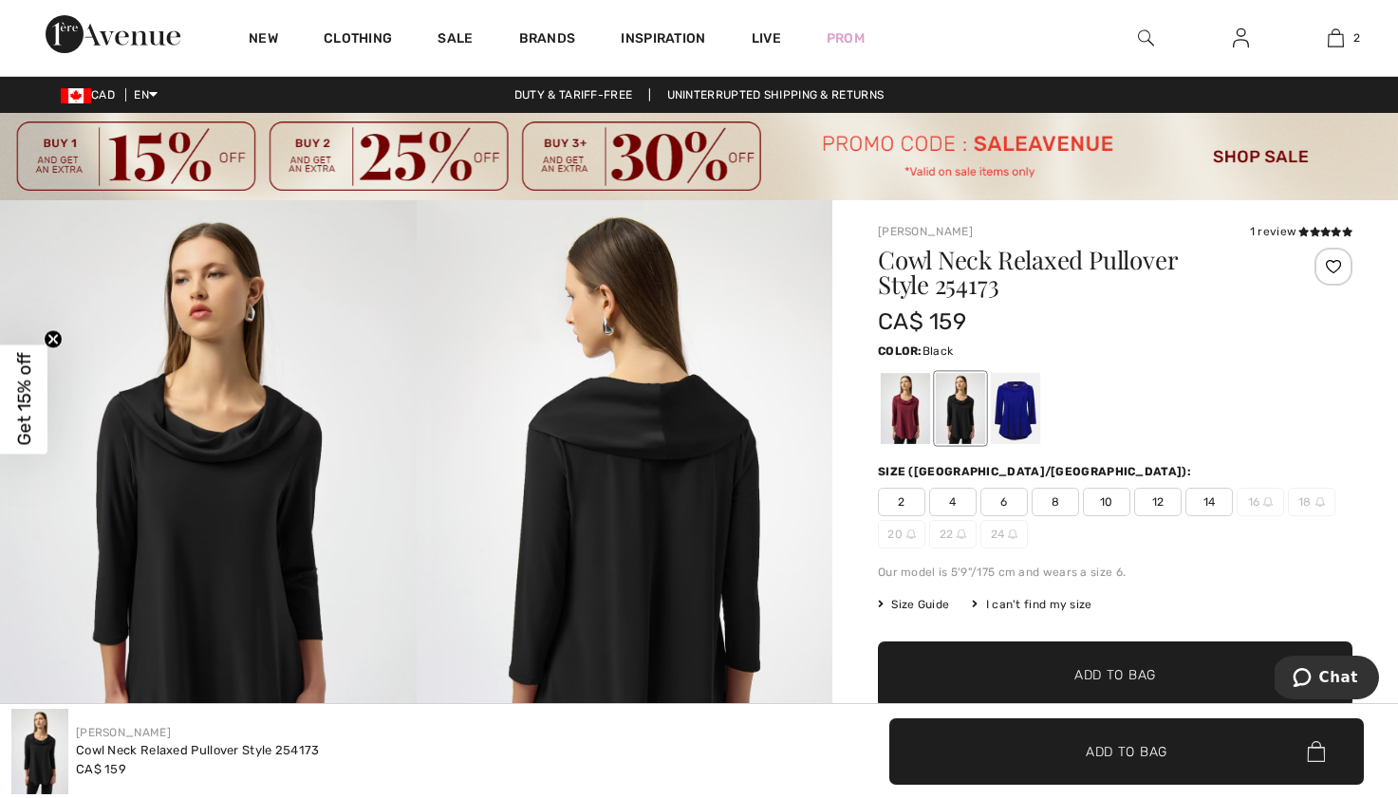
click at [1054, 501] on span "8" at bounding box center [1055, 502] width 47 height 28
click at [1085, 666] on span "Add to Bag" at bounding box center [1115, 675] width 82 height 20
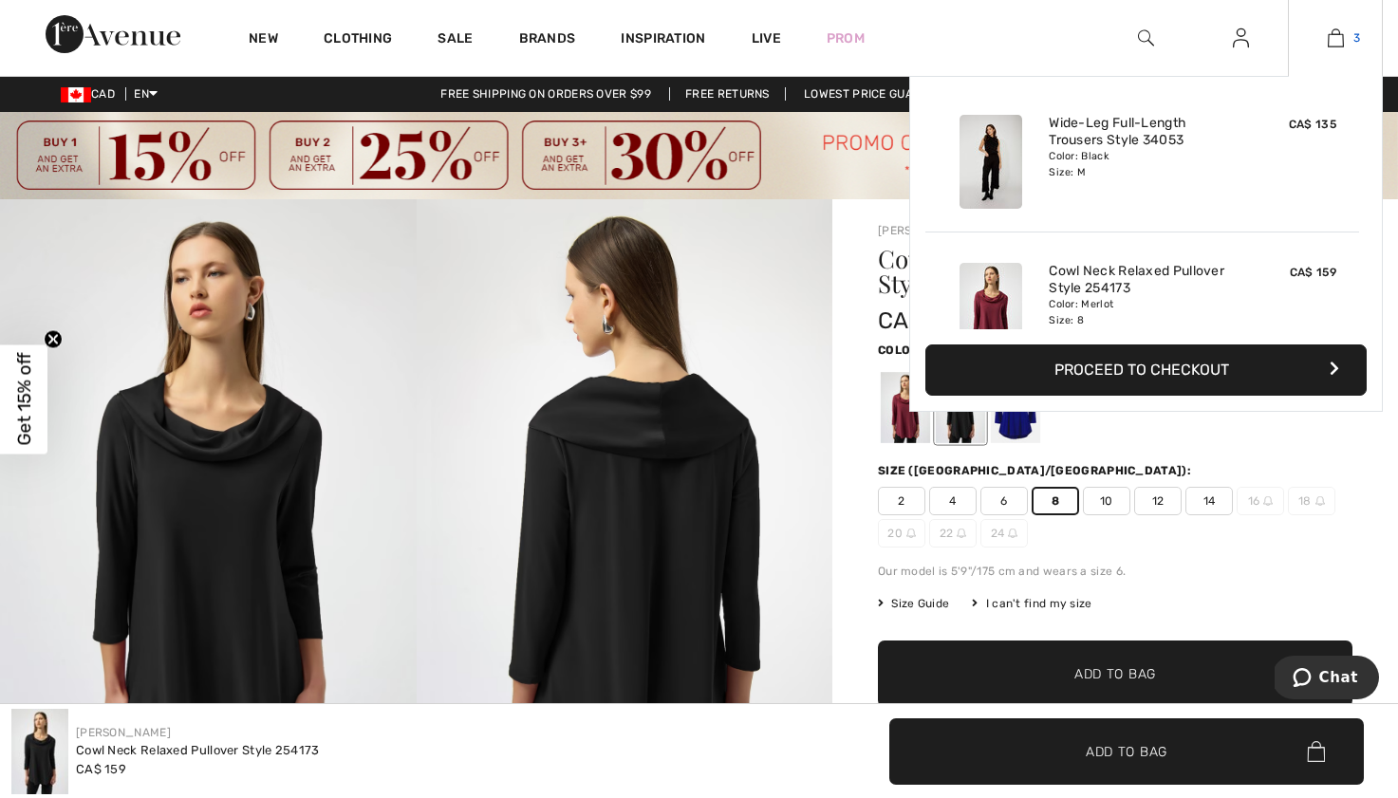
scroll to position [3, 0]
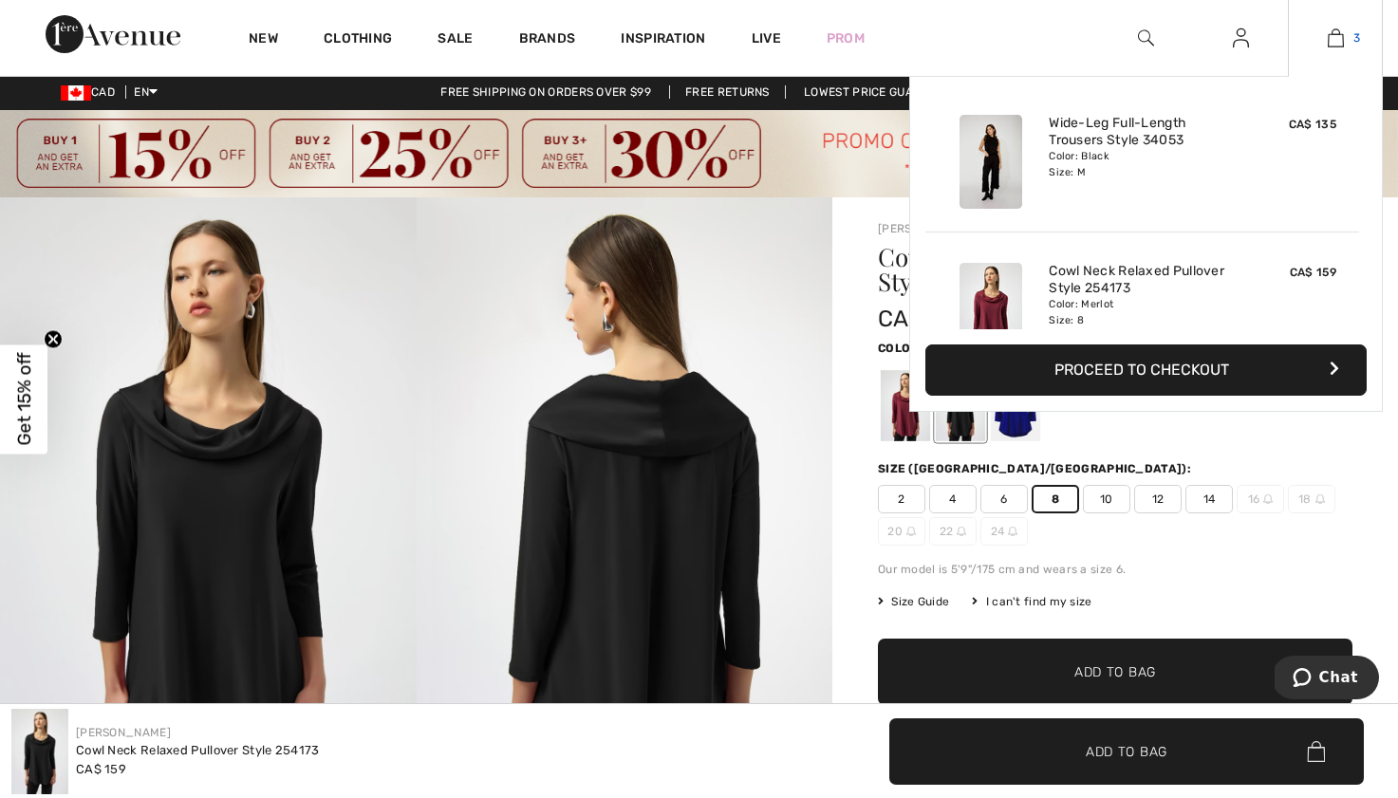
click at [1340, 46] on img at bounding box center [1336, 38] width 16 height 23
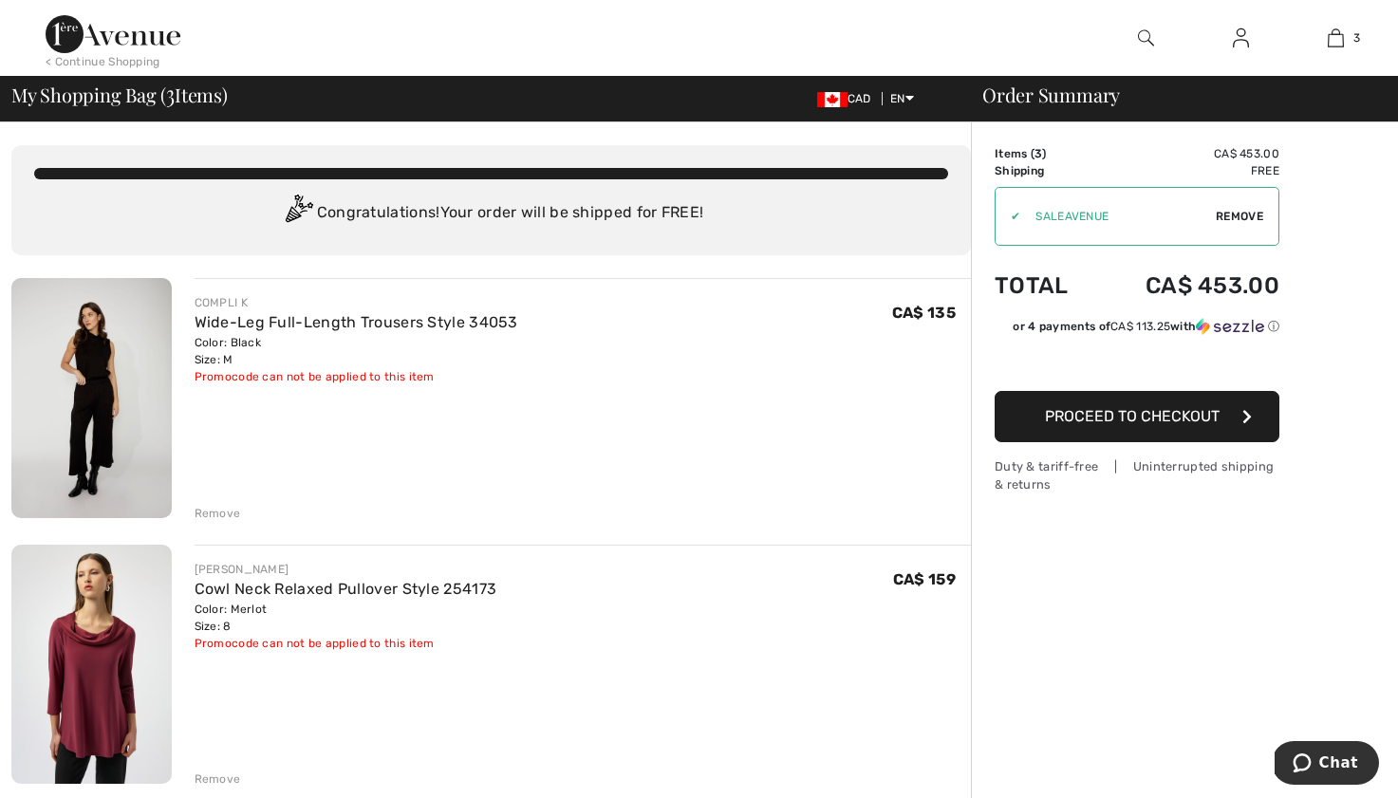
click at [209, 512] on div "Remove" at bounding box center [218, 513] width 47 height 17
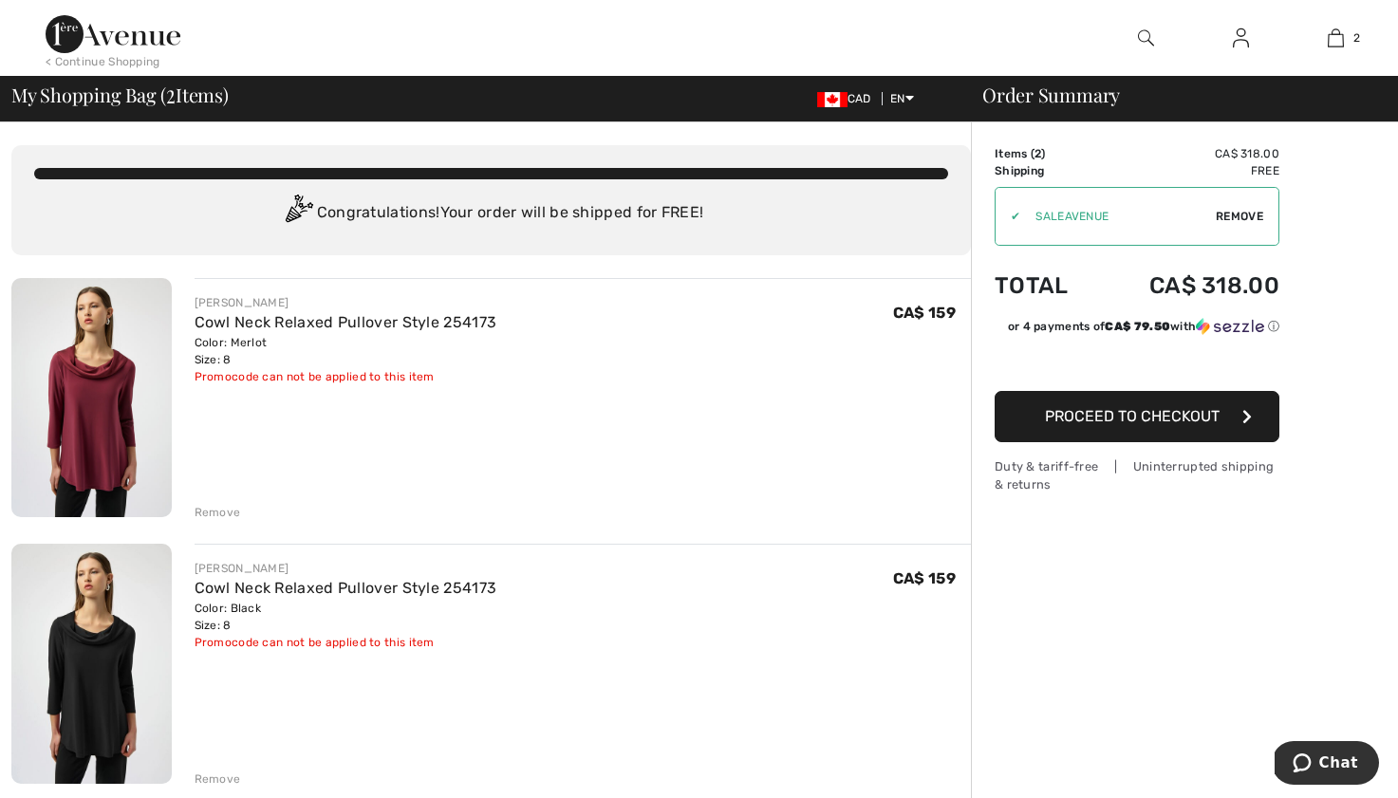
click at [106, 61] on div "< Continue Shopping" at bounding box center [103, 61] width 115 height 17
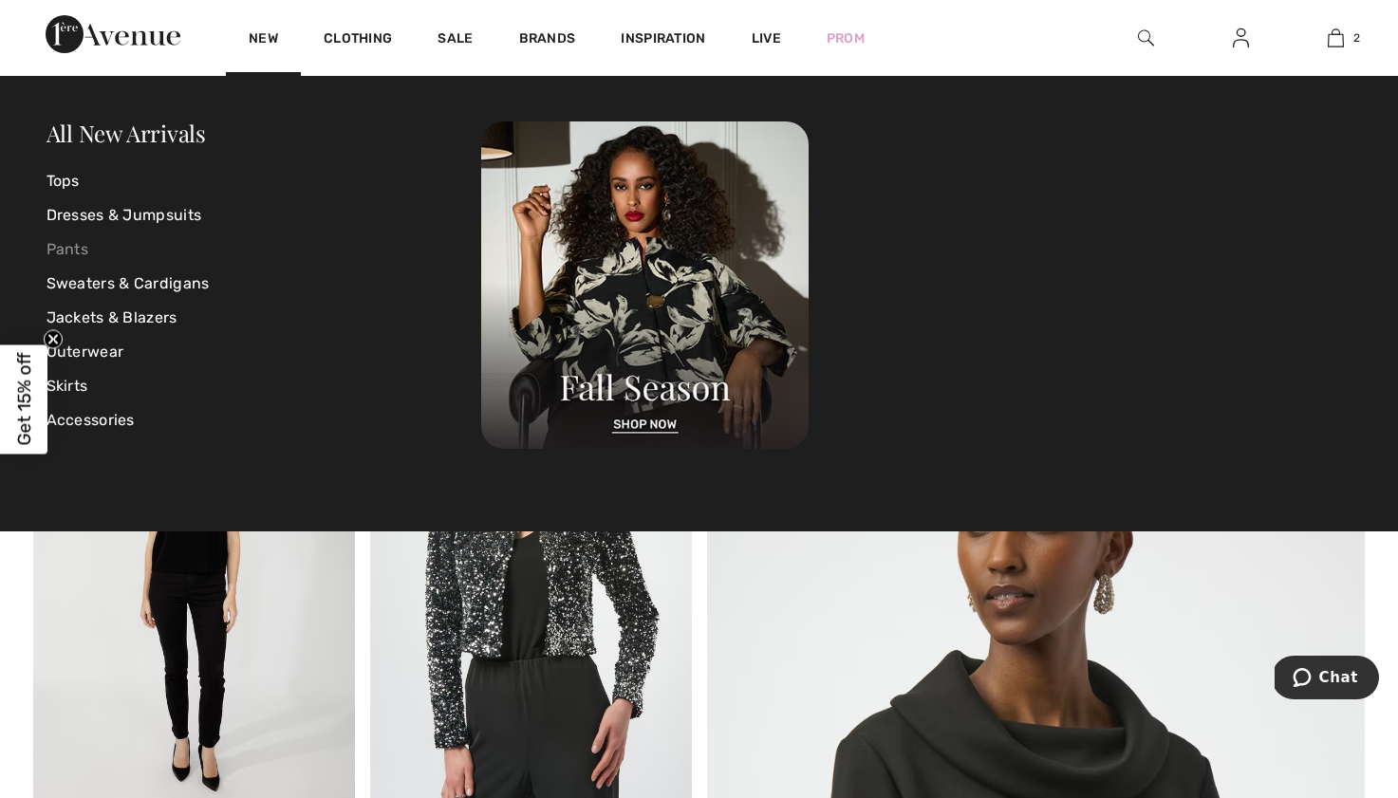
click at [82, 255] on link "Pants" at bounding box center [265, 250] width 436 height 34
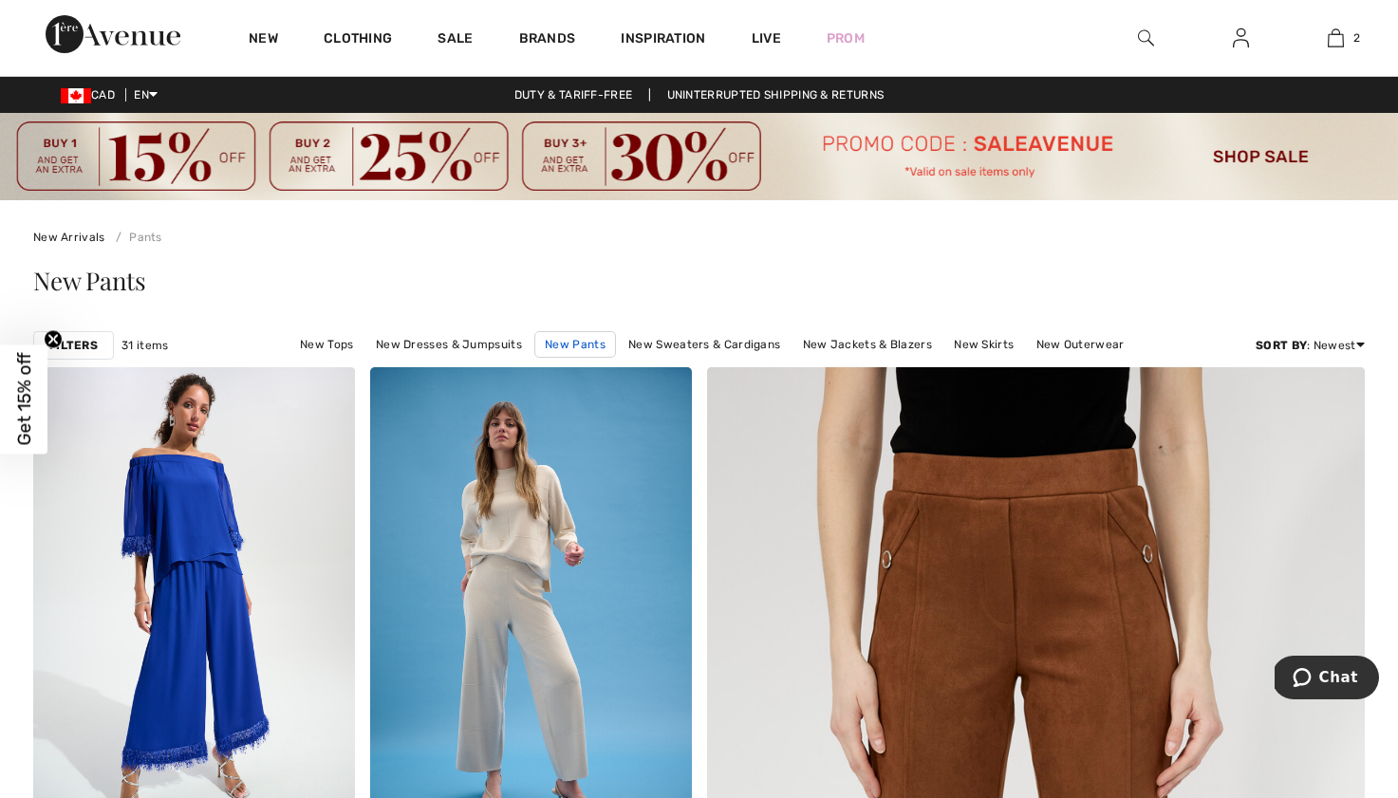
click at [595, 342] on link "New Pants" at bounding box center [575, 344] width 82 height 27
checkbox input "true"
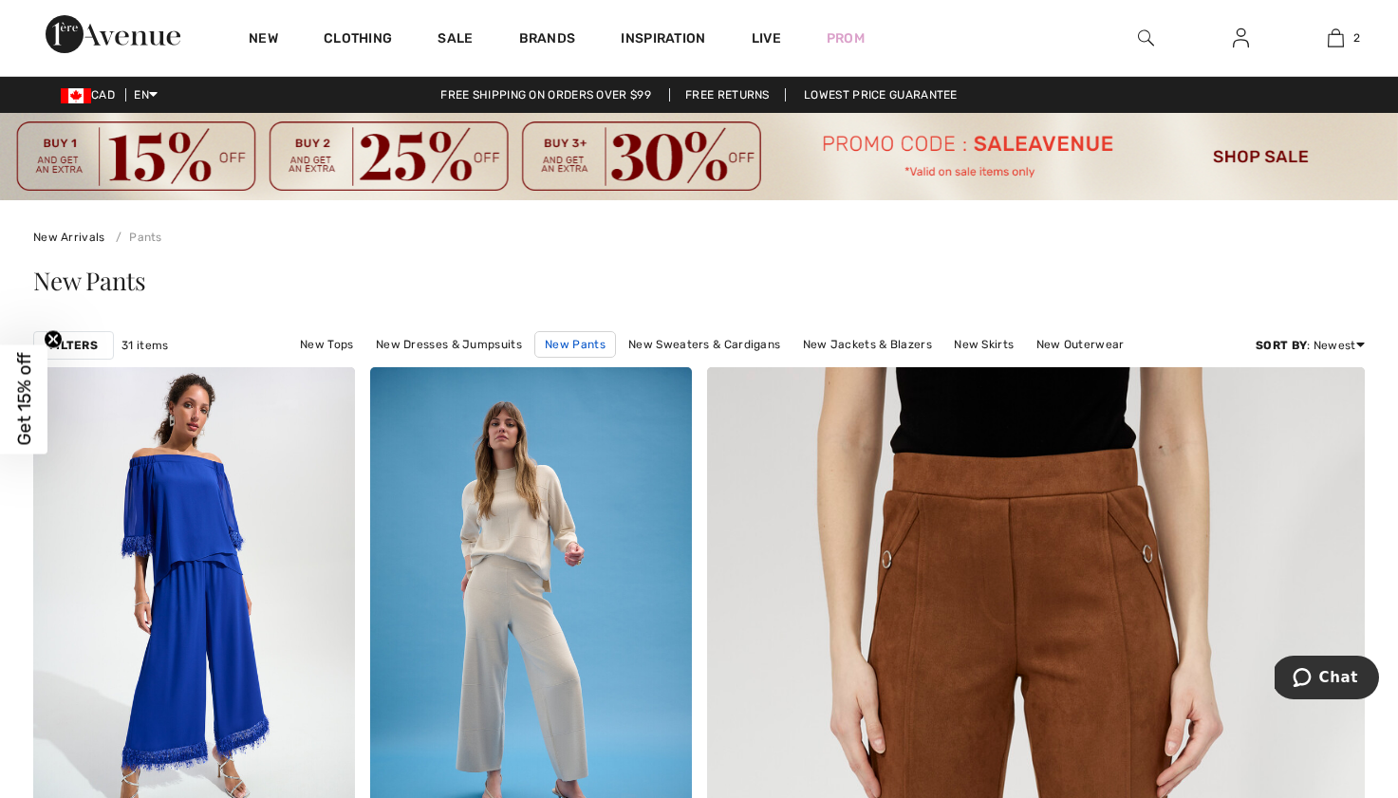
click at [581, 344] on link "New Pants" at bounding box center [575, 344] width 82 height 27
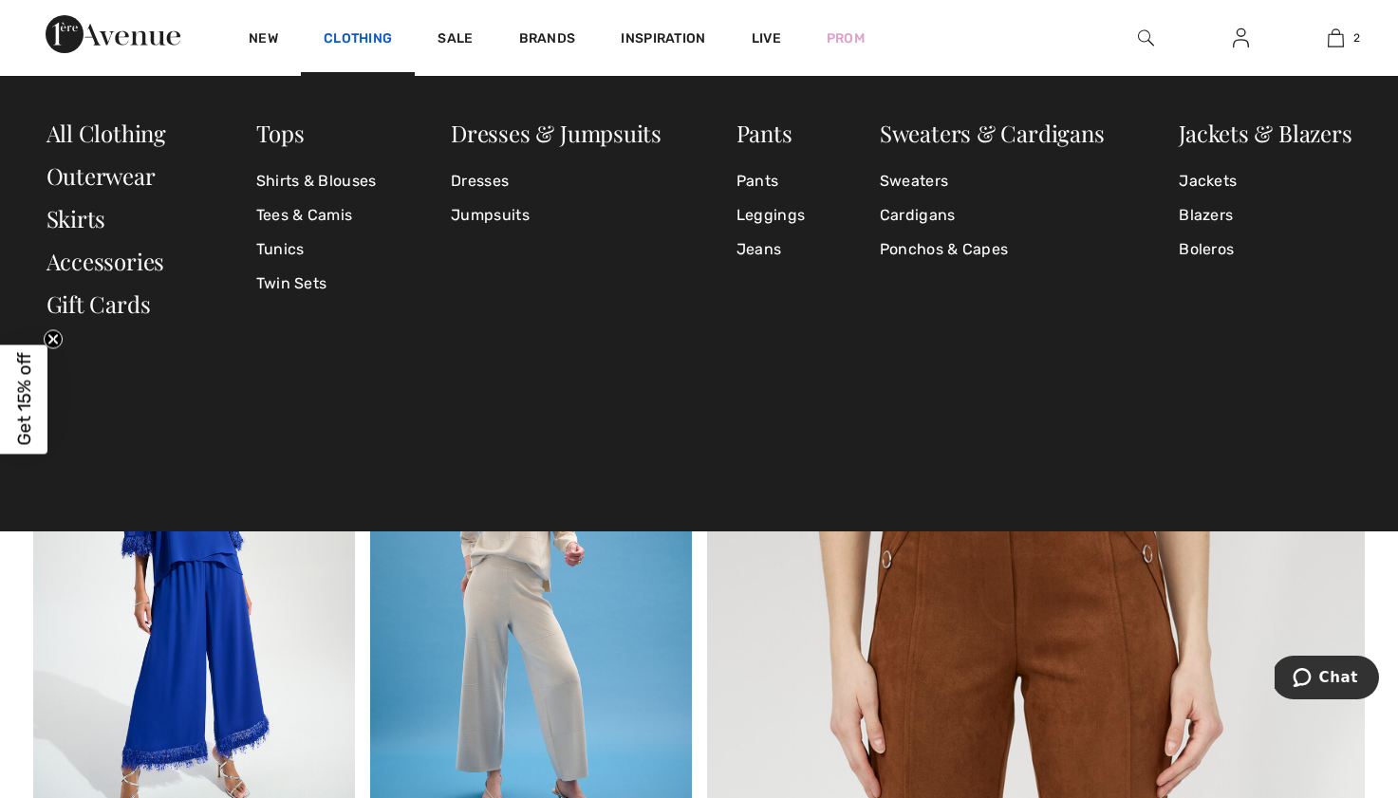
click at [360, 39] on link "Clothing" at bounding box center [358, 40] width 68 height 20
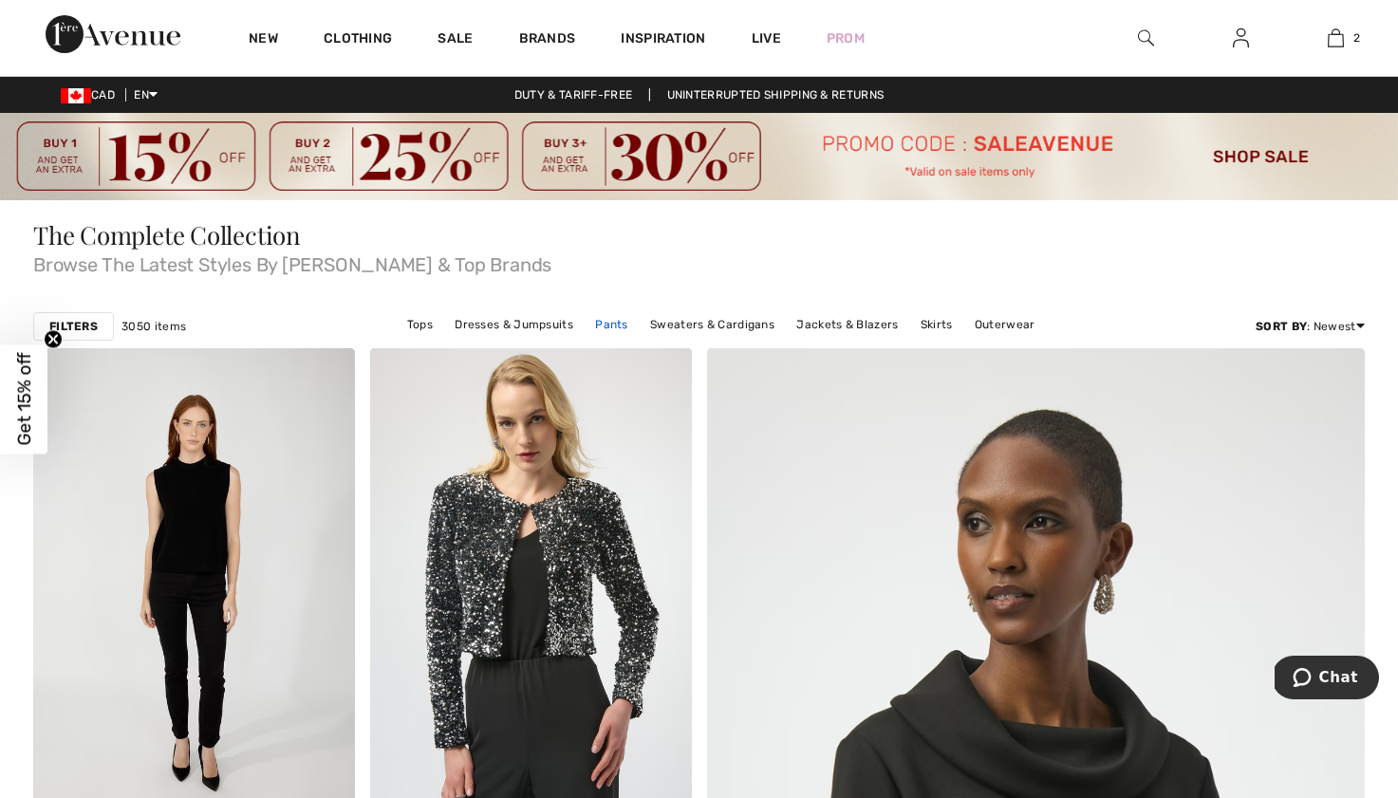
click at [616, 325] on link "Pants" at bounding box center [612, 324] width 52 height 25
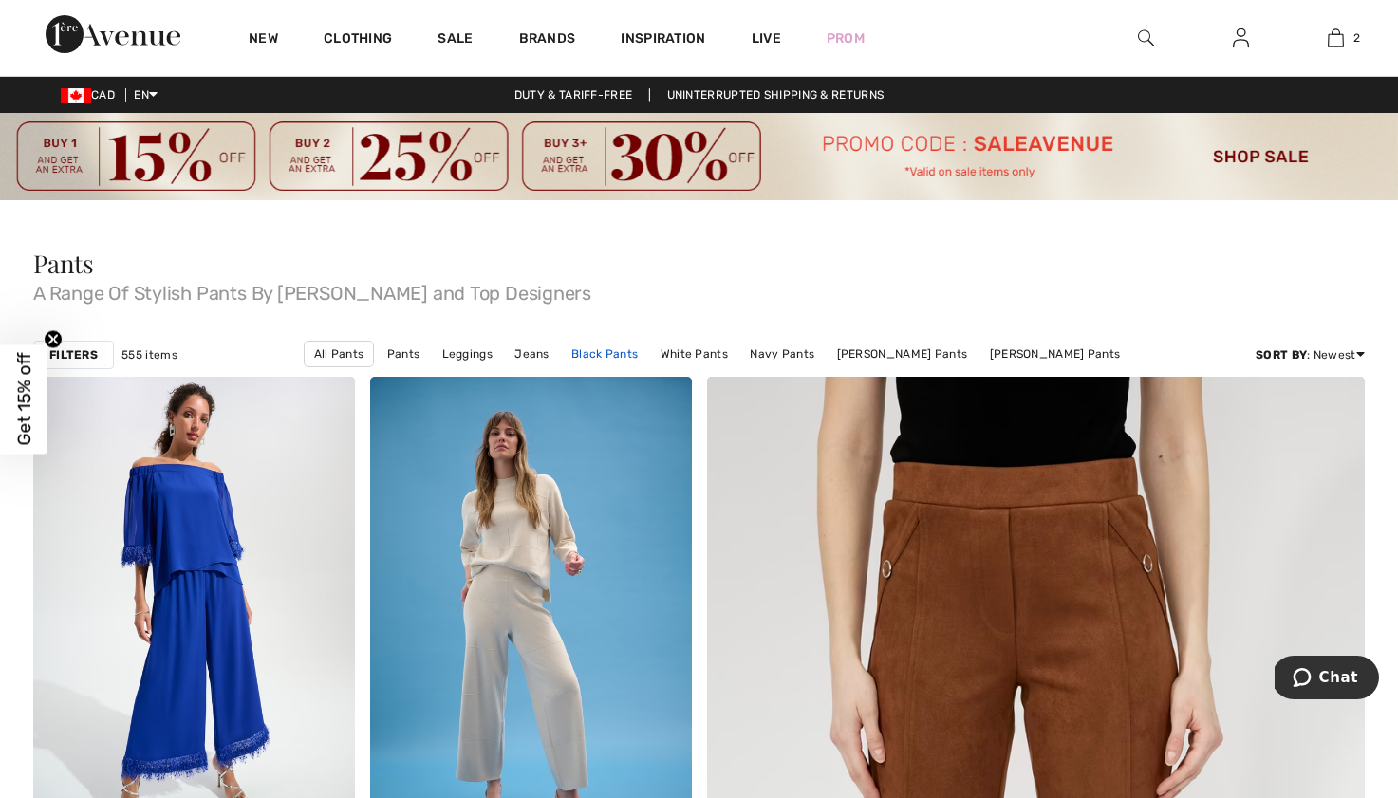
click at [633, 358] on link "Black Pants" at bounding box center [604, 354] width 85 height 25
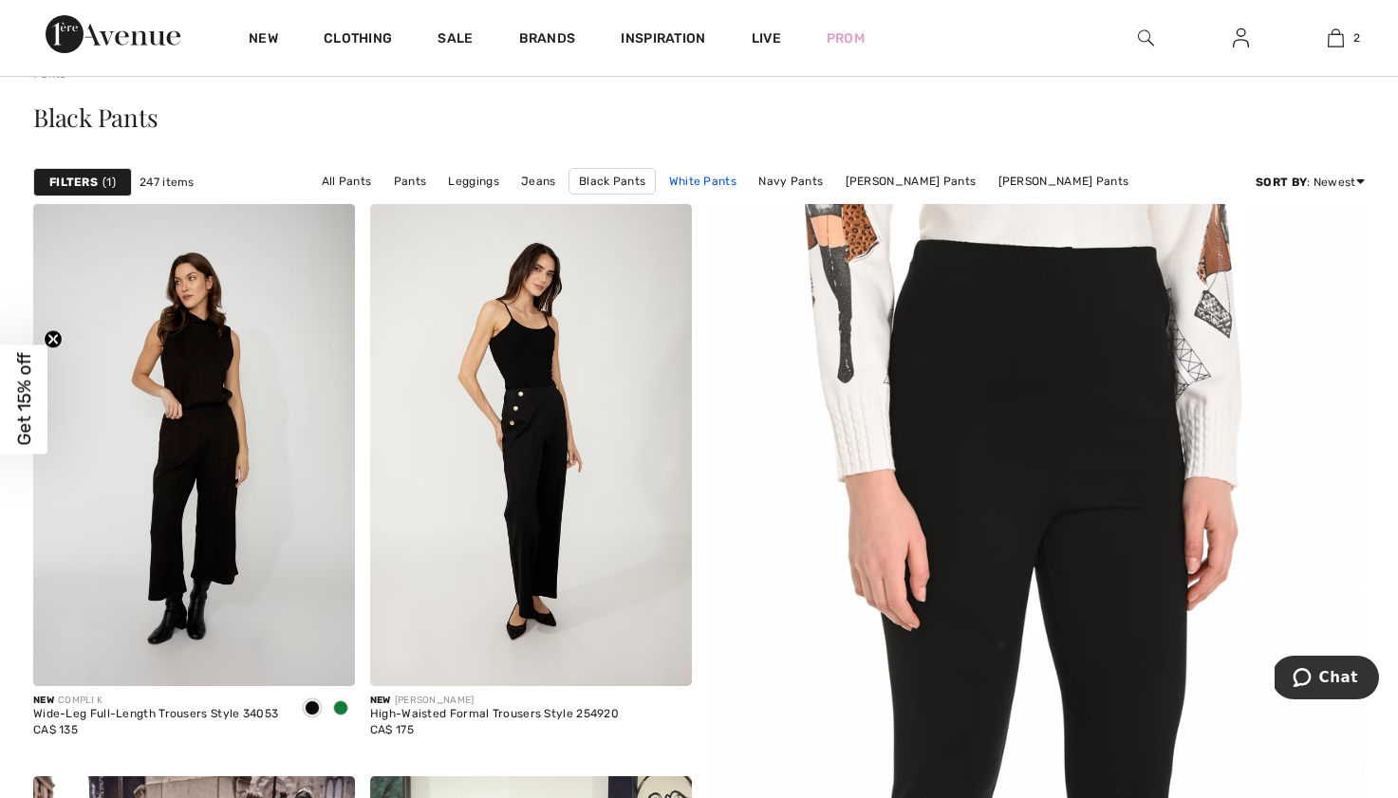
scroll to position [140, 0]
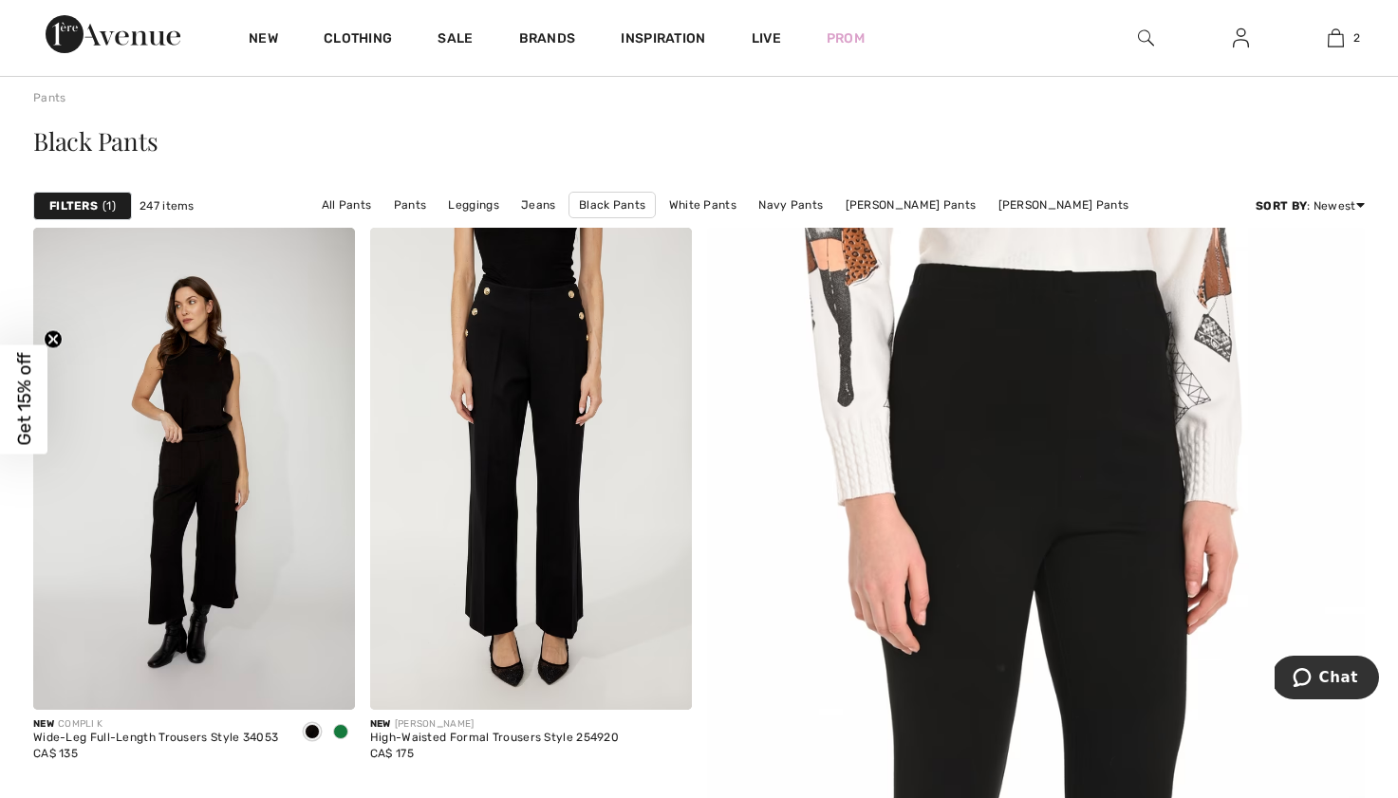
click at [77, 202] on strong "Filters" at bounding box center [73, 205] width 48 height 17
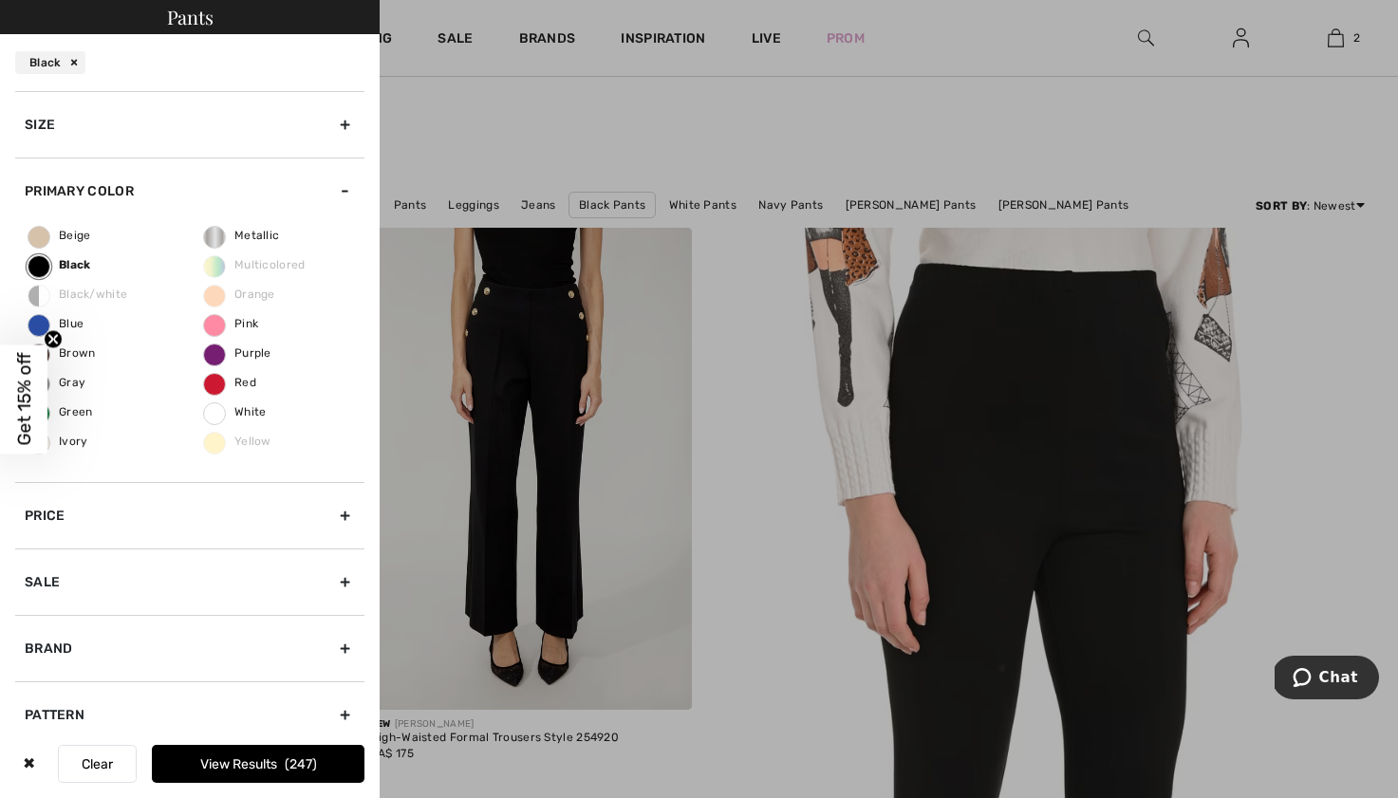
click at [79, 631] on div "Brand" at bounding box center [189, 648] width 349 height 66
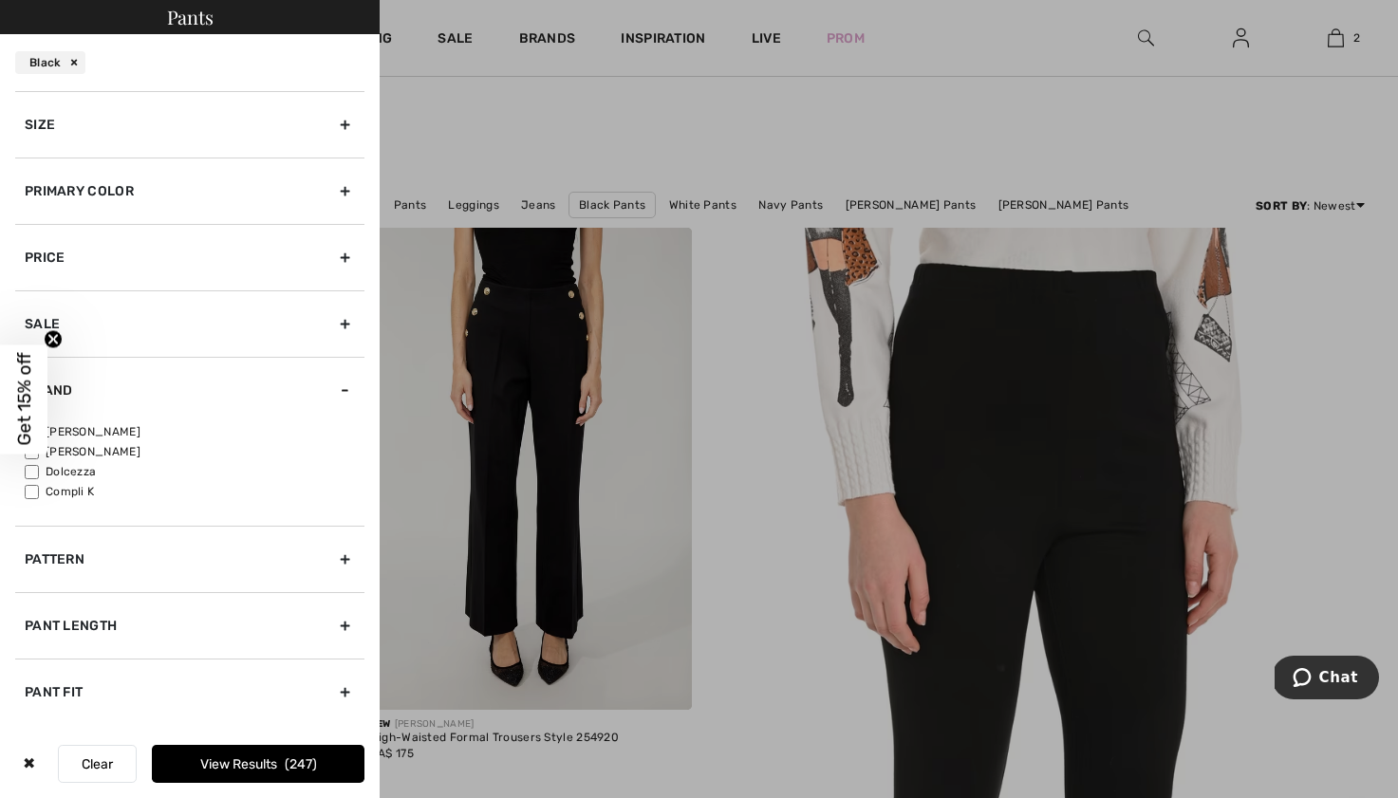
click at [91, 765] on button "Clear" at bounding box center [97, 764] width 79 height 38
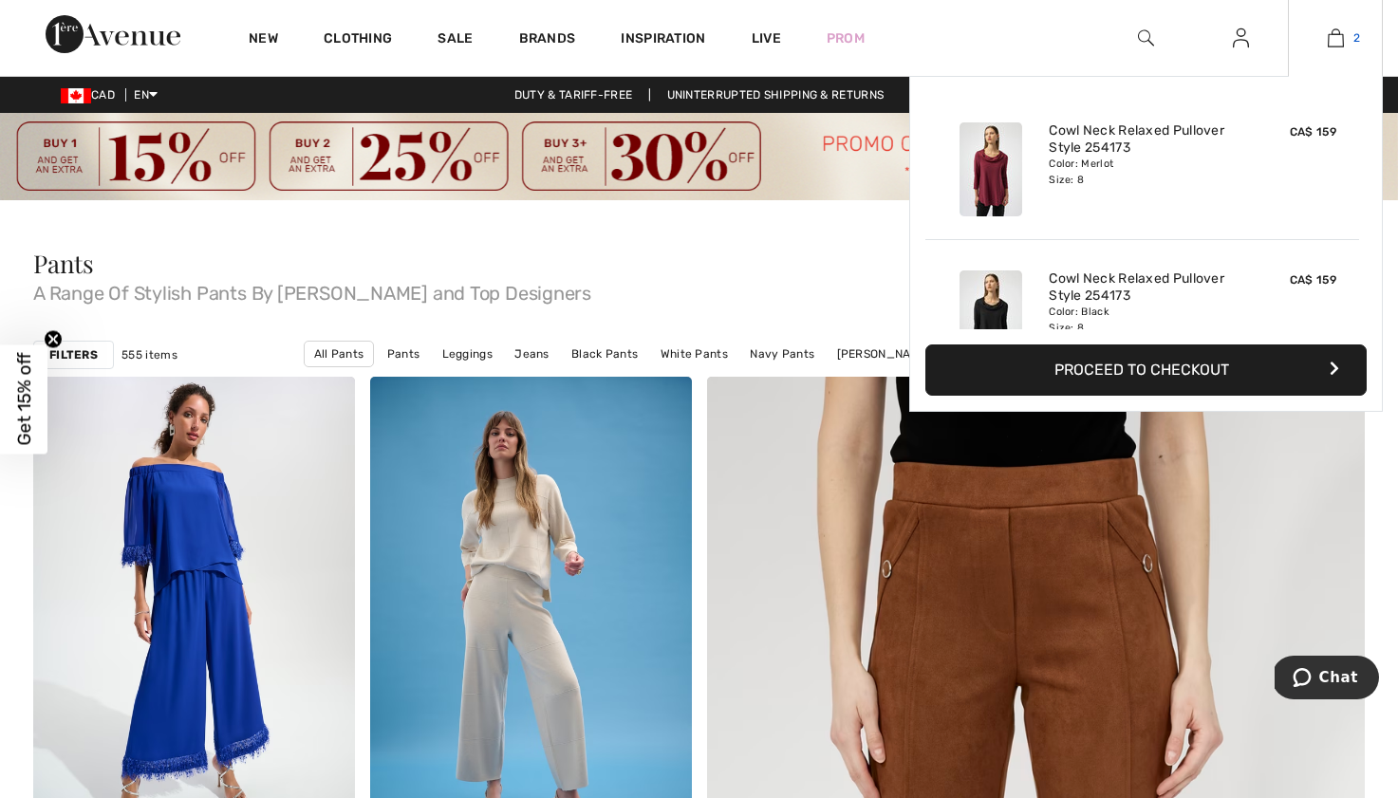
click at [1344, 41] on link "2" at bounding box center [1335, 38] width 93 height 23
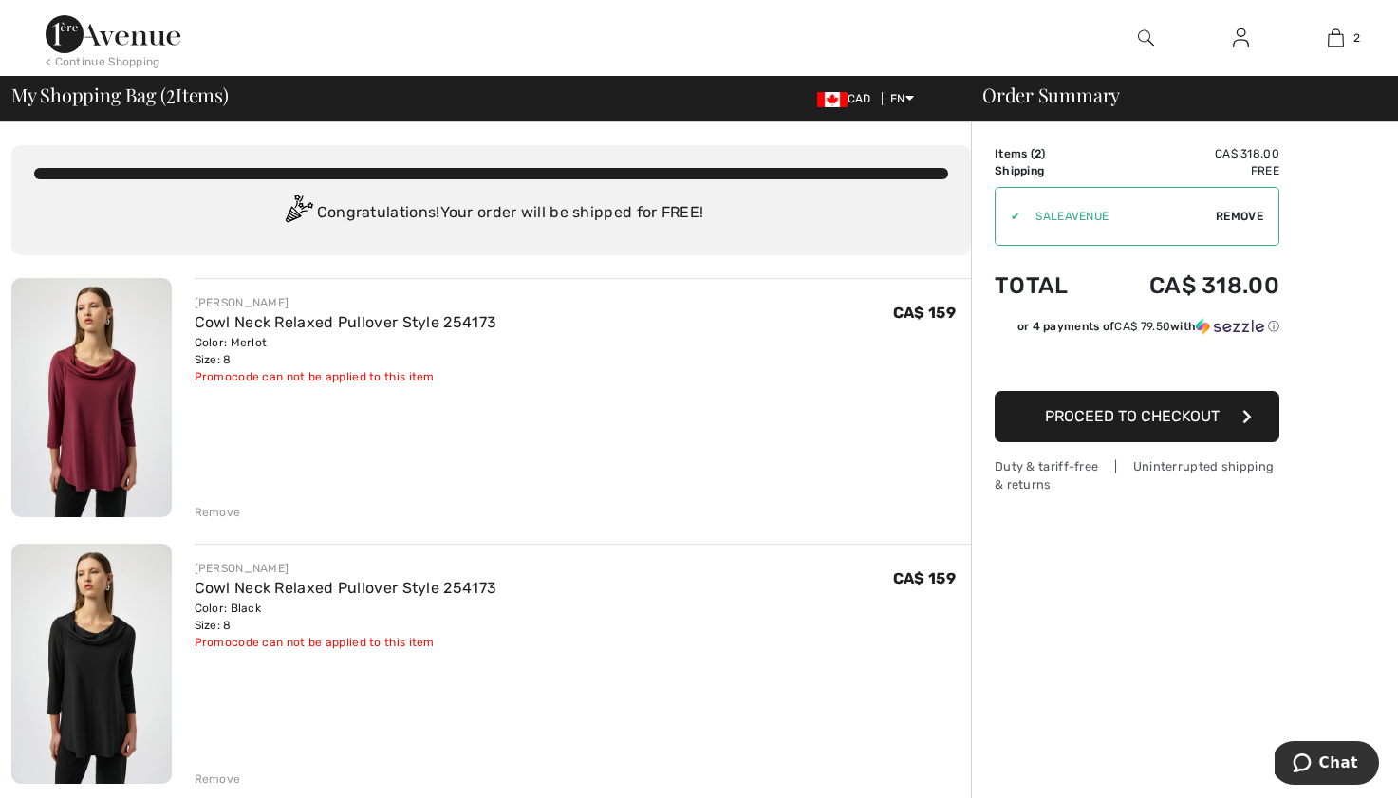
click at [1119, 420] on span "Proceed to Checkout" at bounding box center [1132, 416] width 175 height 18
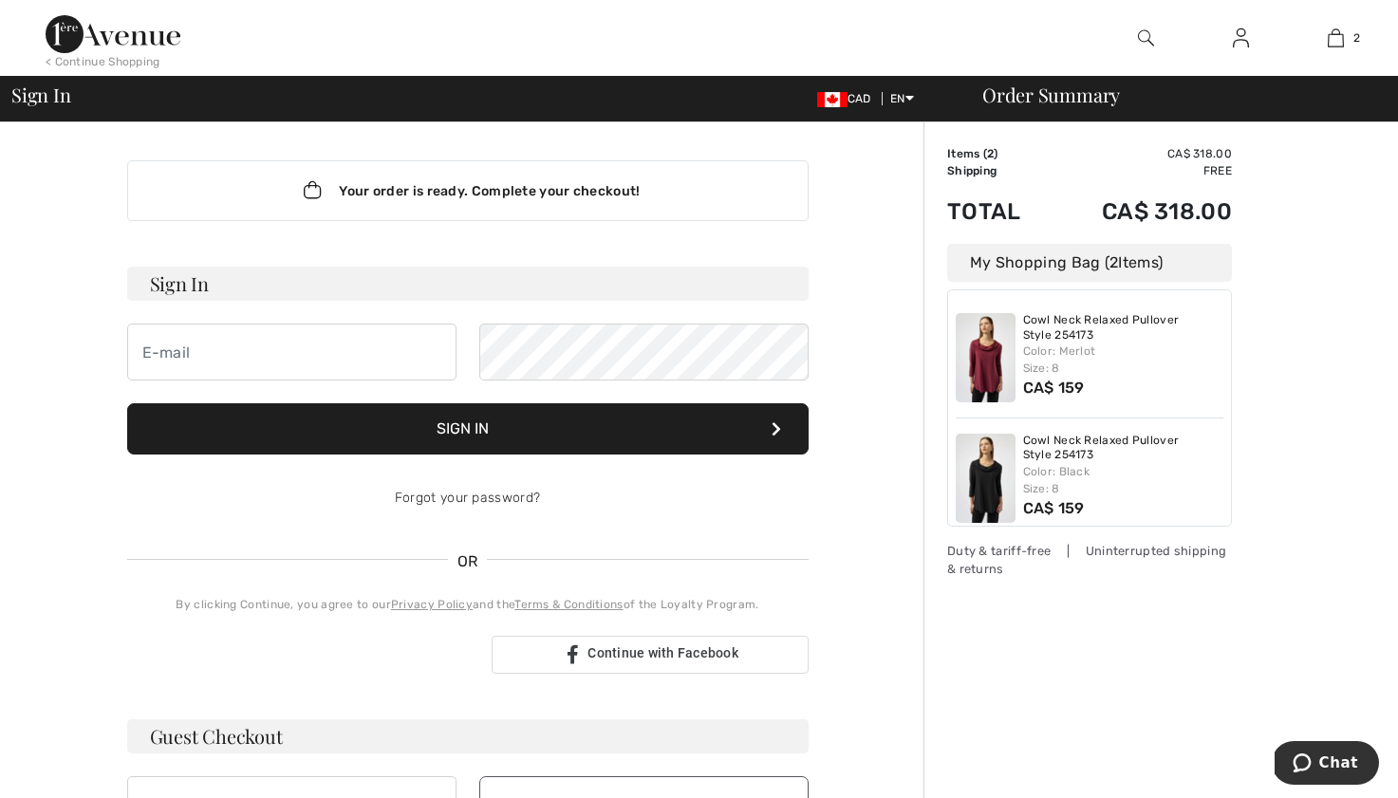
scroll to position [411, 0]
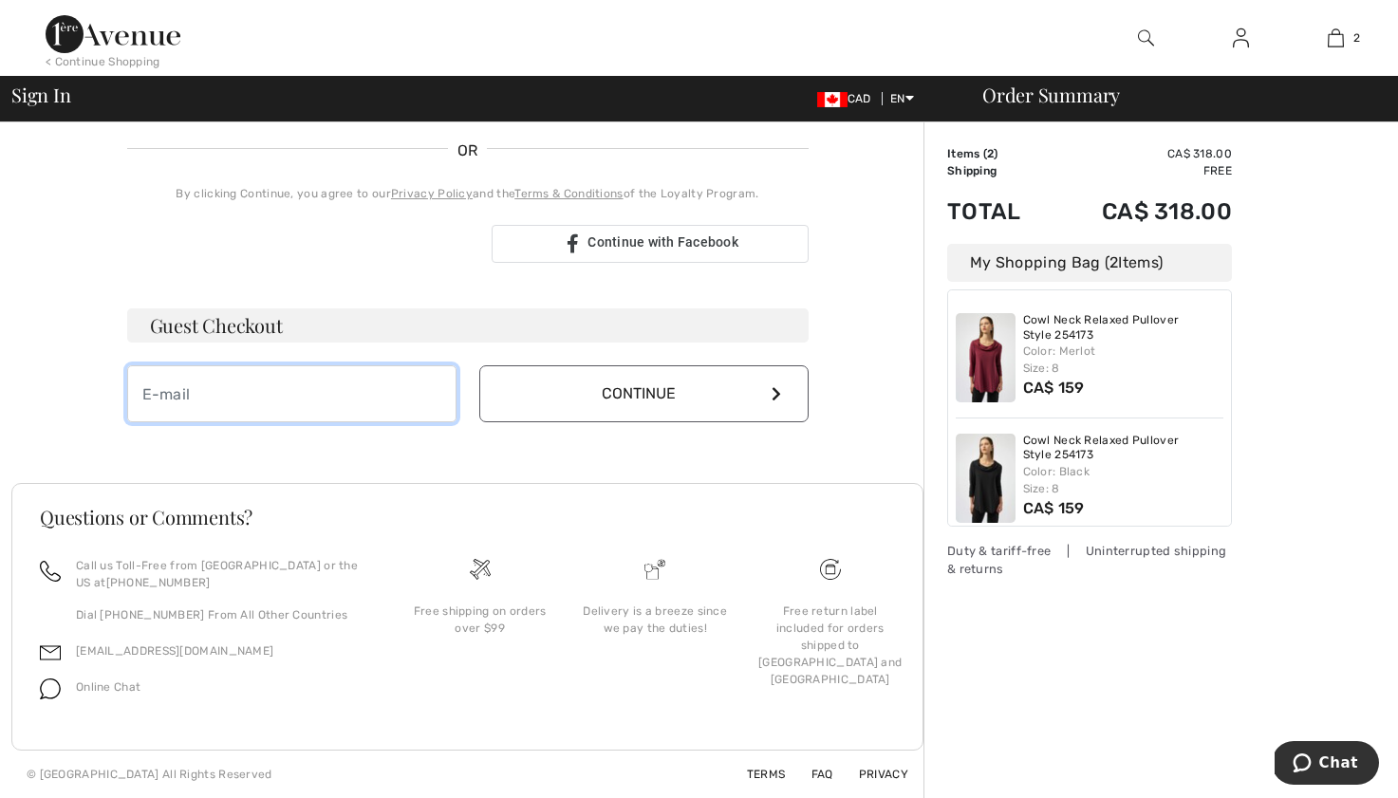
click at [229, 384] on input "email" at bounding box center [291, 393] width 329 height 57
type input "[PERSON_NAME][EMAIL_ADDRESS][PERSON_NAME][DOMAIN_NAME]"
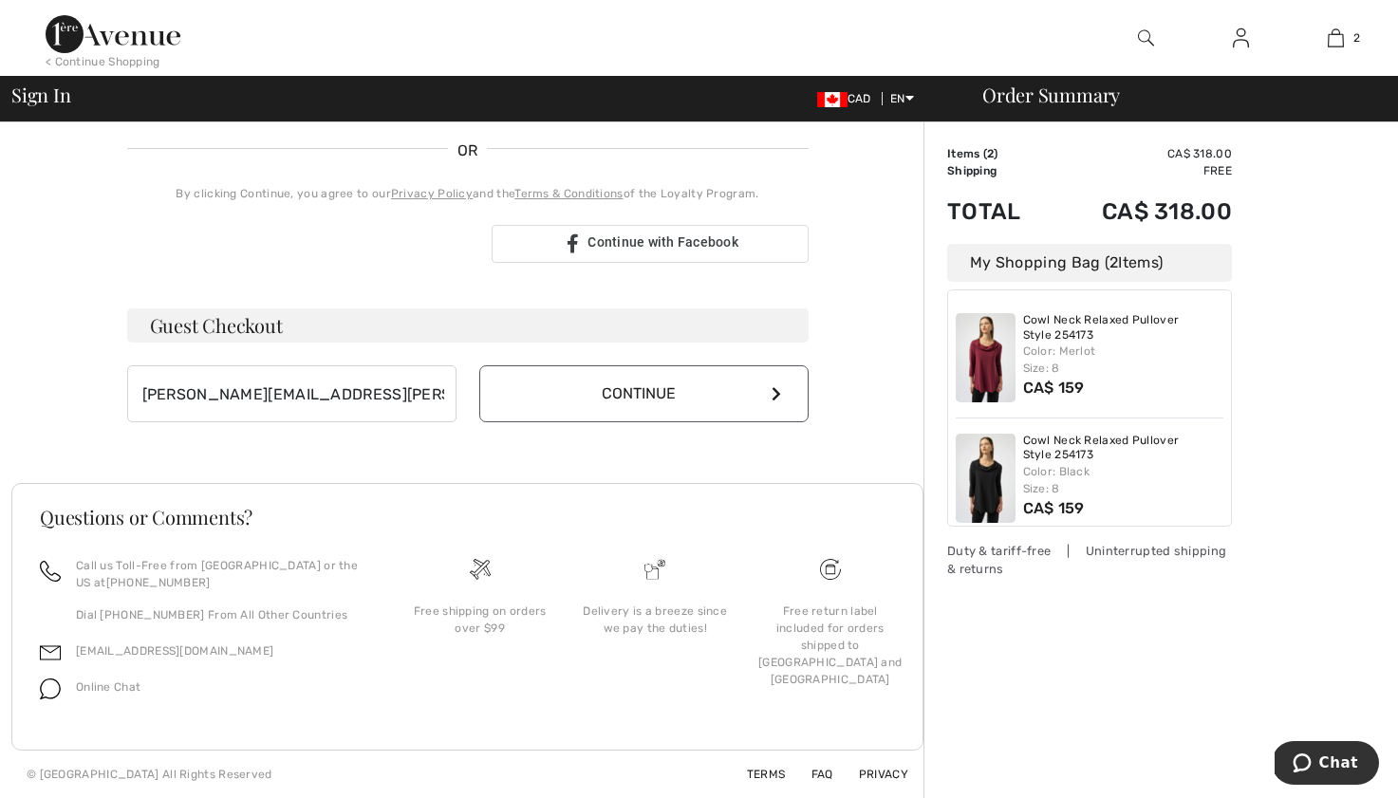
click at [673, 405] on button "Continue" at bounding box center [643, 393] width 329 height 57
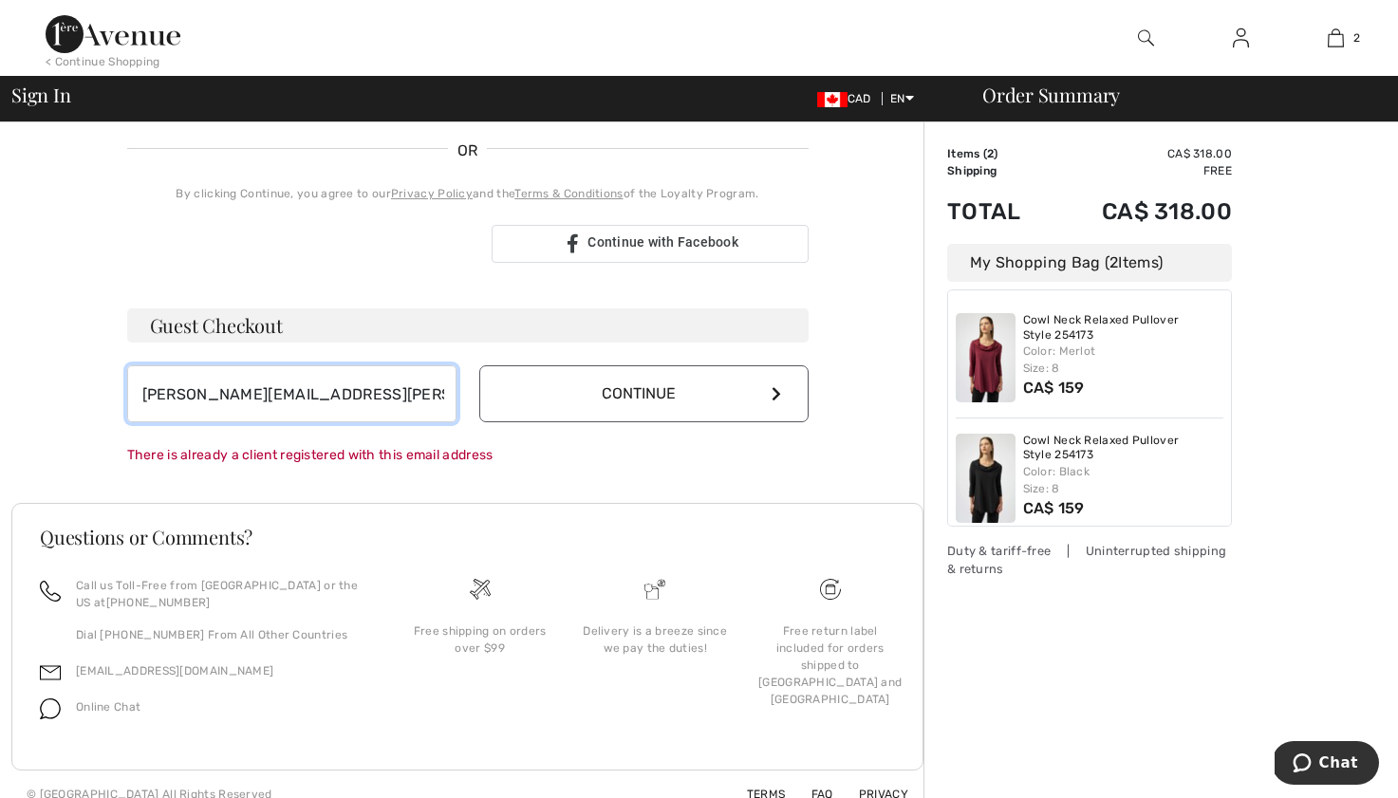
click at [315, 397] on input "[PERSON_NAME][EMAIL_ADDRESS][PERSON_NAME][DOMAIN_NAME]" at bounding box center [291, 393] width 329 height 57
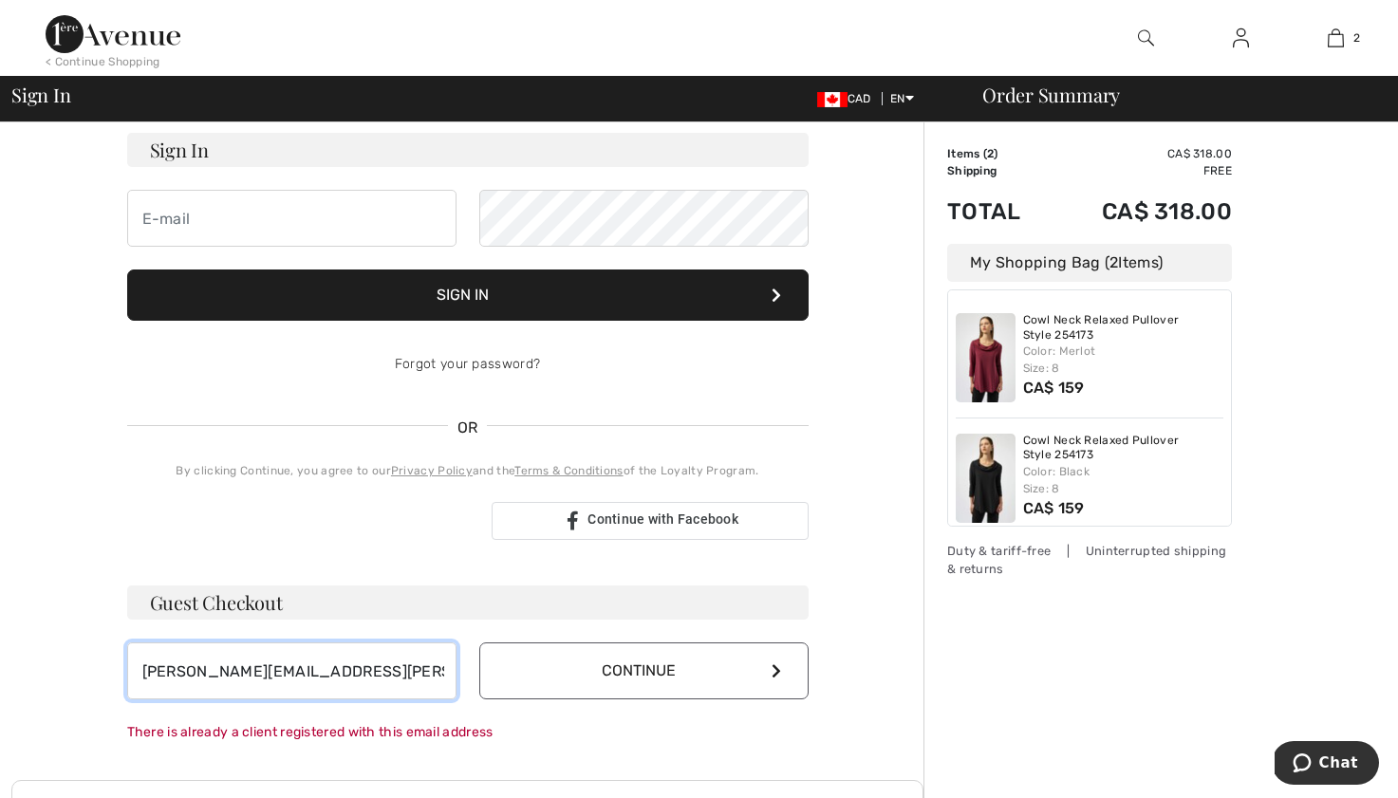
scroll to position [0, 0]
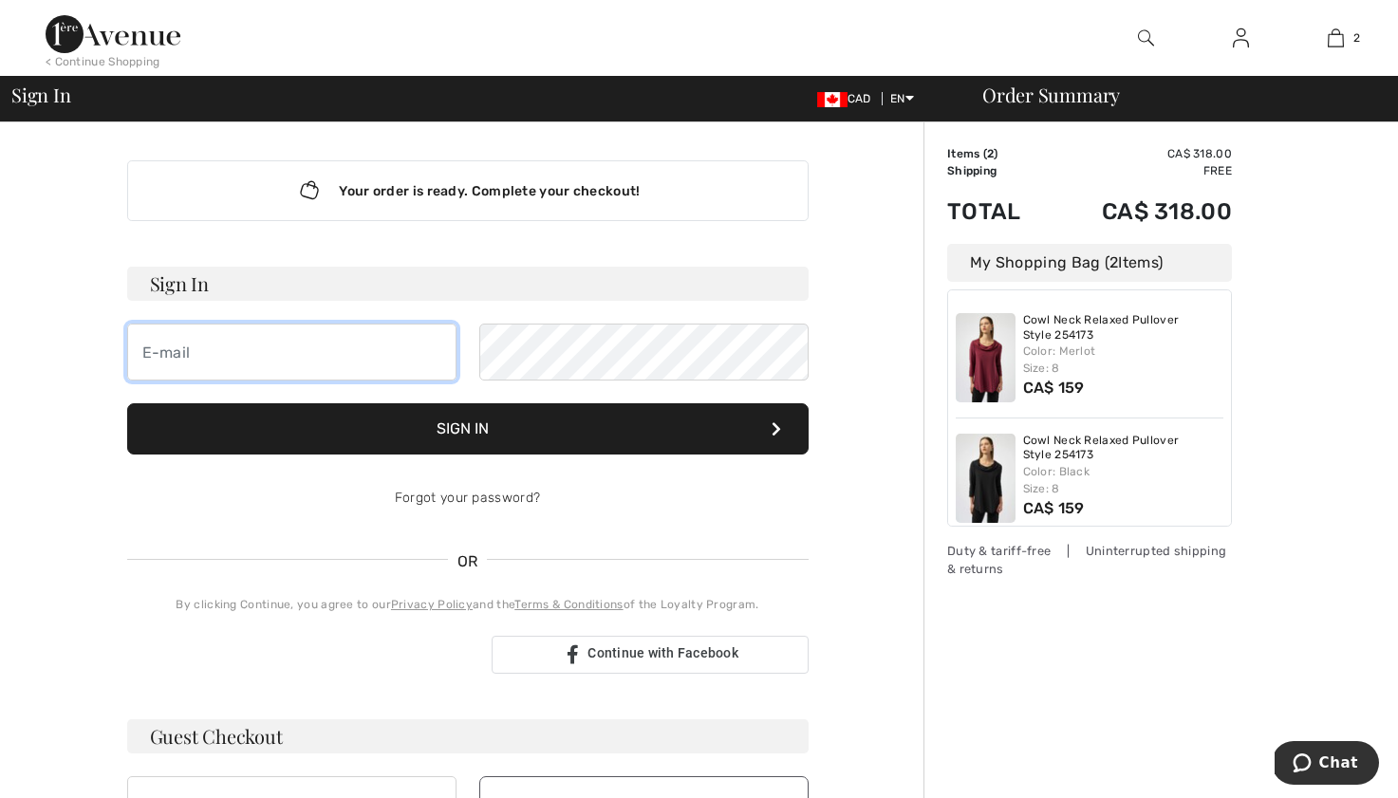
click at [238, 349] on input "email" at bounding box center [291, 352] width 329 height 57
type input "[PERSON_NAME][EMAIL_ADDRESS][PERSON_NAME][DOMAIN_NAME]"
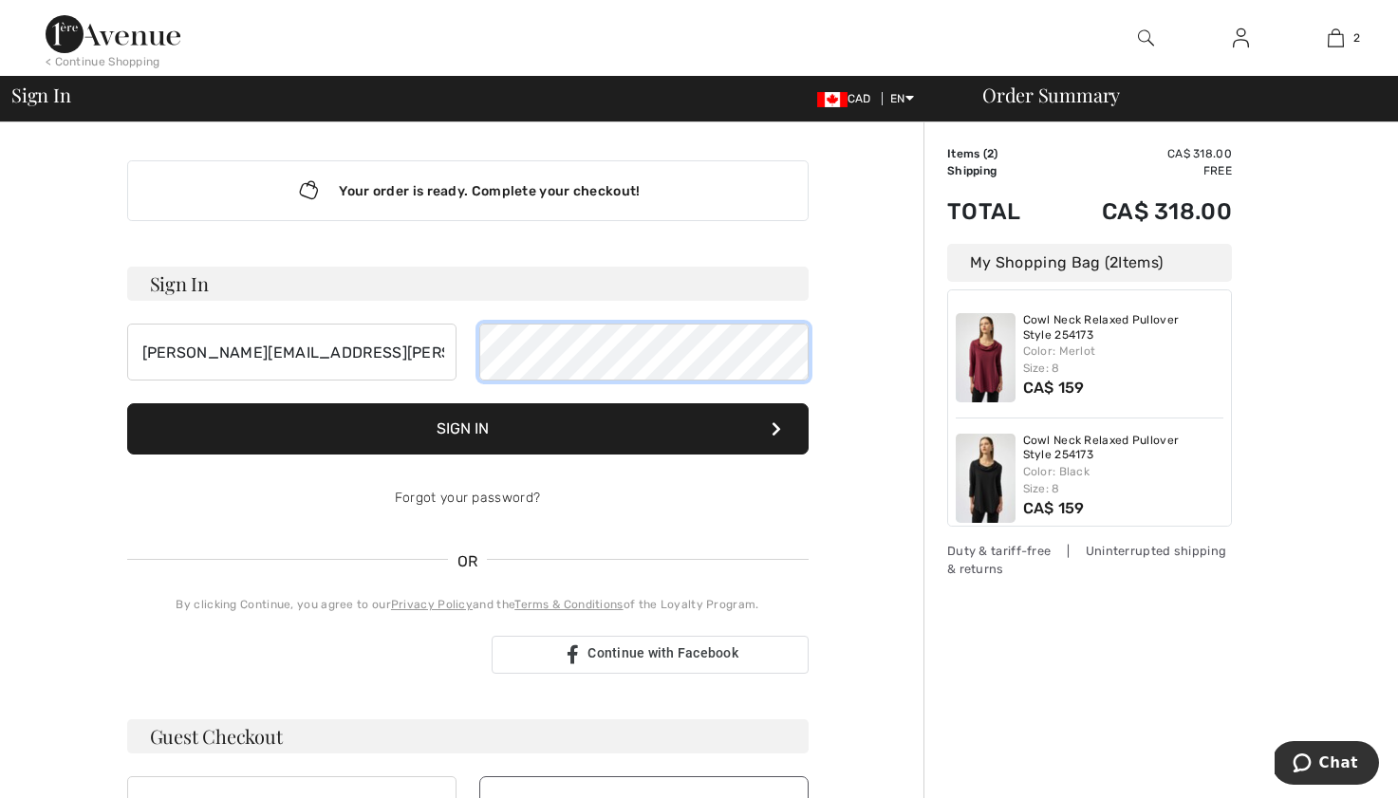
click at [127, 403] on button "Sign In" at bounding box center [468, 428] width 682 height 51
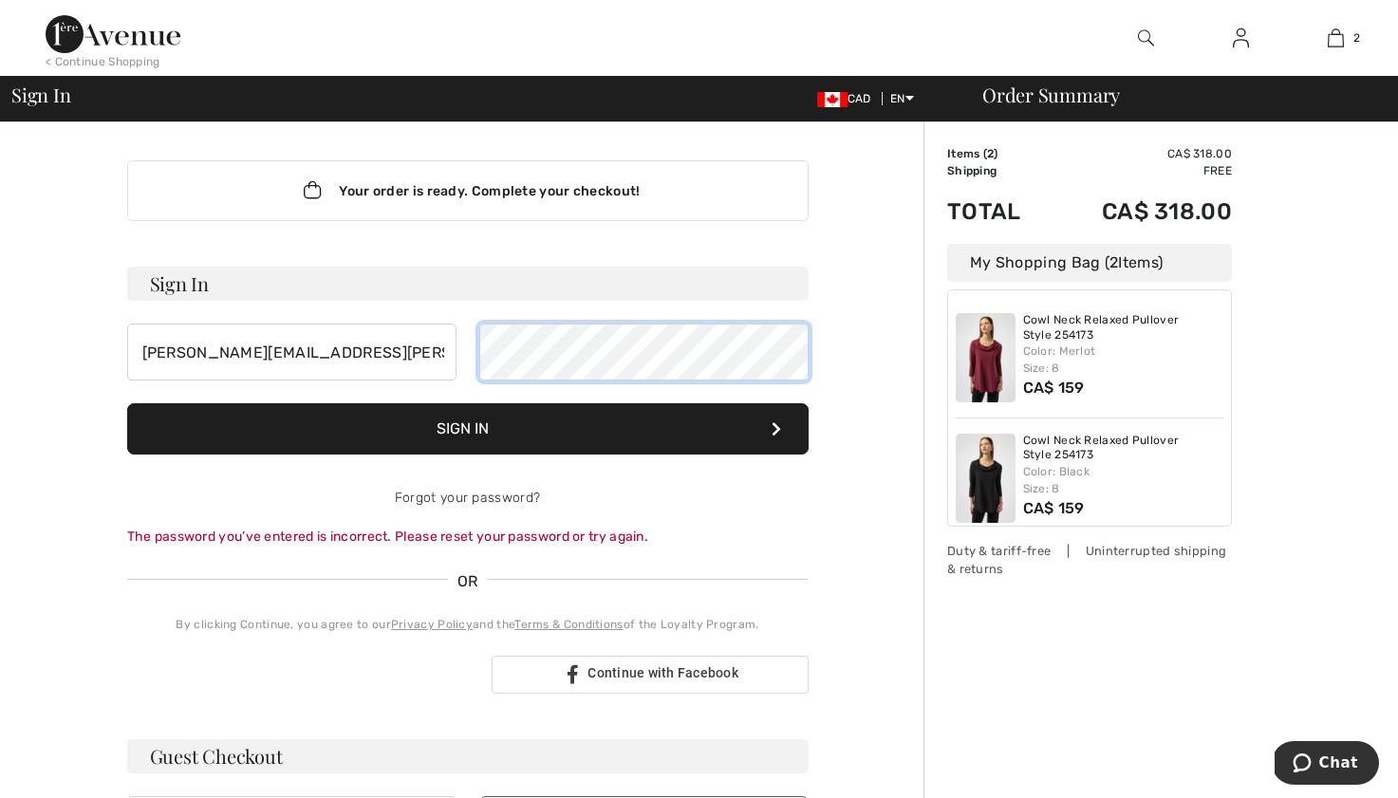
click at [425, 332] on div "[PERSON_NAME][EMAIL_ADDRESS][PERSON_NAME][DOMAIN_NAME]" at bounding box center [468, 352] width 682 height 57
click at [127, 403] on button "Sign In" at bounding box center [468, 428] width 682 height 51
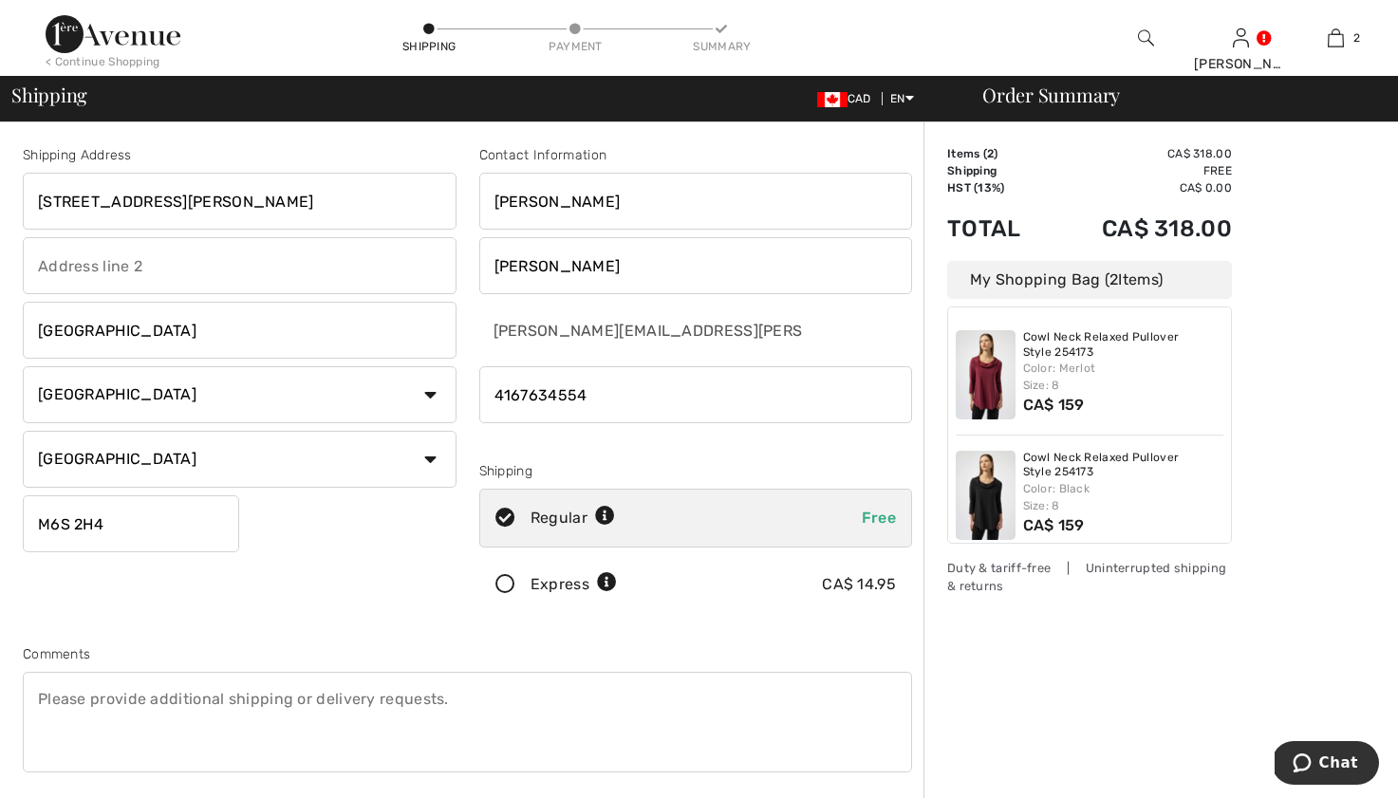
click at [605, 402] on input "phone" at bounding box center [696, 394] width 434 height 57
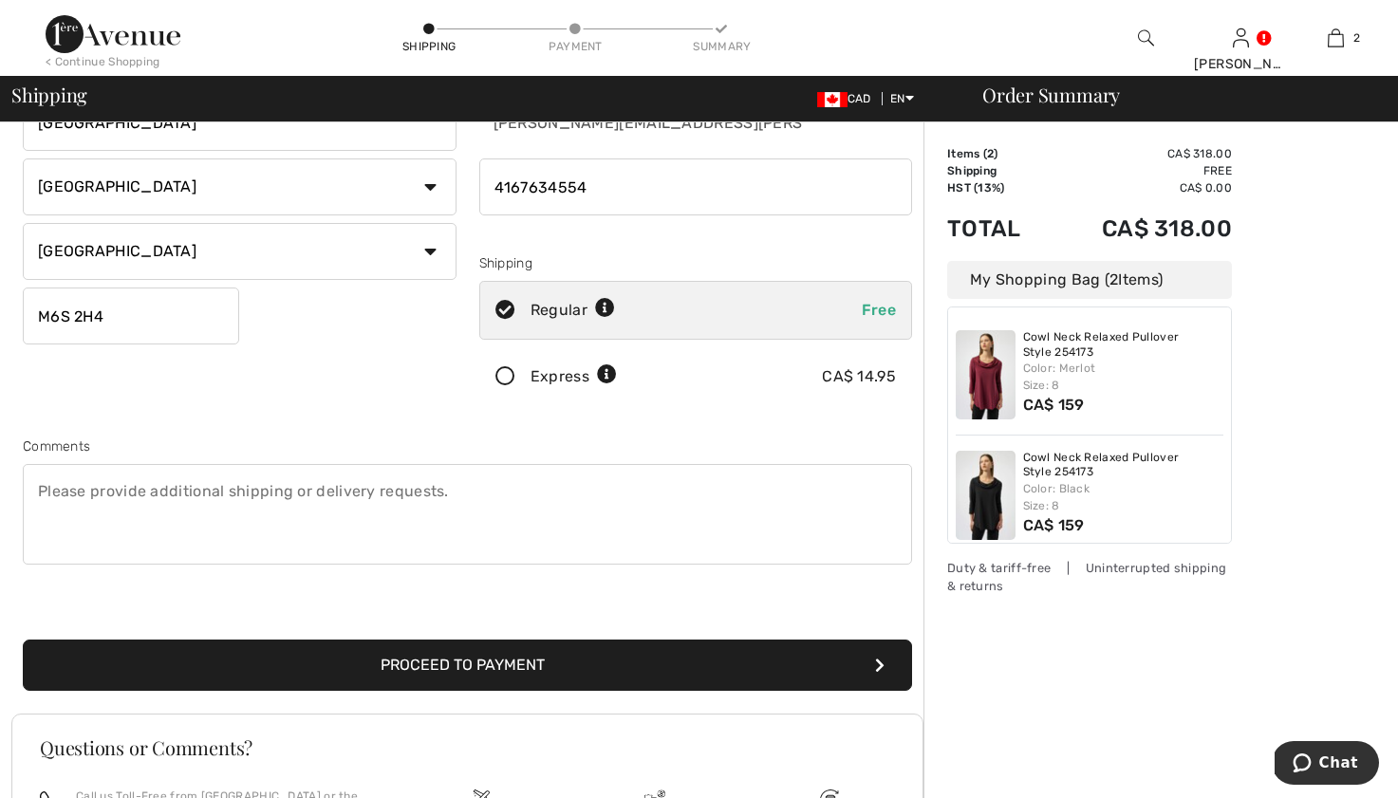
scroll to position [211, 0]
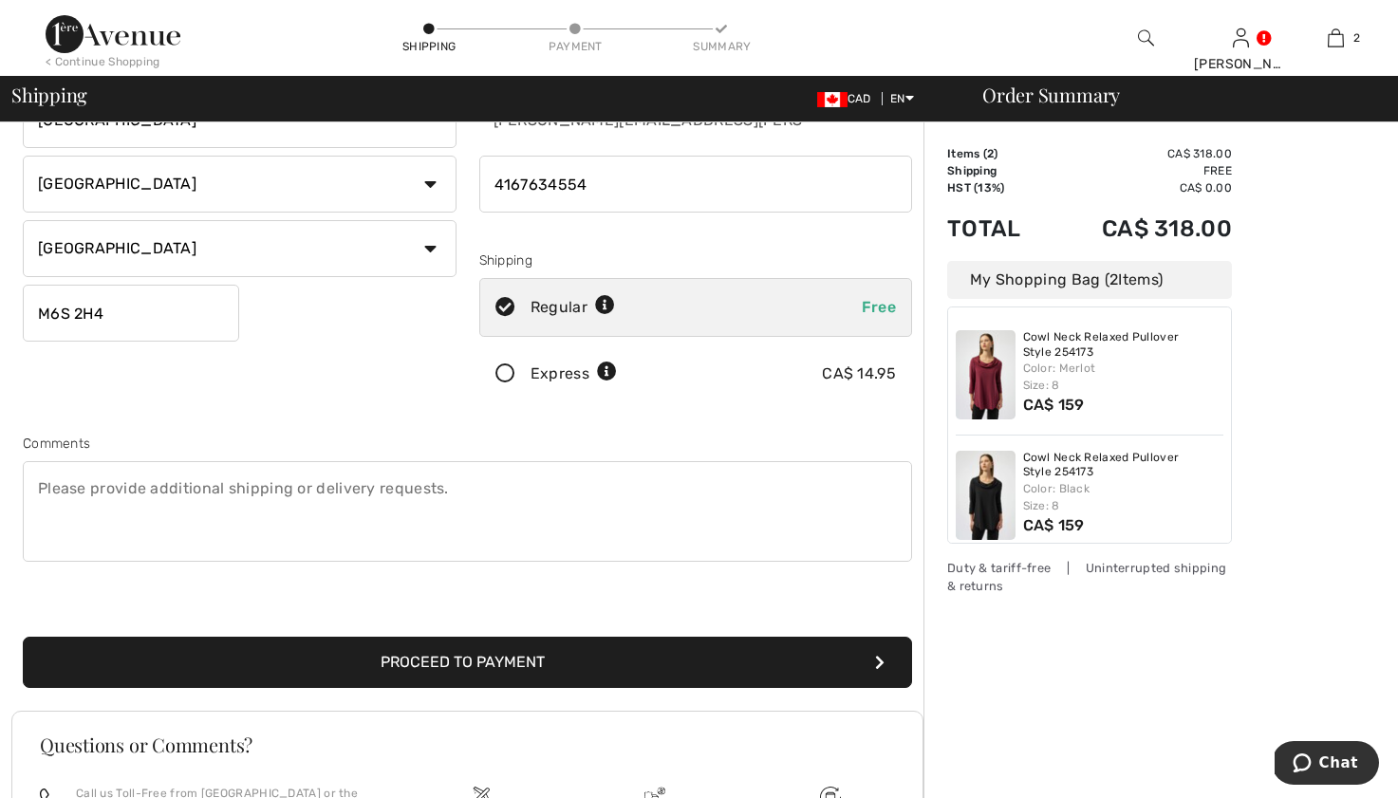
click at [436, 670] on button "Proceed to Payment" at bounding box center [467, 662] width 889 height 51
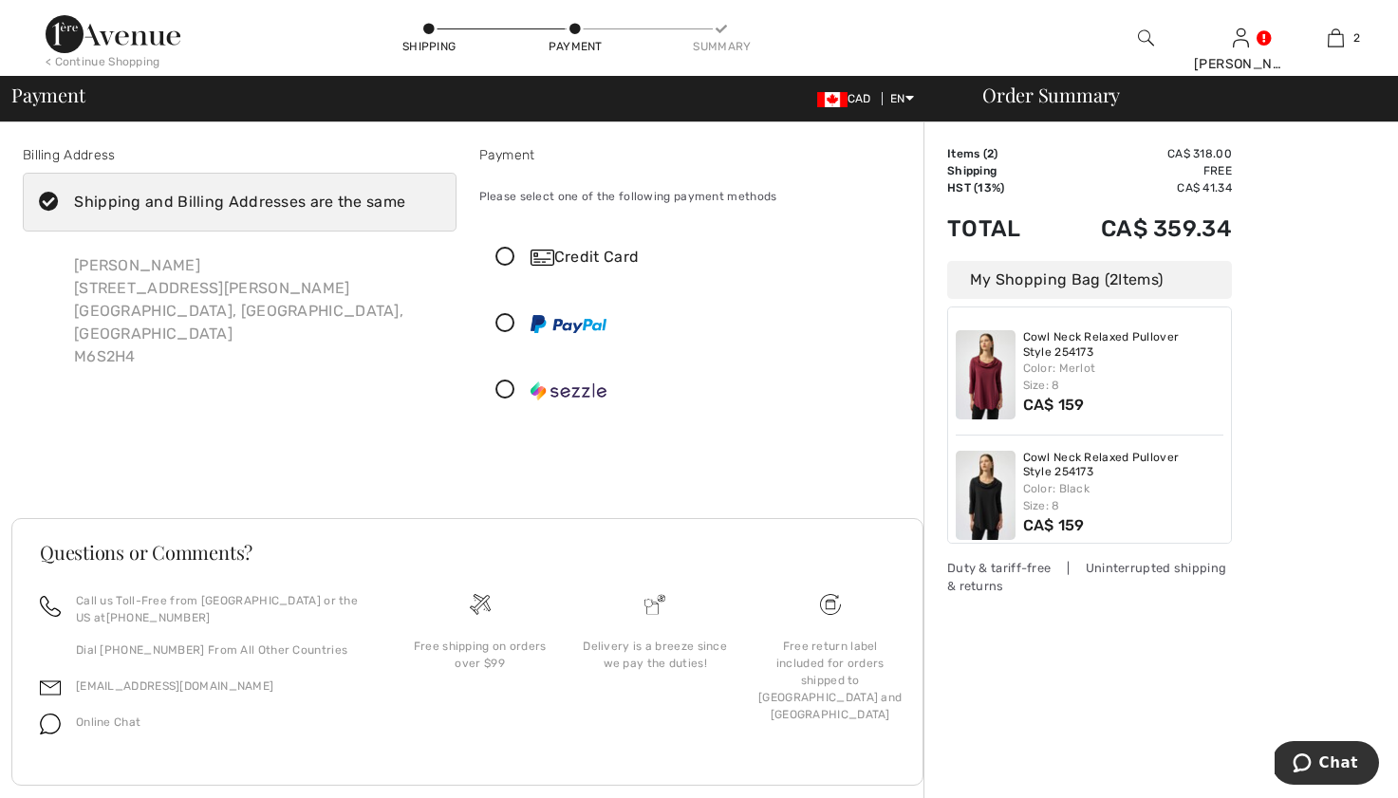
click at [507, 255] on icon at bounding box center [505, 258] width 50 height 20
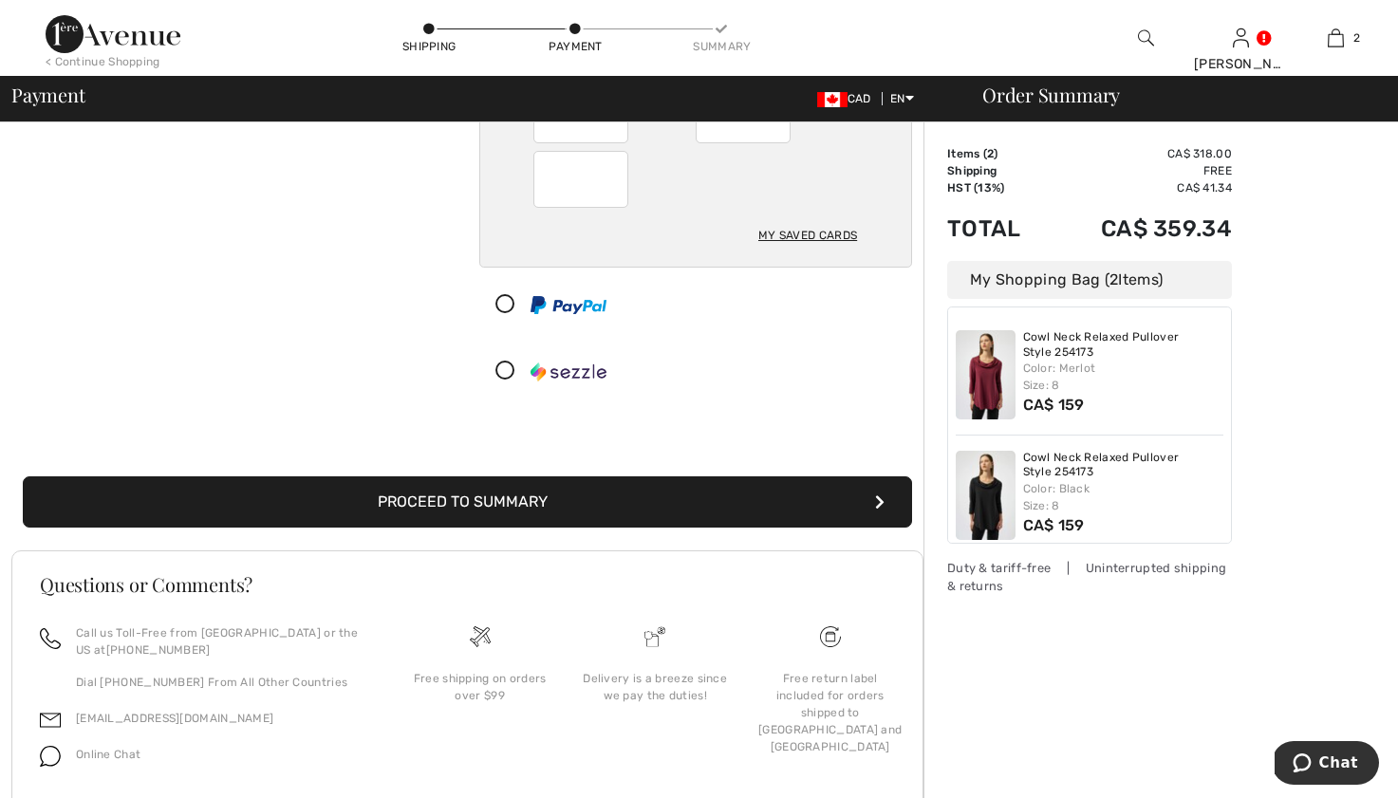
scroll to position [267, 0]
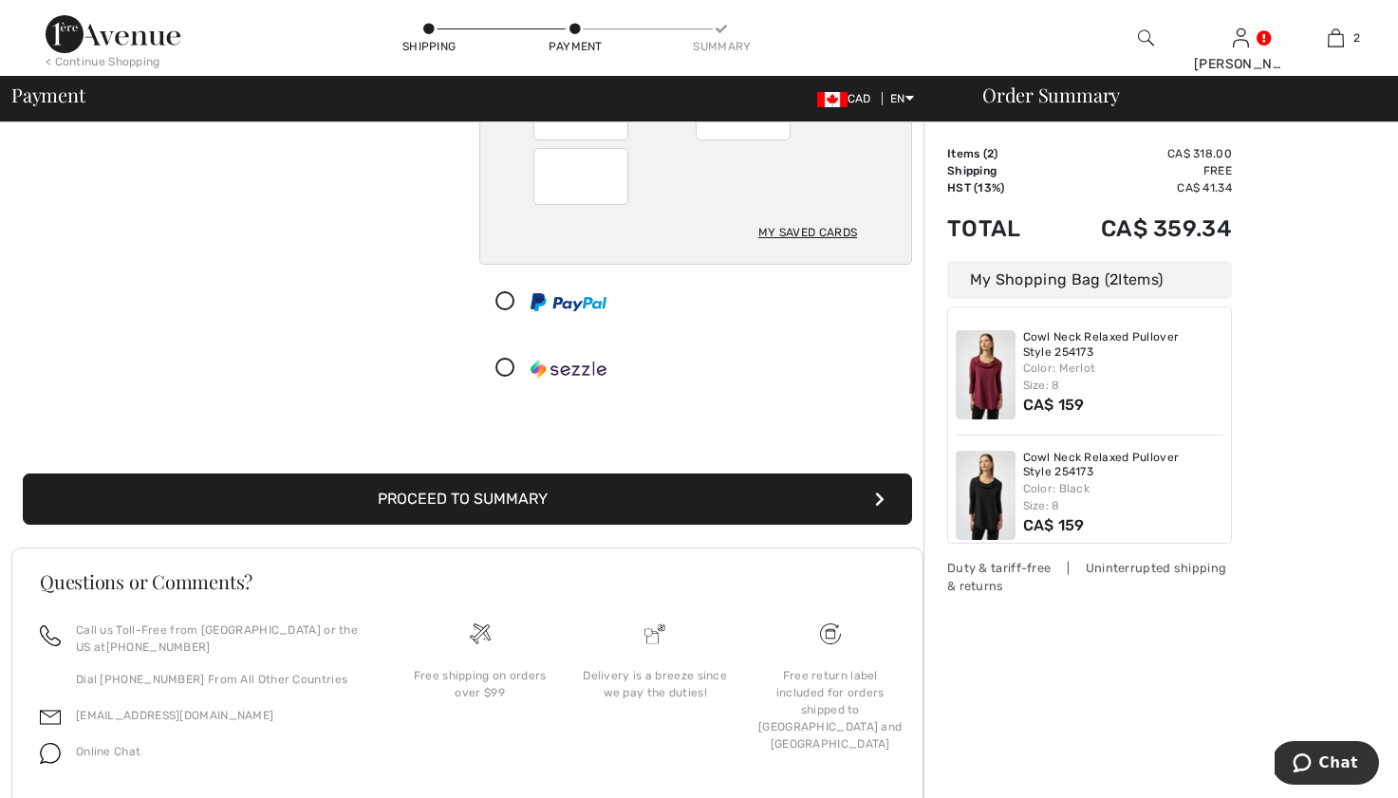
click at [322, 498] on button "Proceed to Summary" at bounding box center [467, 499] width 889 height 51
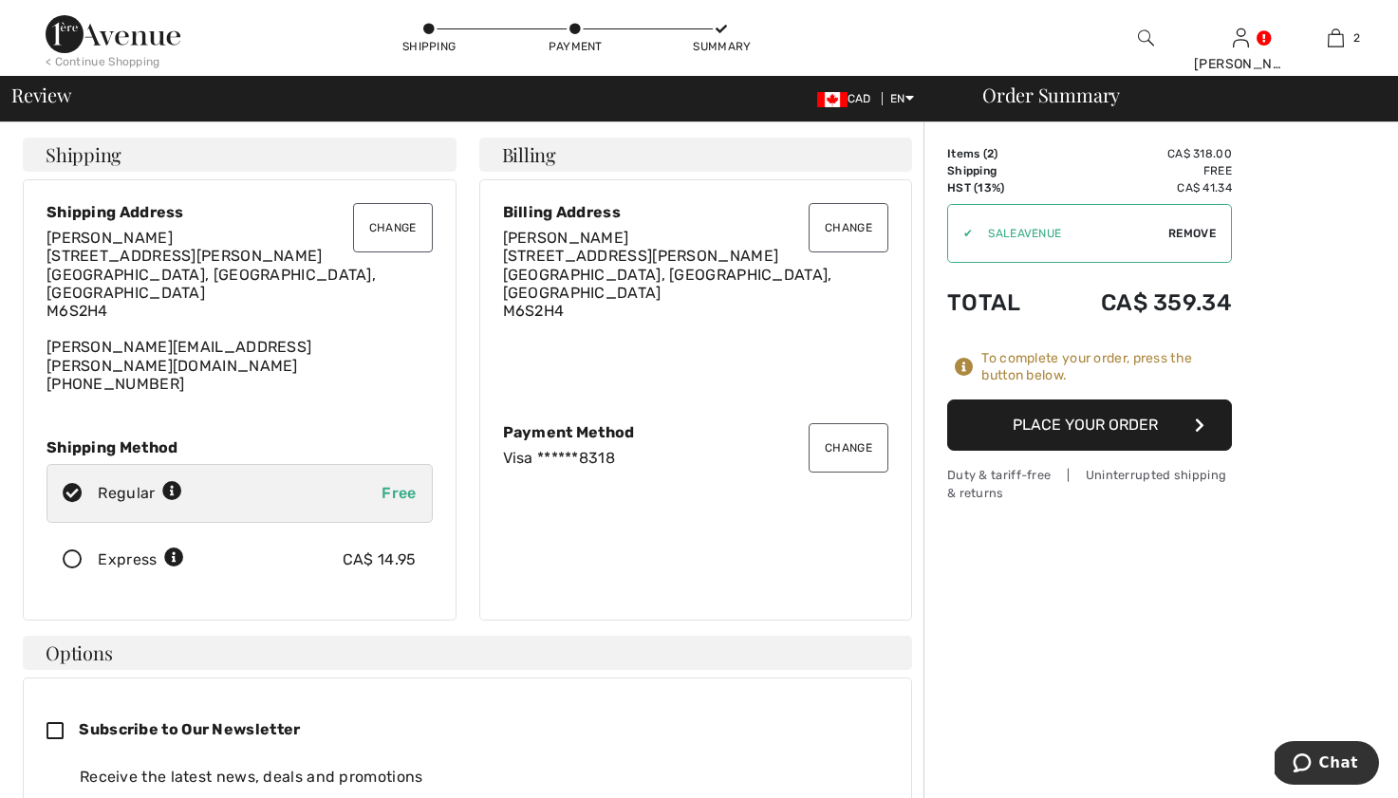
click at [1076, 417] on button "Place Your Order" at bounding box center [1089, 425] width 285 height 51
